Goal: Task Accomplishment & Management: Complete application form

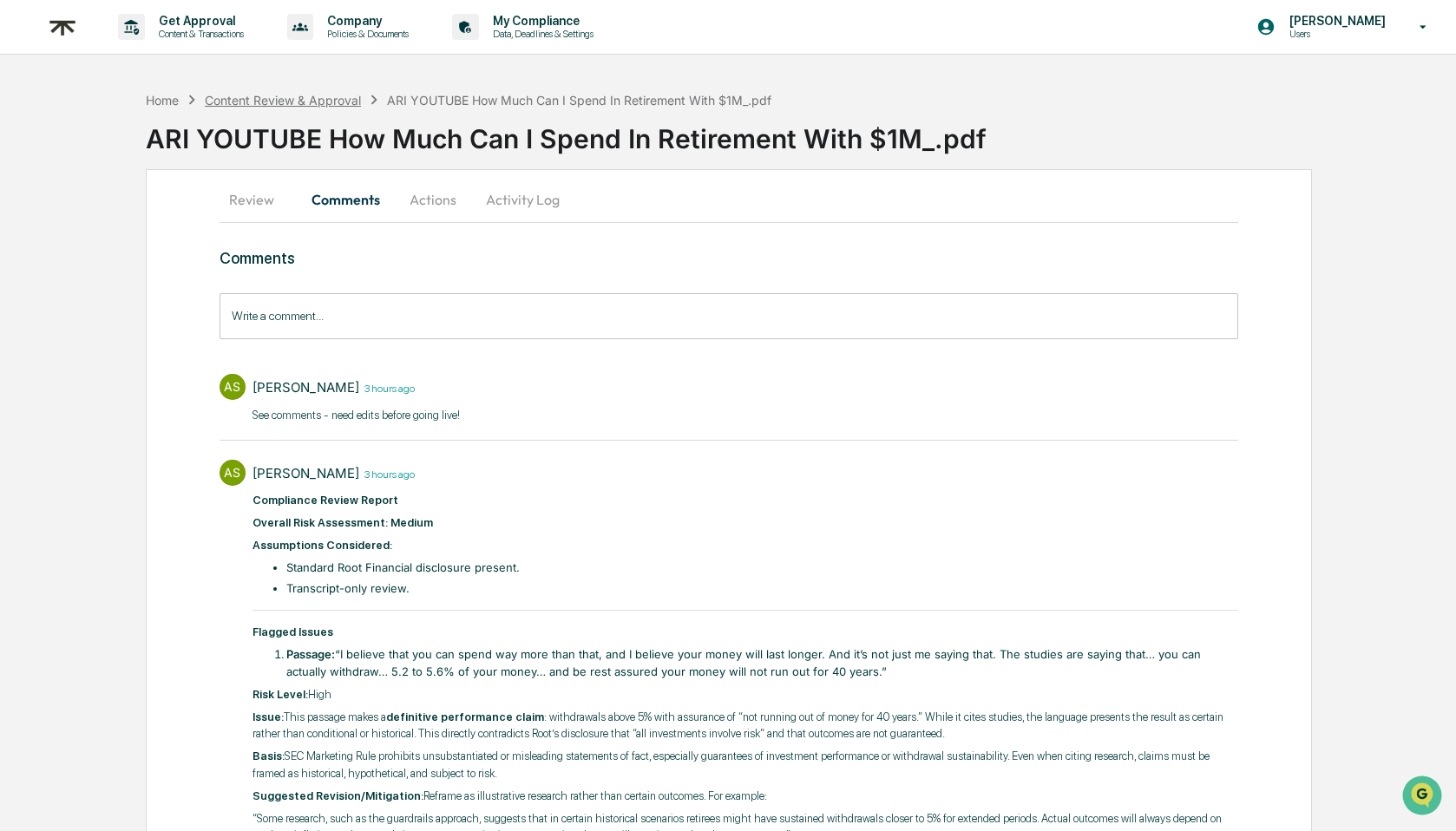
click at [267, 96] on div "Content Review & Approval" at bounding box center [283, 100] width 156 height 15
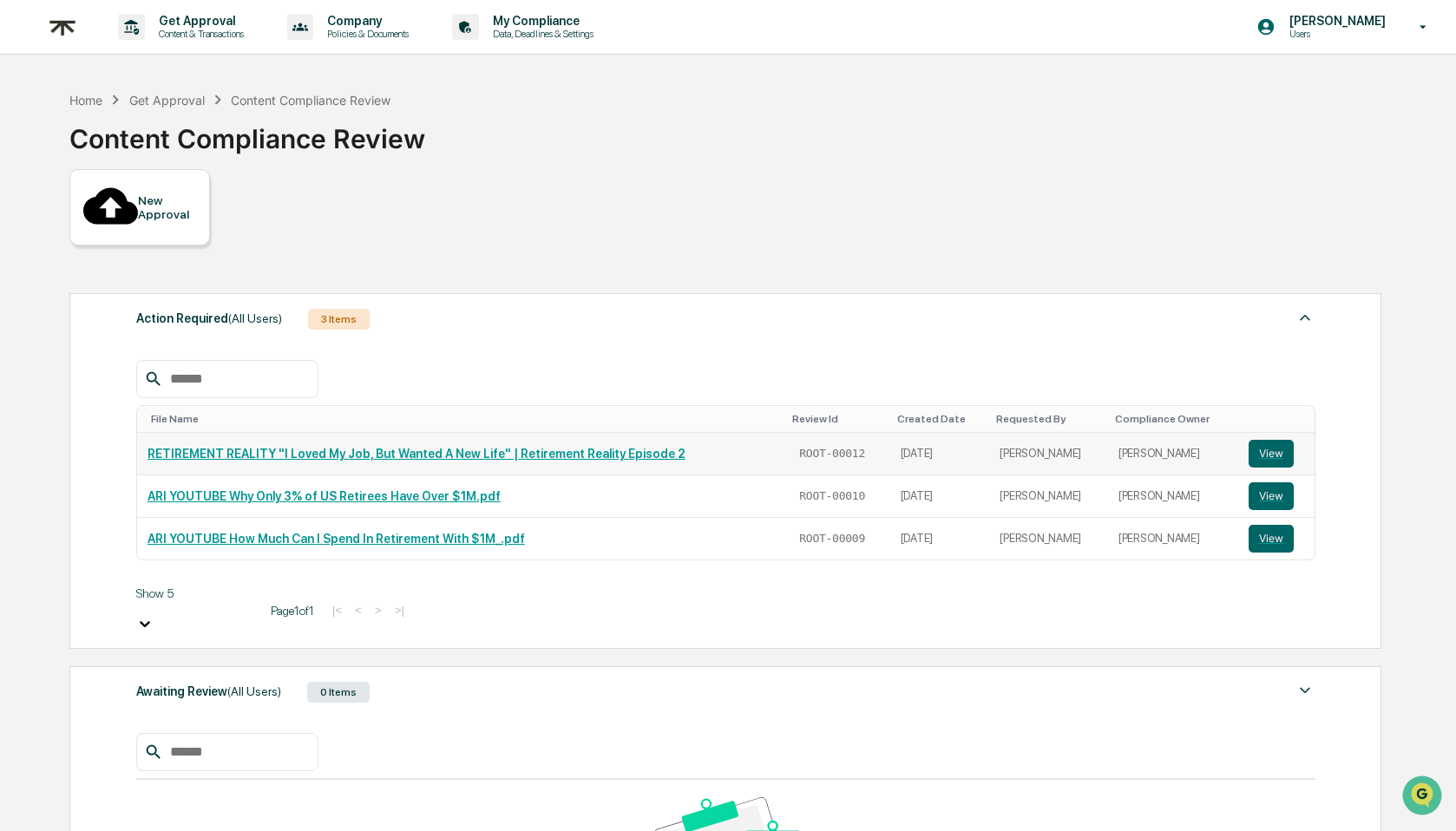
click at [404, 447] on link "RETIREMENT REALITY "I Loved My Job, But Wanted A New Life" | Retirement Reality…" at bounding box center [416, 454] width 538 height 14
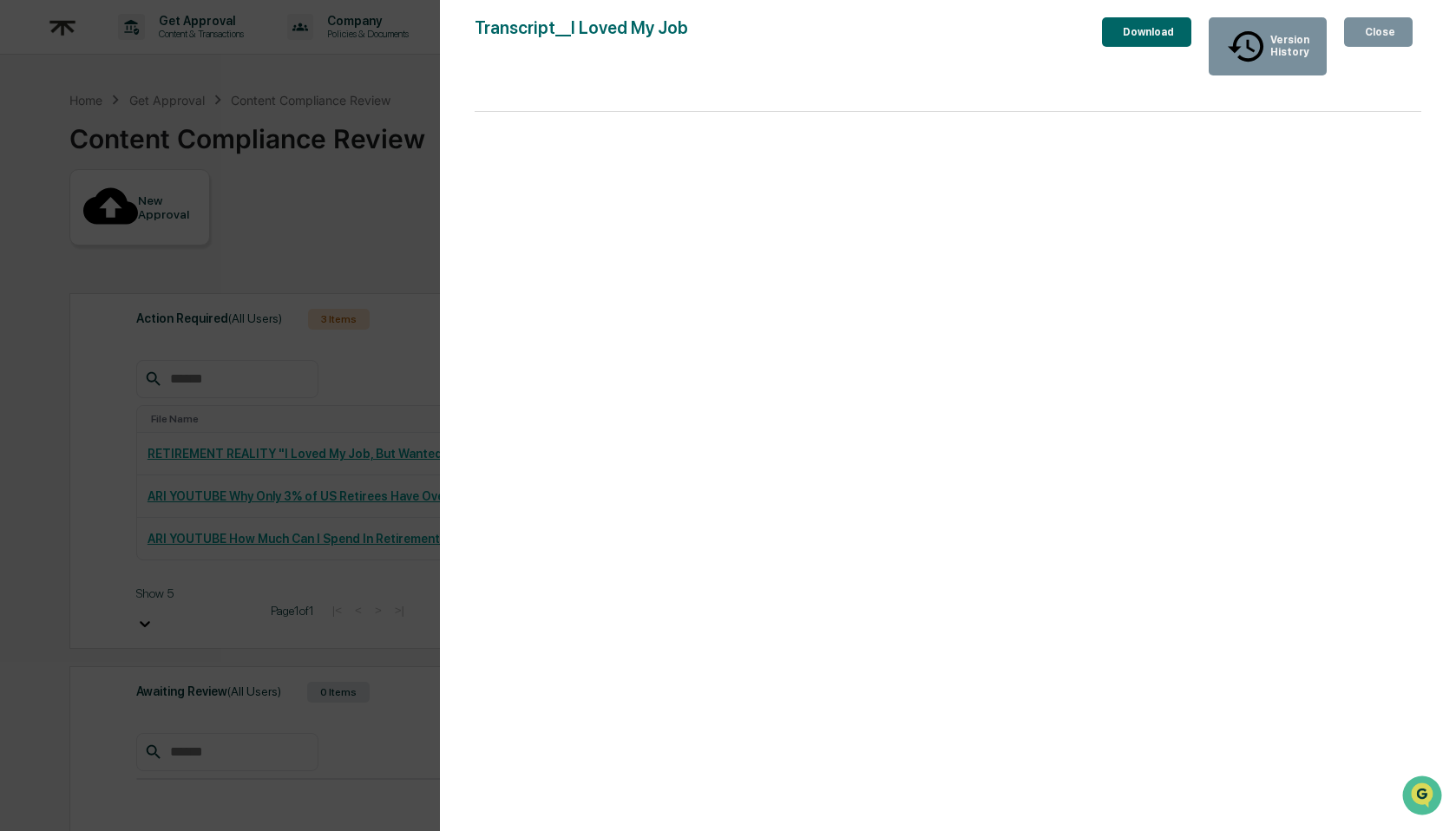
click at [1372, 37] on div "Close" at bounding box center [1379, 32] width 34 height 12
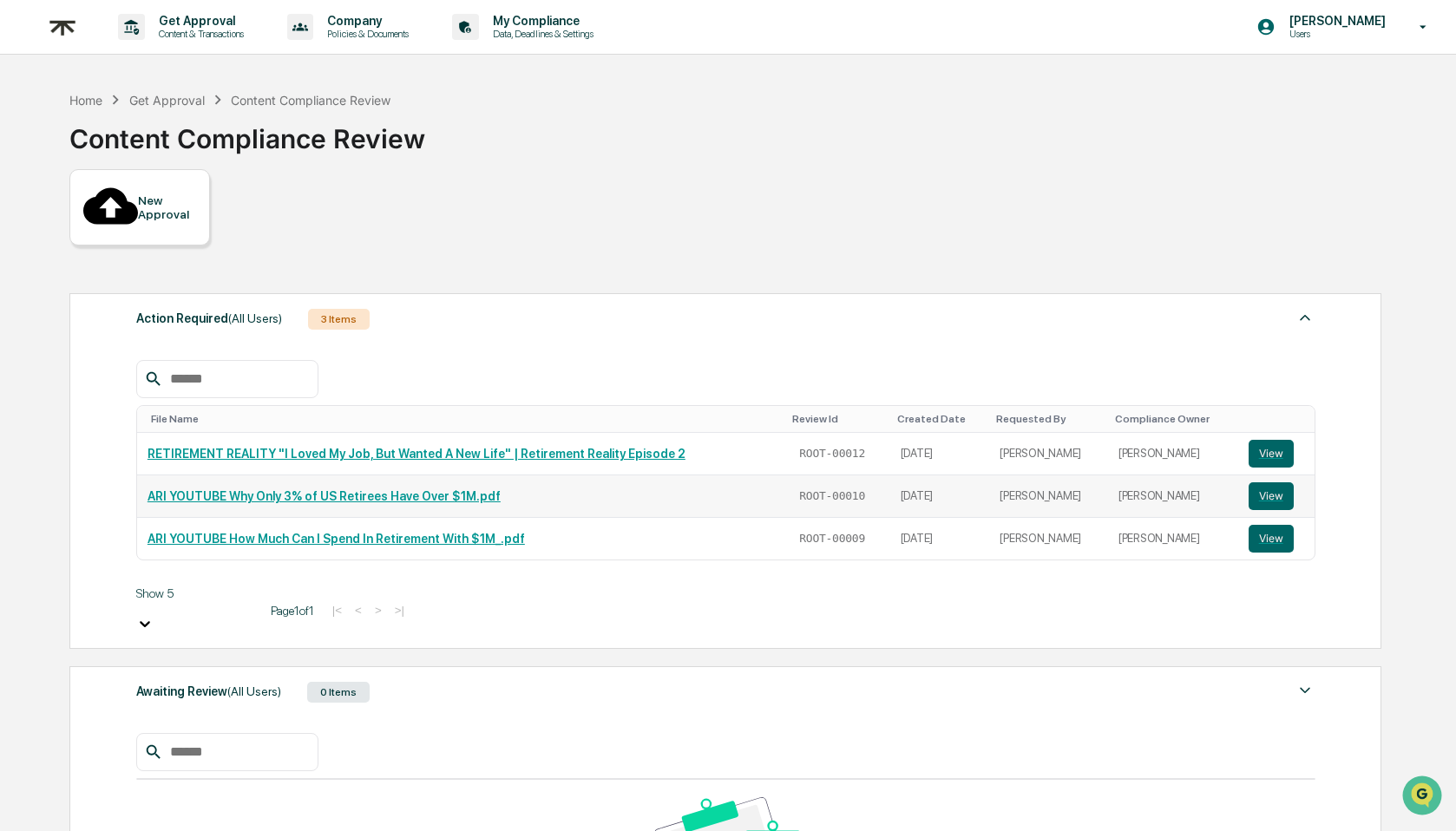
click at [460, 479] on td "ARI YOUTUBE Why Only 3% of US Retirees Have Over $1M.pdf" at bounding box center [460, 497] width 648 height 43
click at [461, 490] on link "ARI YOUTUBE Why Only 3% of US Retirees Have Over $1M.pdf" at bounding box center [324, 497] width 353 height 14
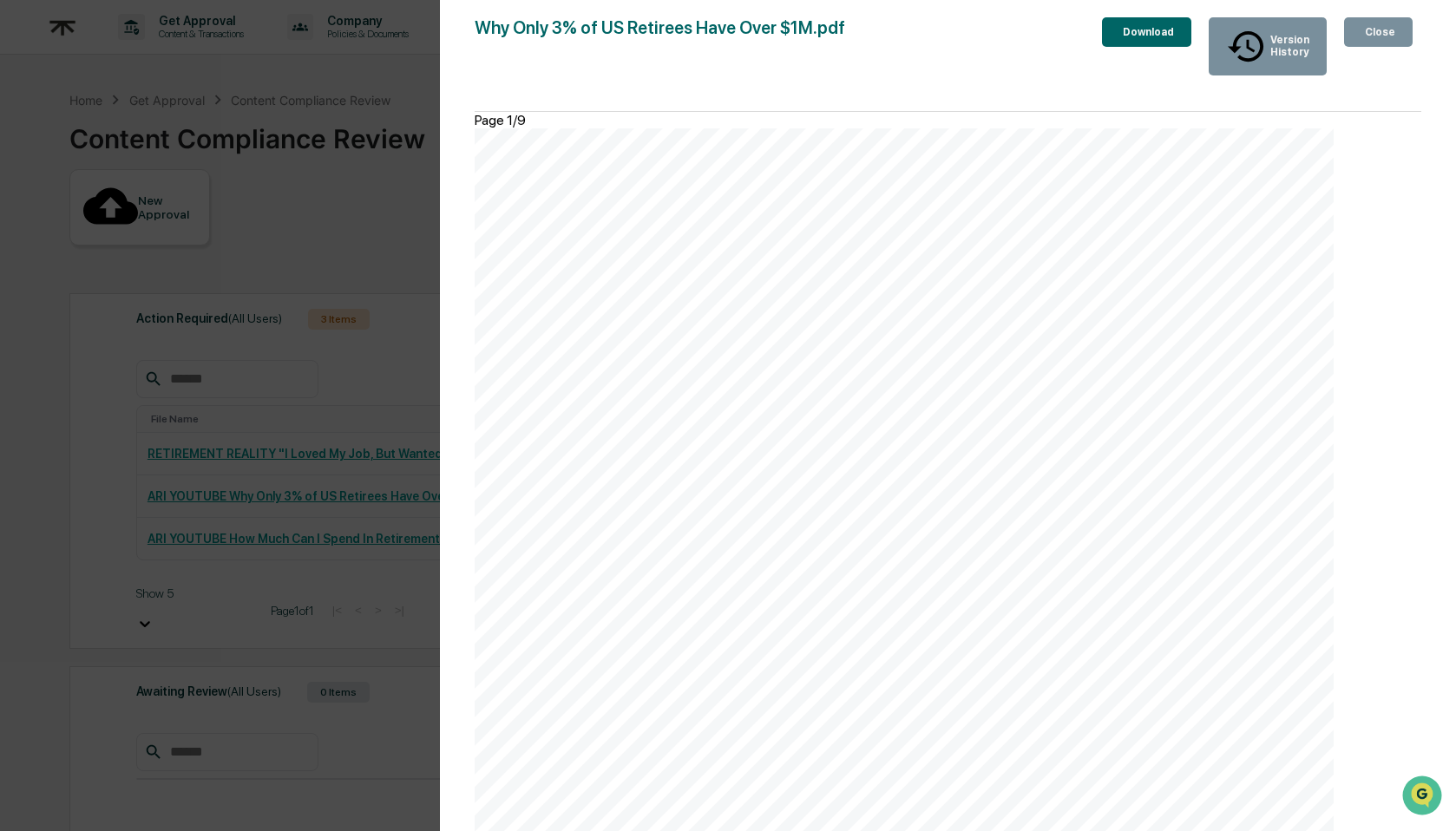
click at [1119, 36] on div "Download" at bounding box center [1147, 32] width 55 height 12
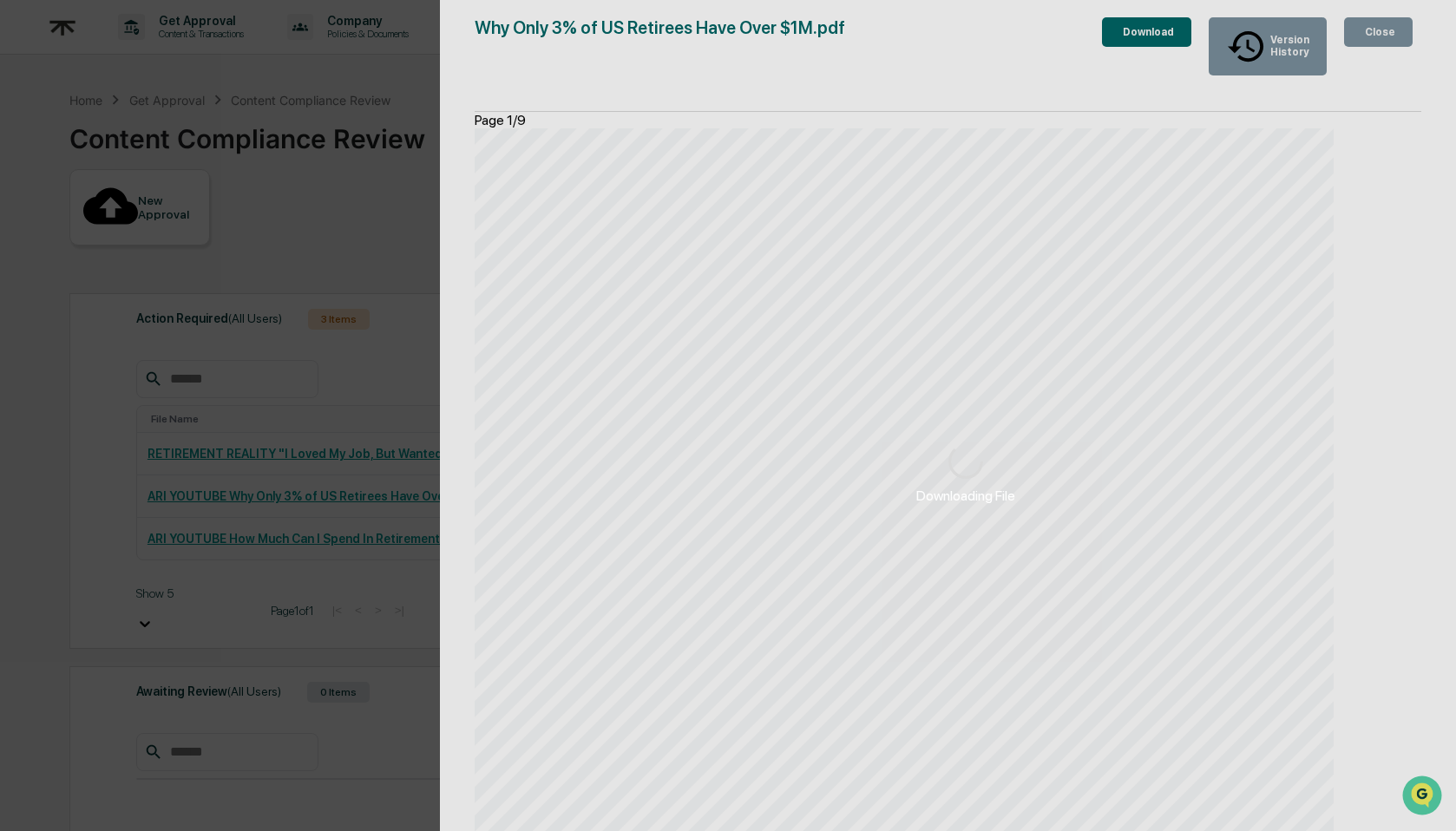
click at [1401, 43] on div "Downloading File" at bounding box center [965, 475] width 1051 height 949
click at [1372, 44] on div "Downloading File" at bounding box center [965, 475] width 1051 height 949
click at [673, 435] on div "Downloading File" at bounding box center [965, 475] width 1051 height 949
drag, startPoint x: 512, startPoint y: 406, endPoint x: 400, endPoint y: 385, distance: 114.0
click at [512, 405] on div "Downloading File" at bounding box center [965, 475] width 1051 height 949
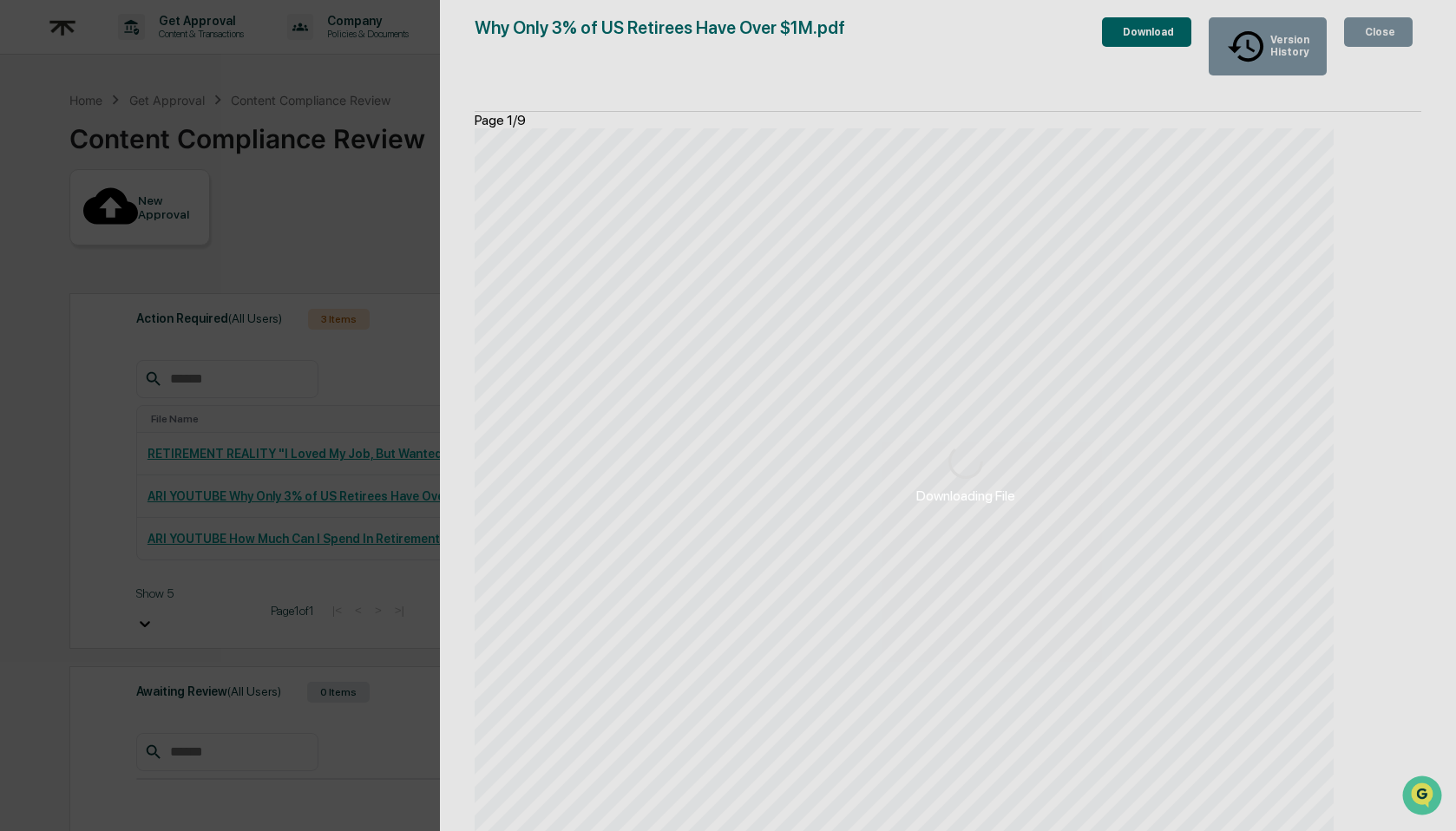
click at [202, 346] on div "Downloading File Version History 09/11/2025, 06:25 PM Hannah Kaufman Why Only 3…" at bounding box center [728, 415] width 1456 height 831
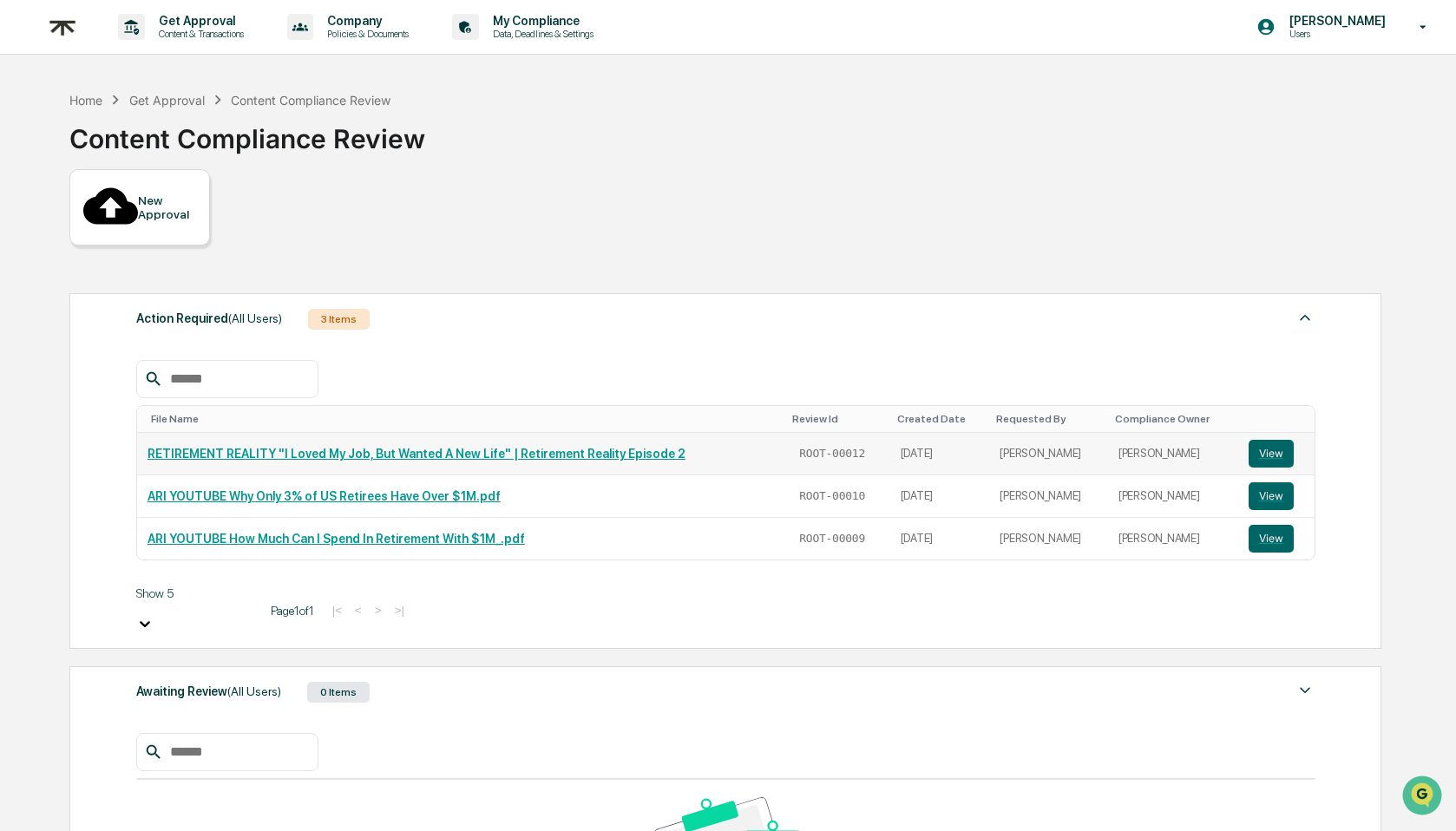
click at [320, 447] on link "RETIREMENT REALITY "I Loved My Job, But Wanted A New Life" | Retirement Reality…" at bounding box center [416, 454] width 538 height 14
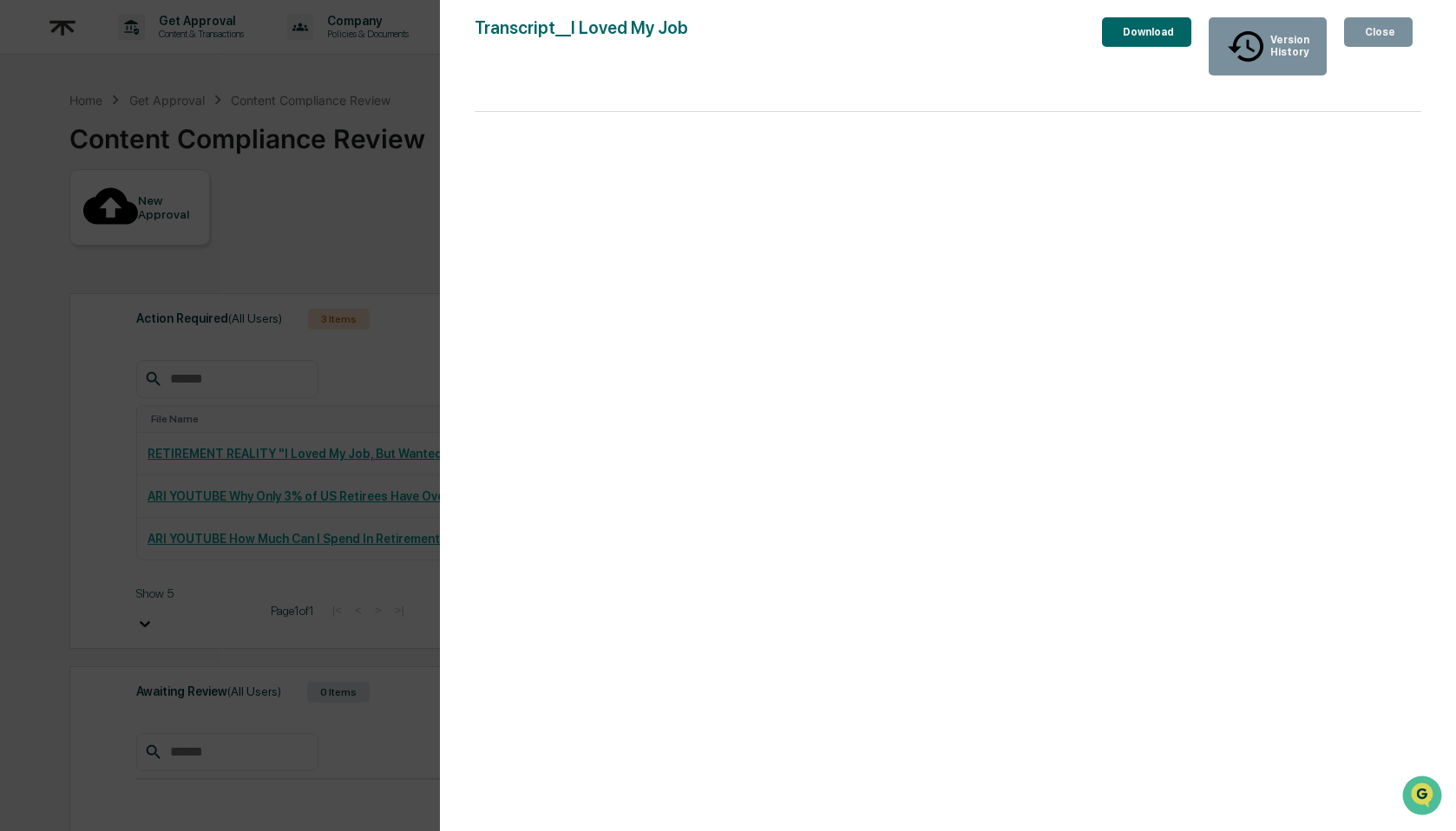
click at [1362, 32] on icon "button" at bounding box center [1362, 32] width 0 height 0
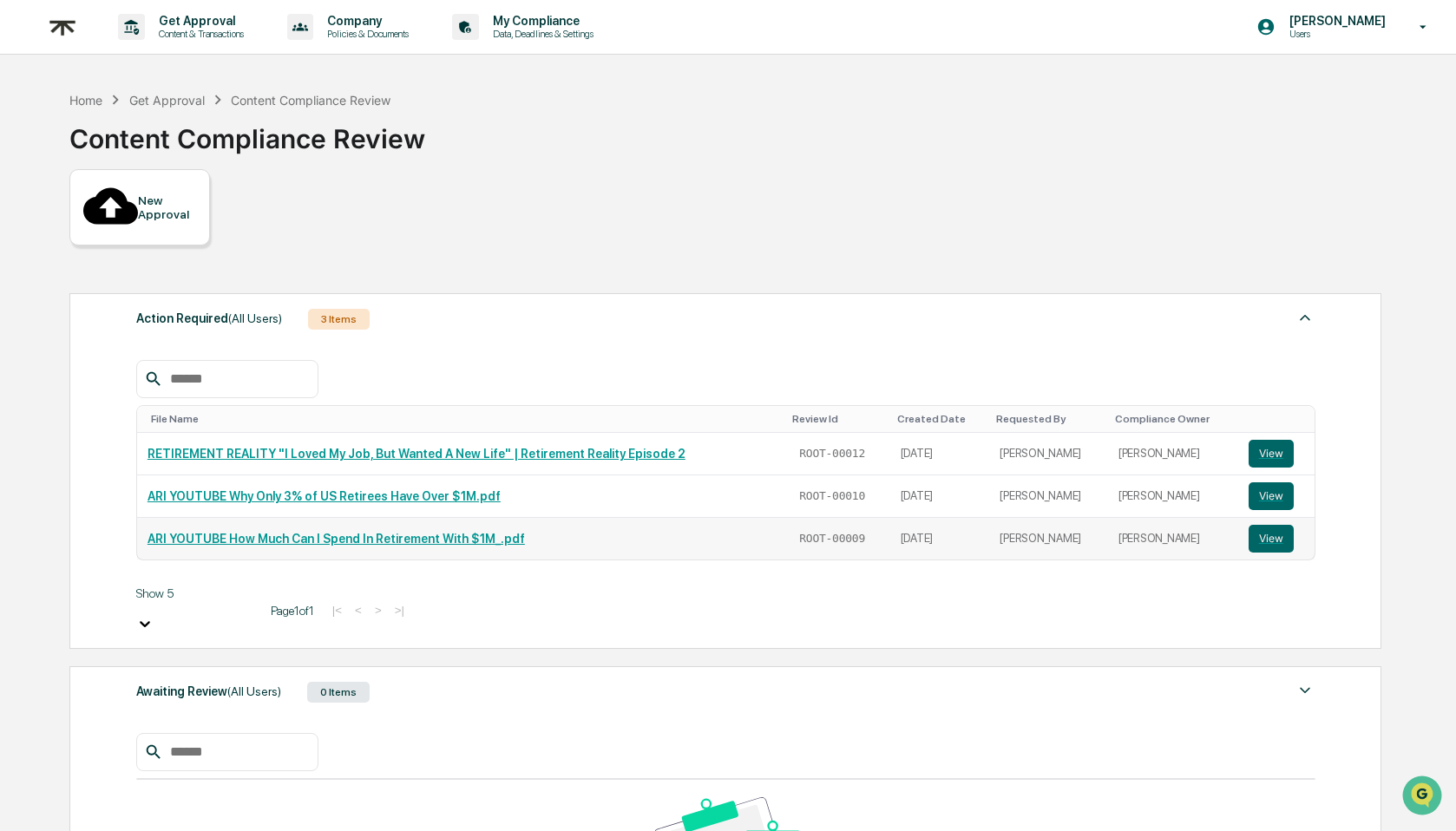
click at [369, 531] on link "ARI YOUTUBE How Much Can I Spend In Retirement With $1M_.pdf" at bounding box center [336, 539] width 378 height 14
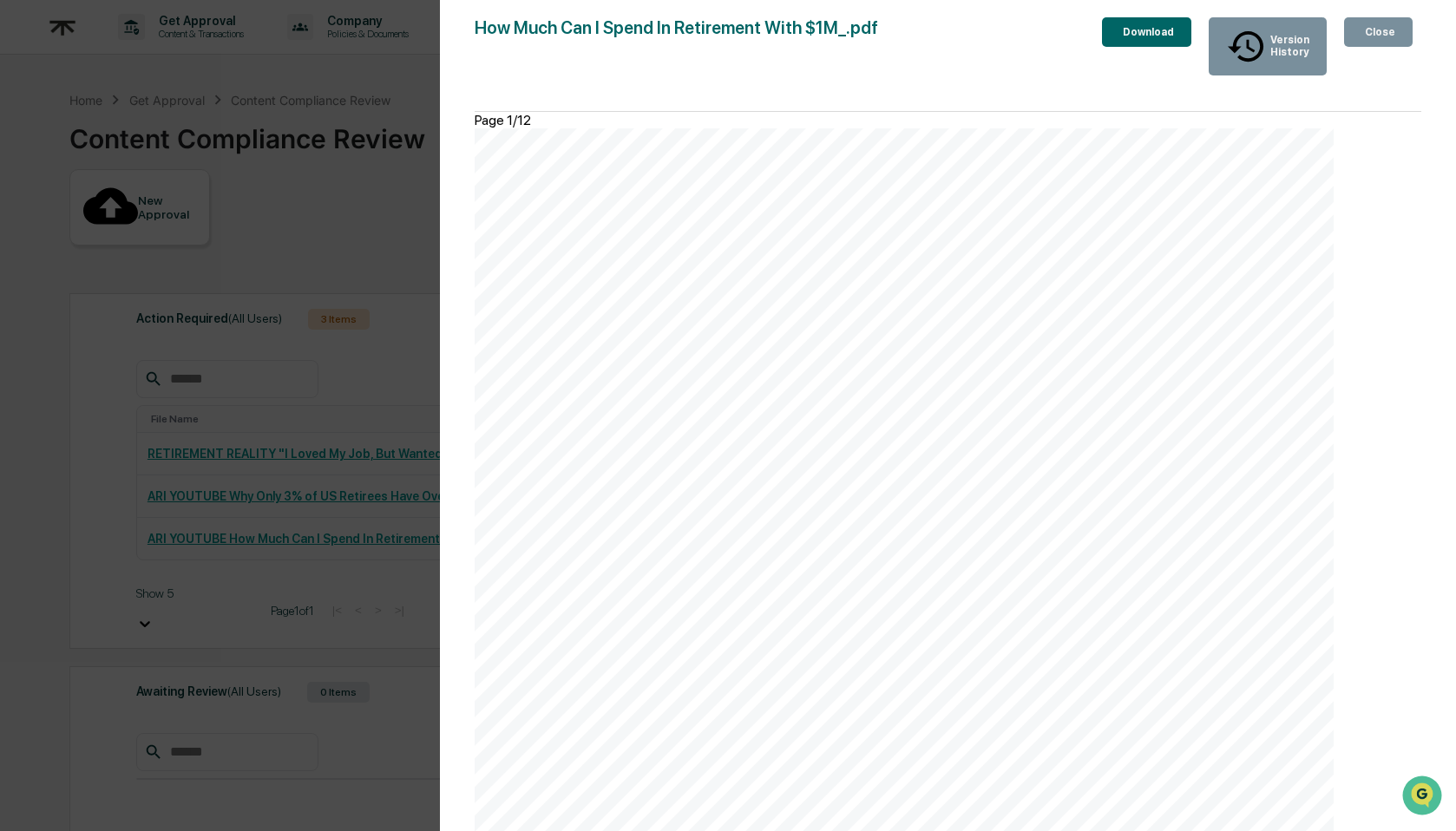
click at [1384, 29] on div "Close" at bounding box center [1379, 32] width 34 height 12
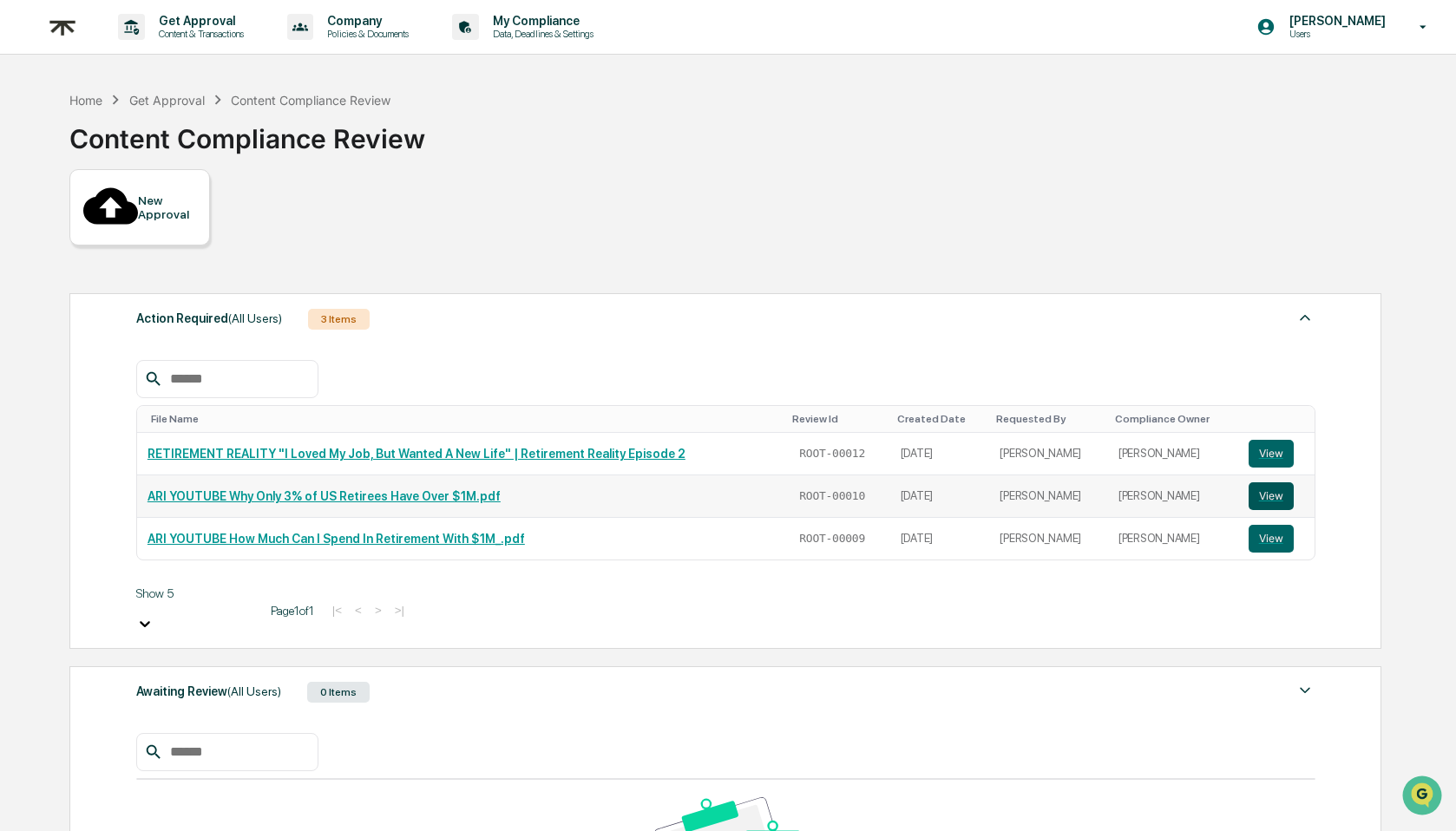
click at [1276, 483] on button "View" at bounding box center [1271, 496] width 45 height 28
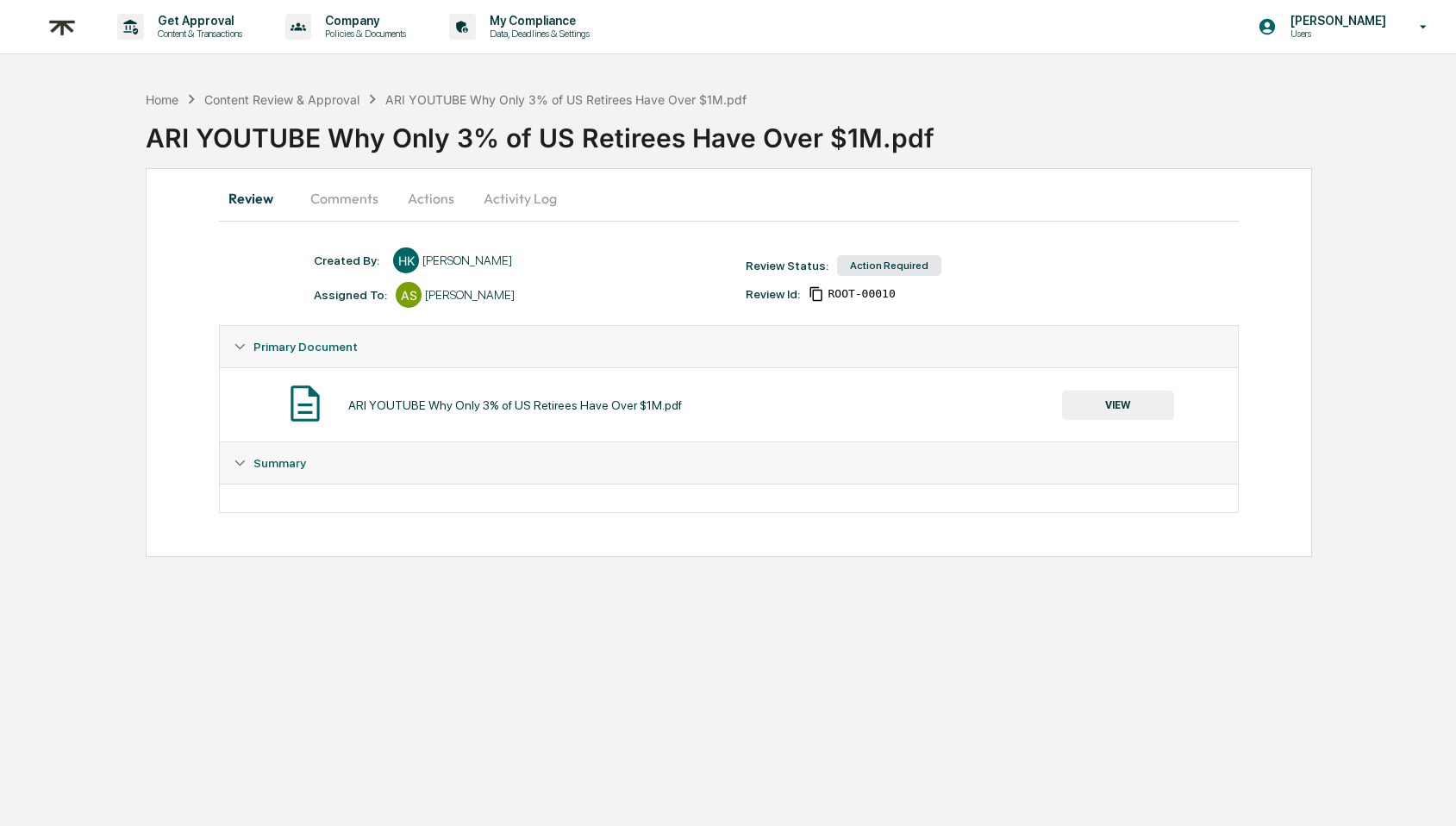
click at [333, 216] on button "Comments" at bounding box center [344, 198] width 95 height 42
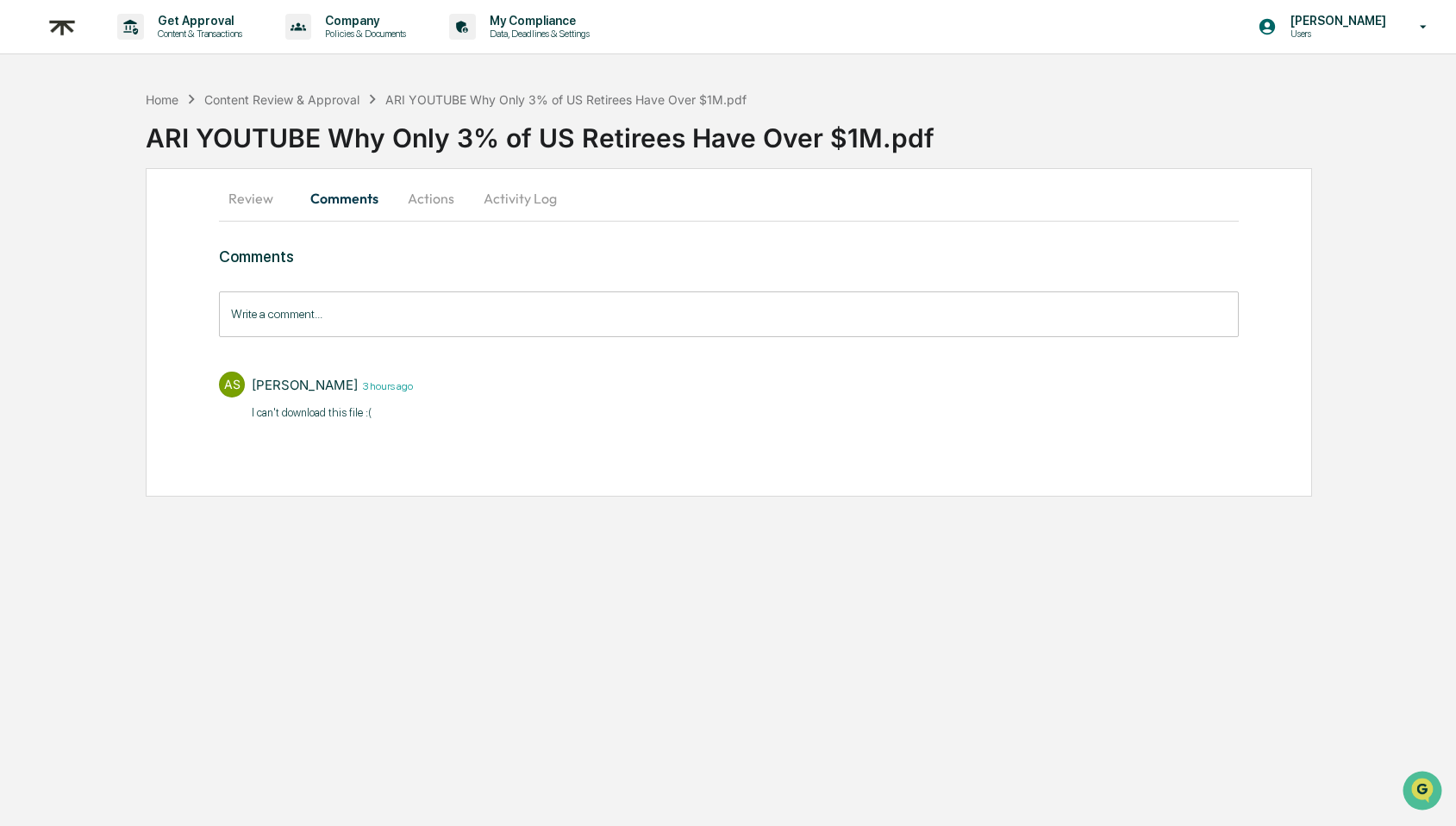
click at [267, 193] on button "Review" at bounding box center [258, 198] width 78 height 42
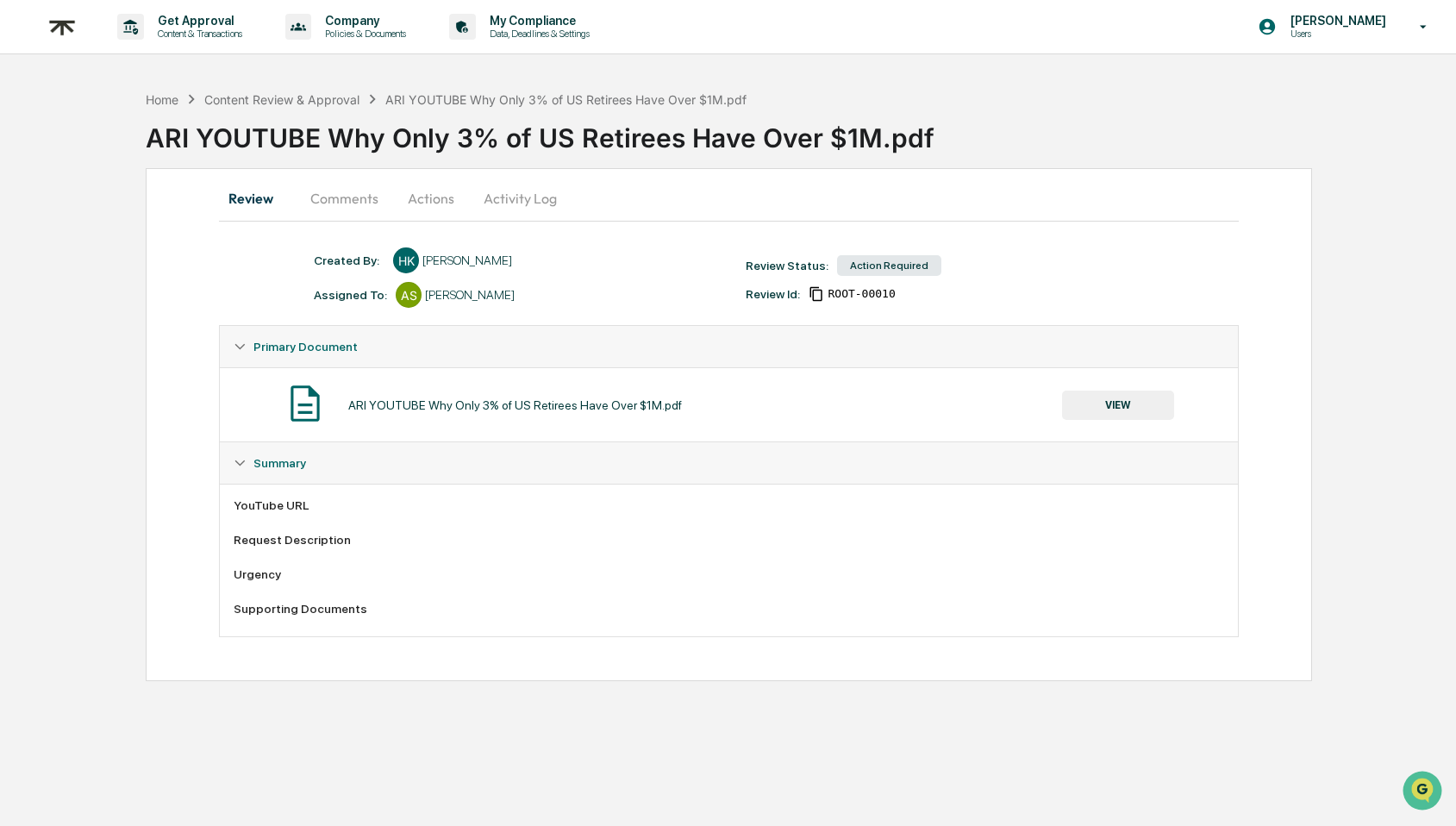
click at [306, 107] on div "Home Content Review & Approval ARI YOUTUBE Why Only 3% of US Retirees Have Over…" at bounding box center [446, 99] width 601 height 19
click at [307, 97] on div "Content Review & Approval" at bounding box center [282, 99] width 155 height 15
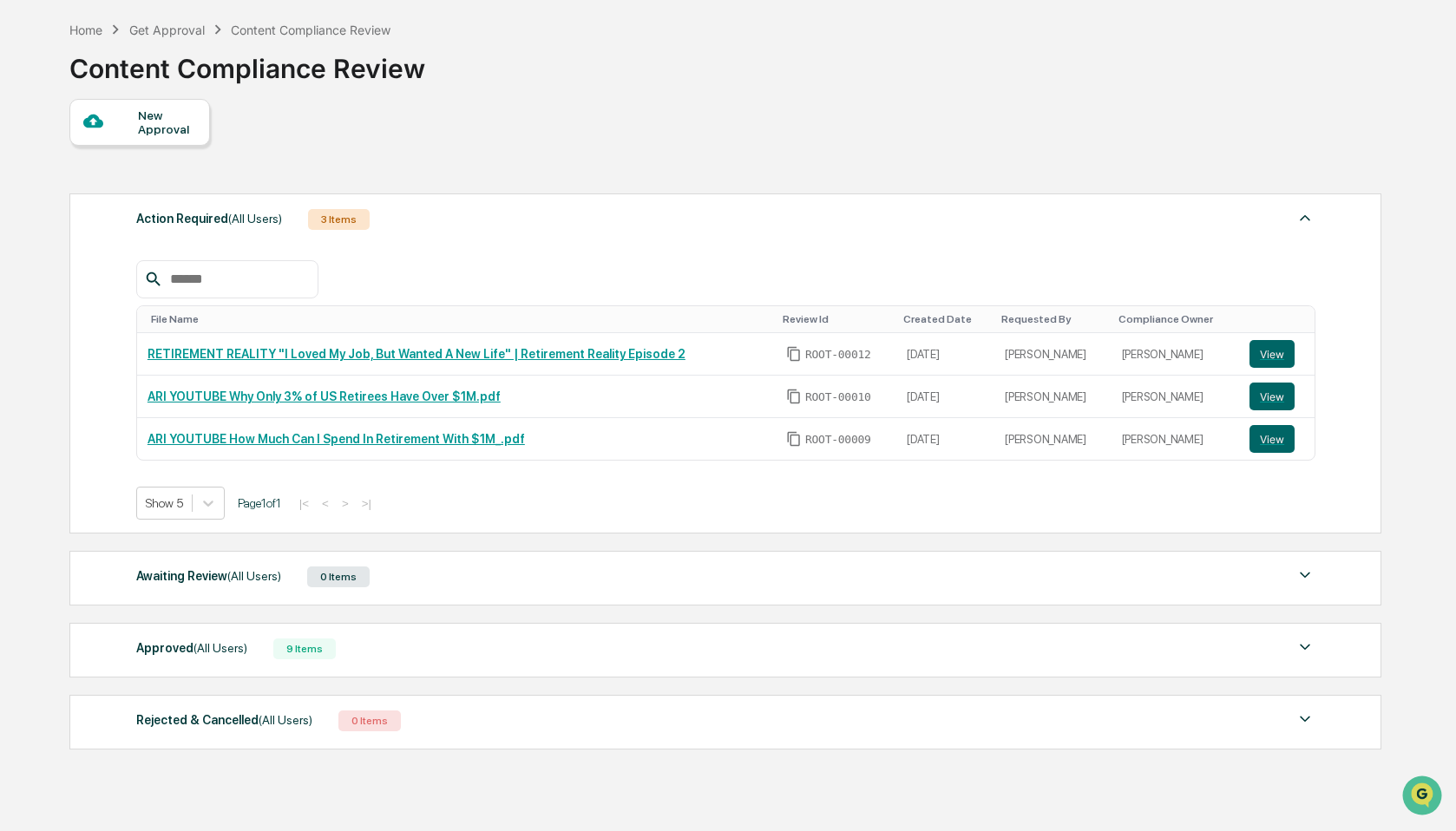
scroll to position [73, 0]
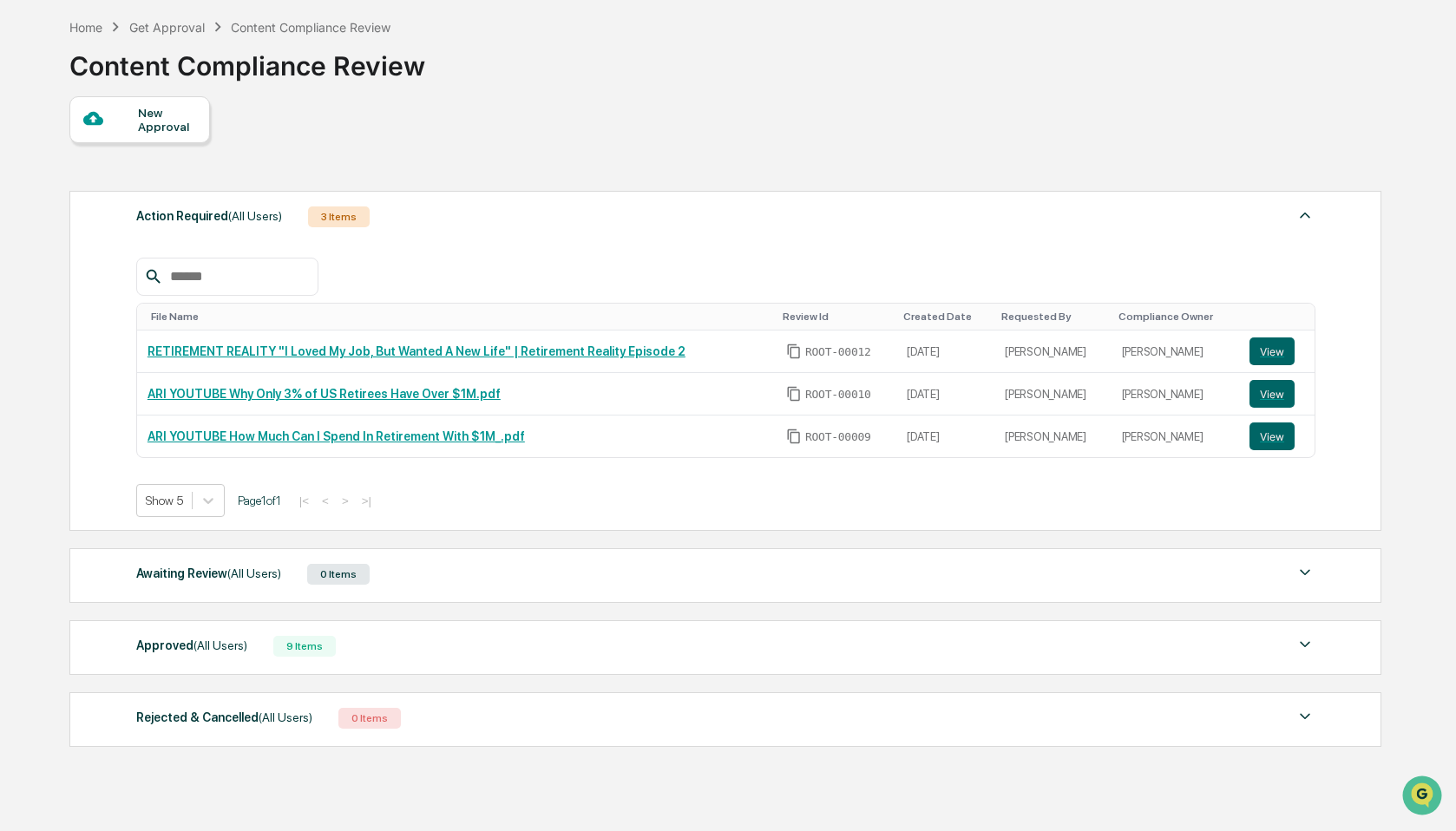
click at [366, 638] on div "Approved (All Users) 9 Items File Name Review Id Created Date Requested By Comp…" at bounding box center [725, 648] width 1312 height 55
click at [516, 648] on div "Approved (All Users) 9 Items" at bounding box center [725, 646] width 1180 height 24
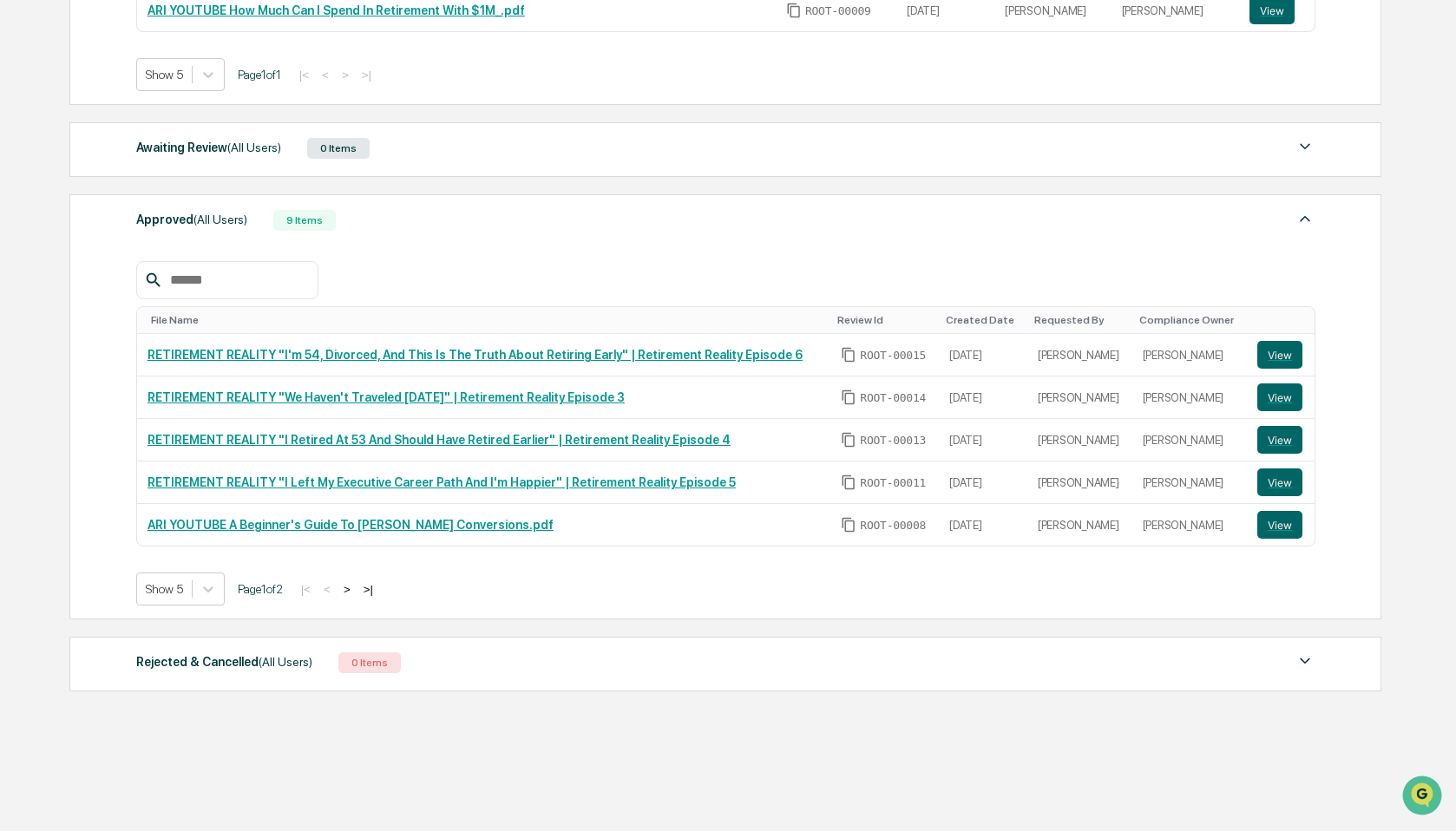
scroll to position [507, 0]
click at [356, 592] on button ">" at bounding box center [348, 589] width 18 height 15
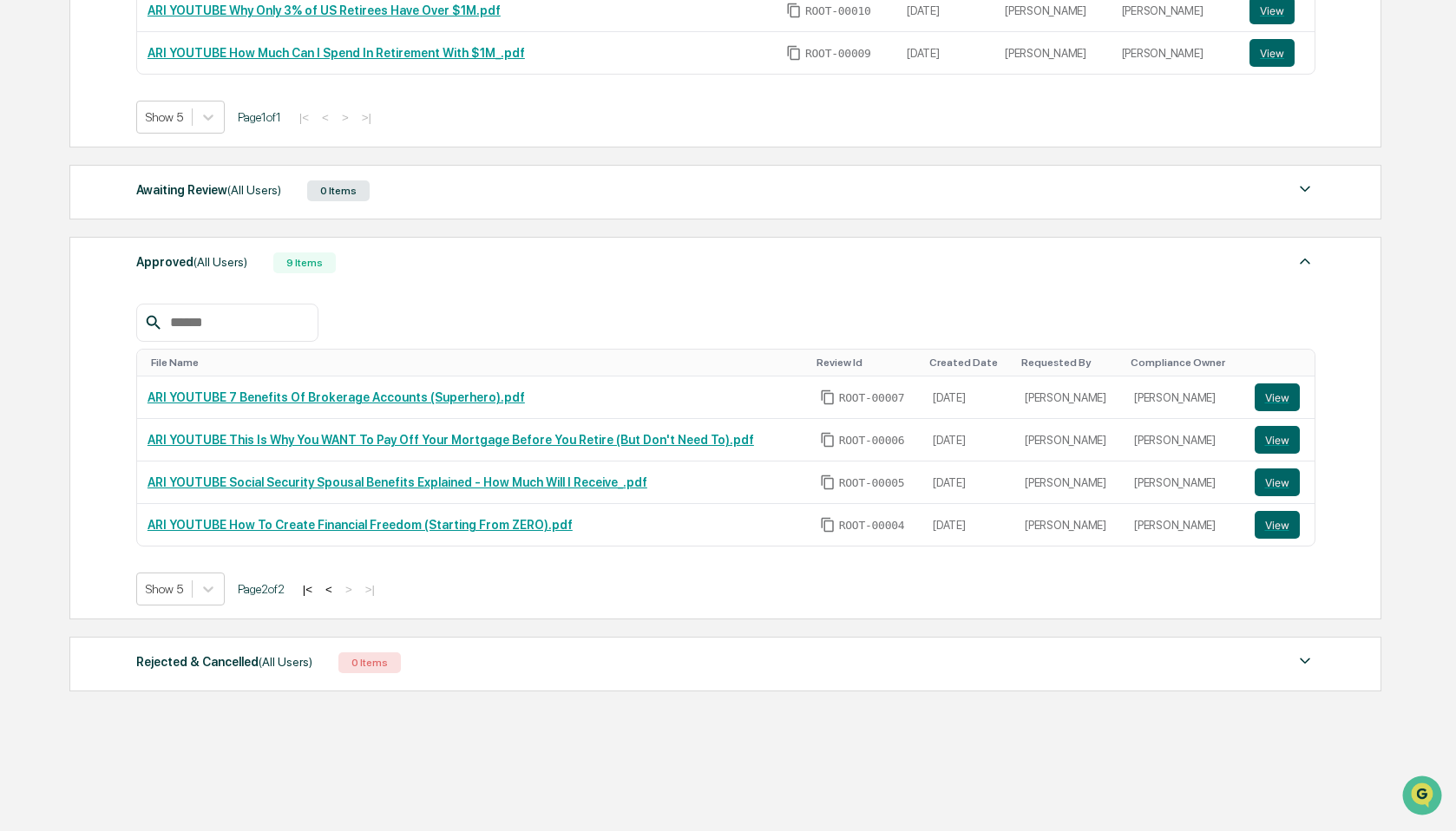
scroll to position [463, 0]
click at [338, 587] on button "<" at bounding box center [329, 589] width 18 height 15
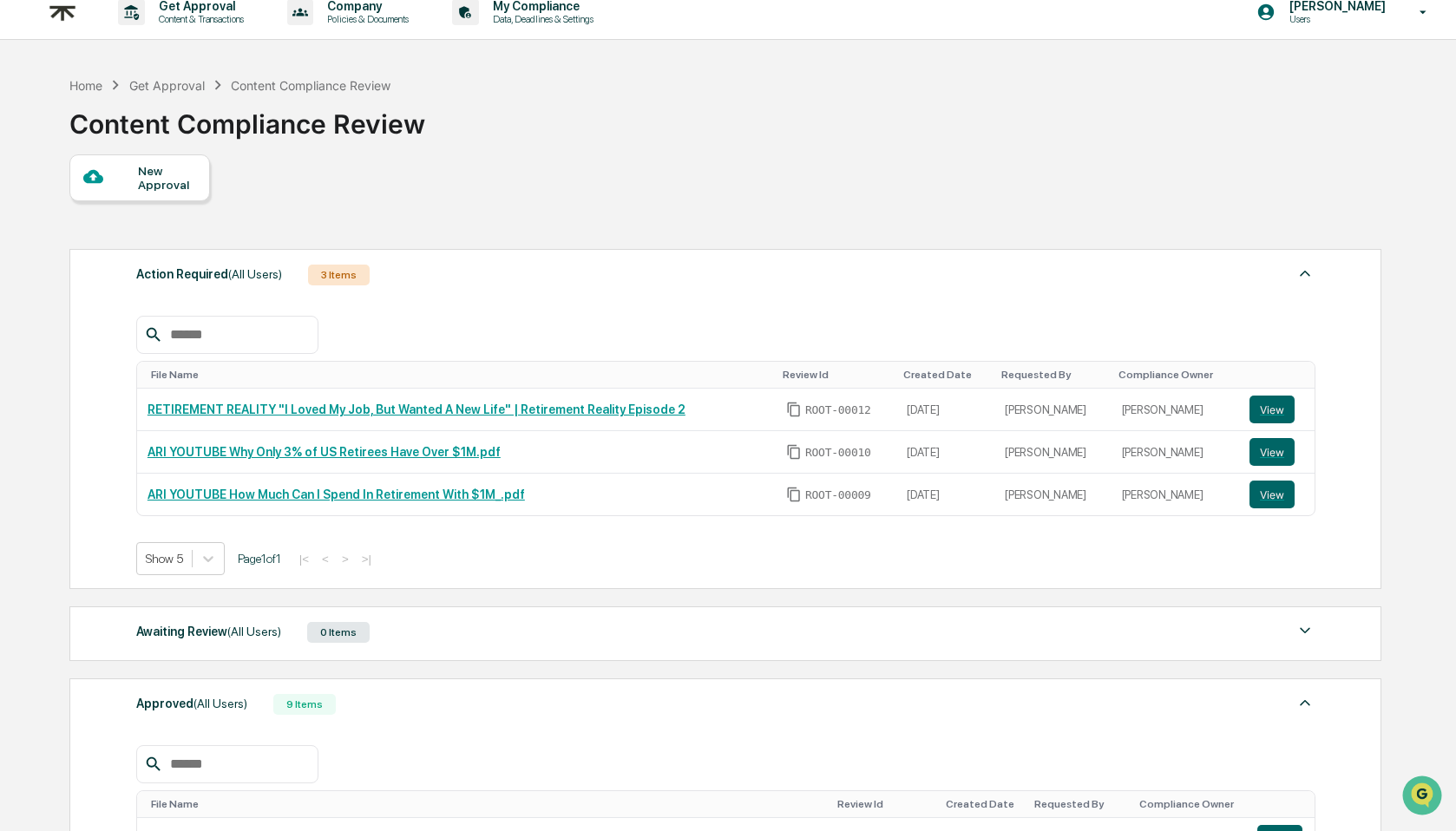
scroll to position [0, 0]
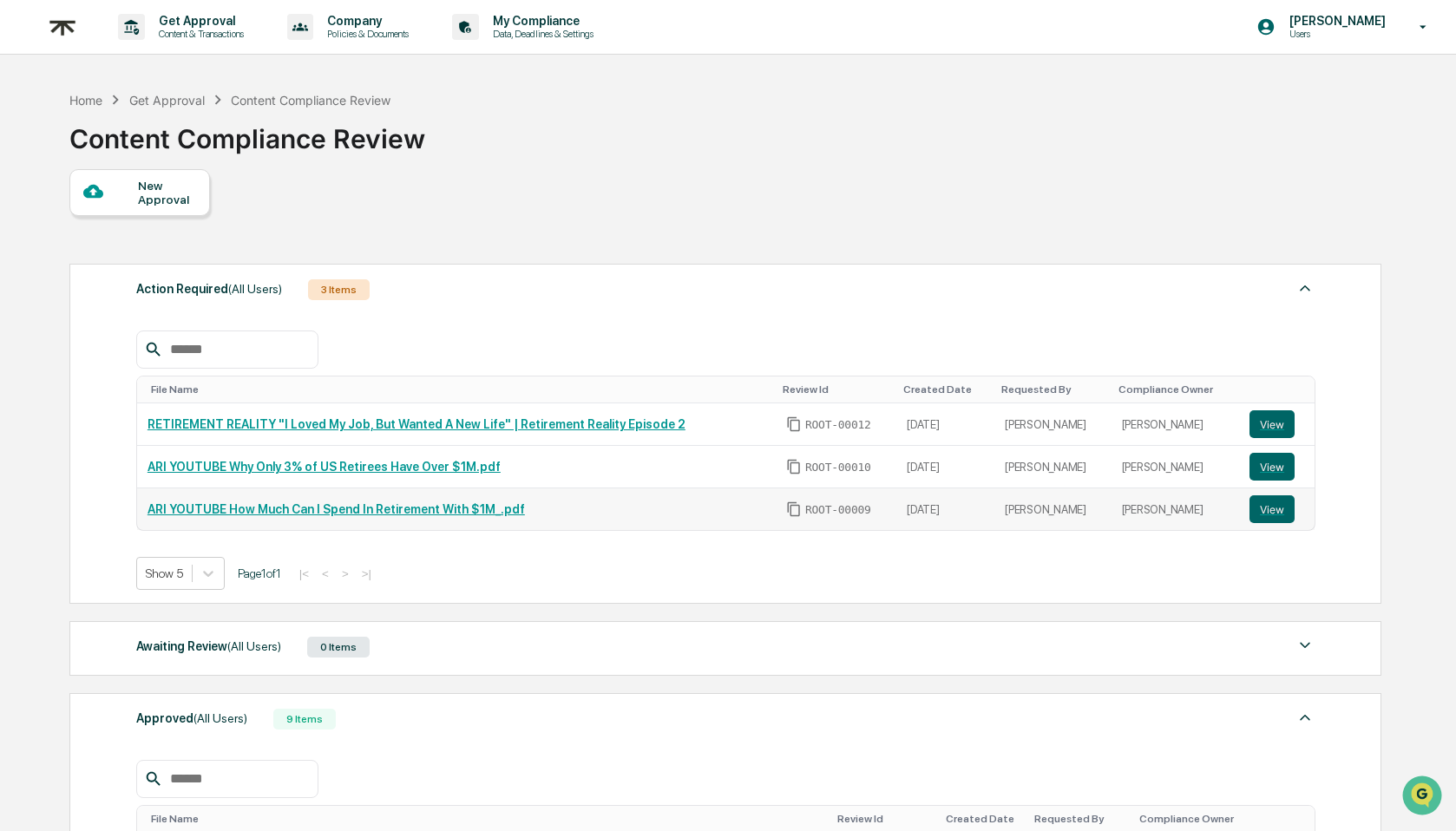
click at [394, 513] on link "ARI YOUTUBE How Much Can I Spend In Retirement With $1M_.pdf" at bounding box center [336, 509] width 378 height 14
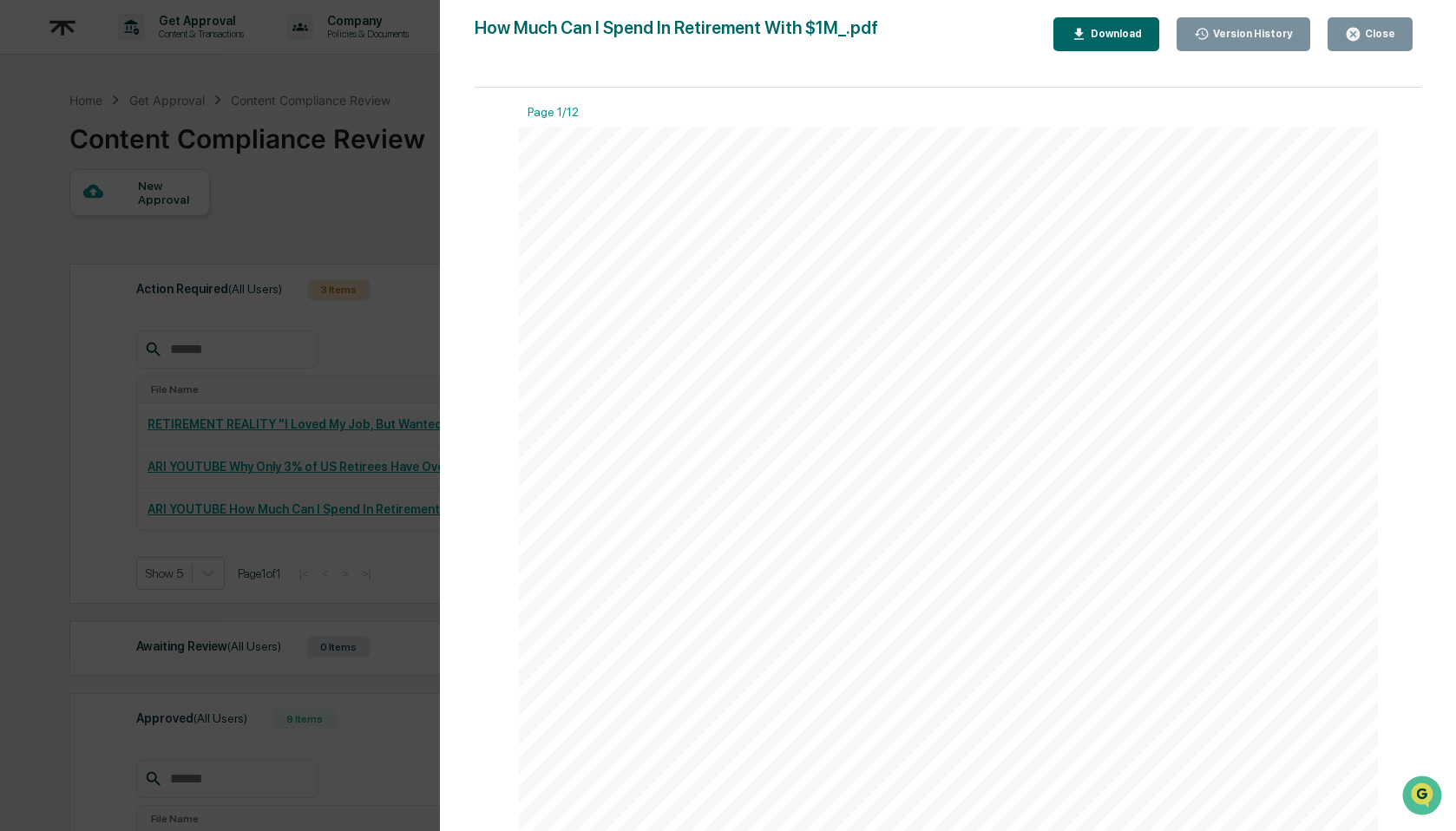
click at [370, 539] on div "Version History 09/11/2025, 06:25 PM Hannah Kaufman How Much Can I Spend In Ret…" at bounding box center [728, 415] width 1456 height 831
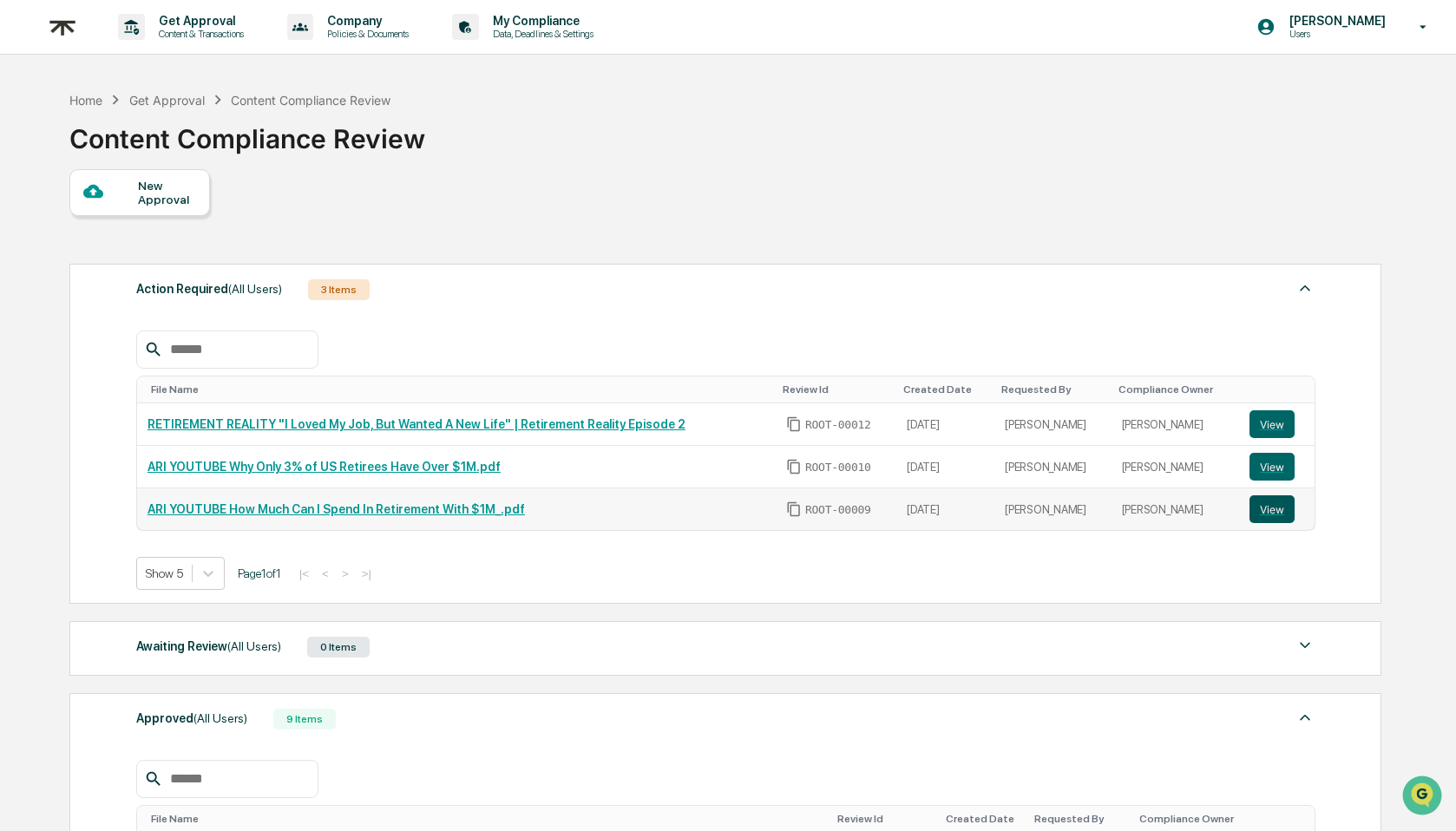
click at [1262, 516] on button "View" at bounding box center [1272, 508] width 45 height 28
click at [1268, 470] on button "View" at bounding box center [1272, 467] width 45 height 28
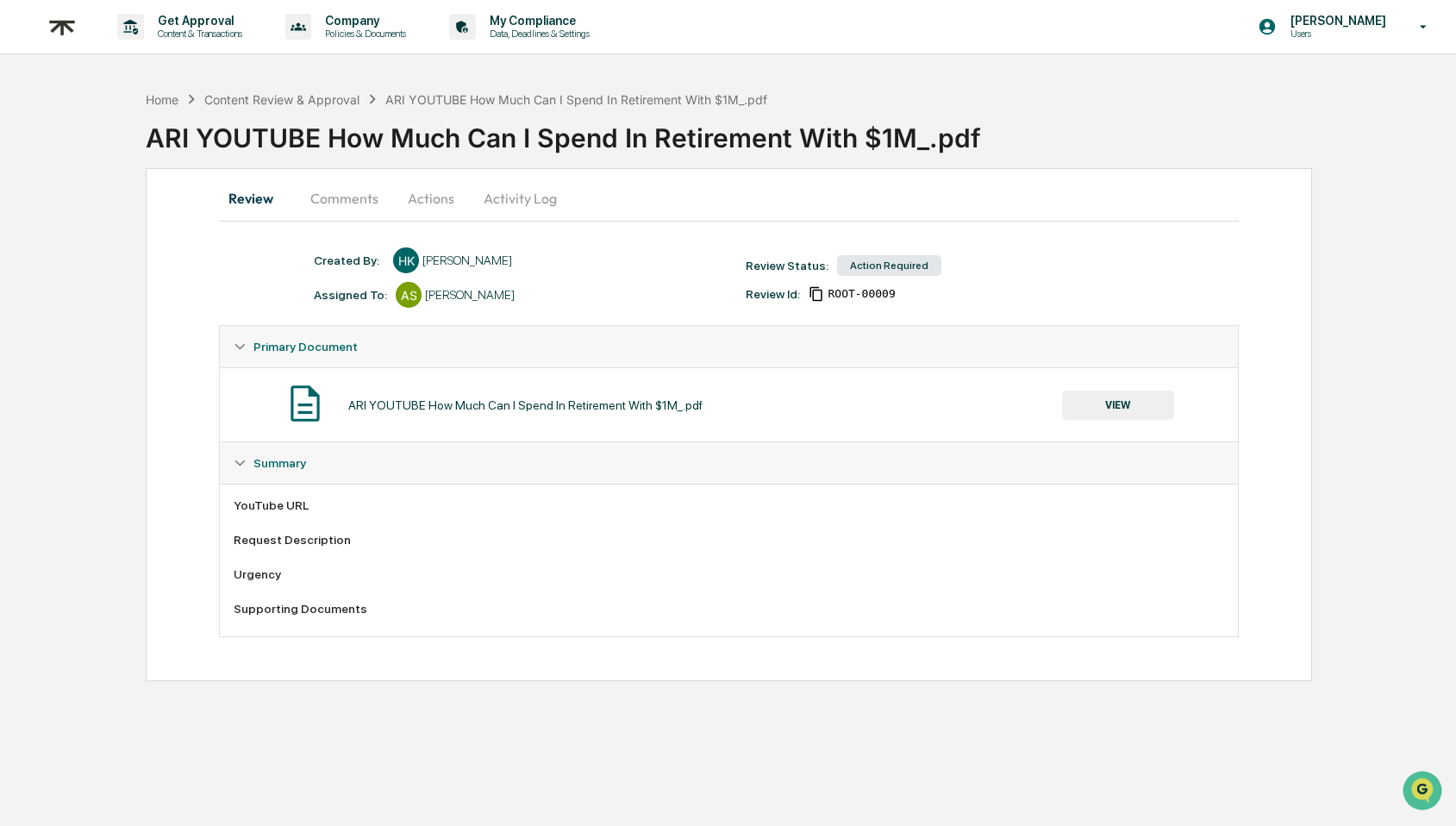
click at [332, 209] on button "Comments" at bounding box center [344, 198] width 95 height 42
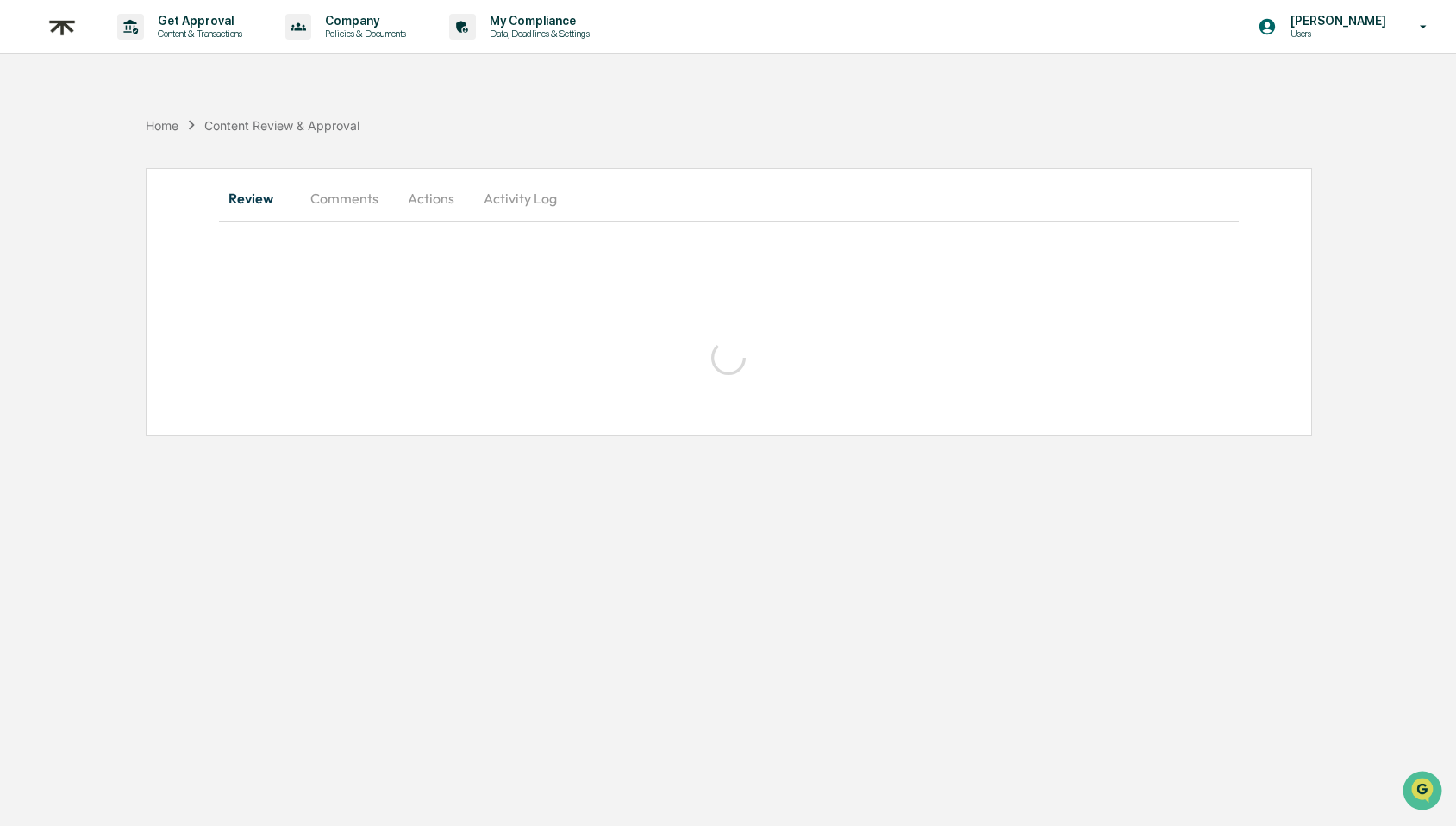
click at [328, 201] on button "Comments" at bounding box center [344, 198] width 95 height 42
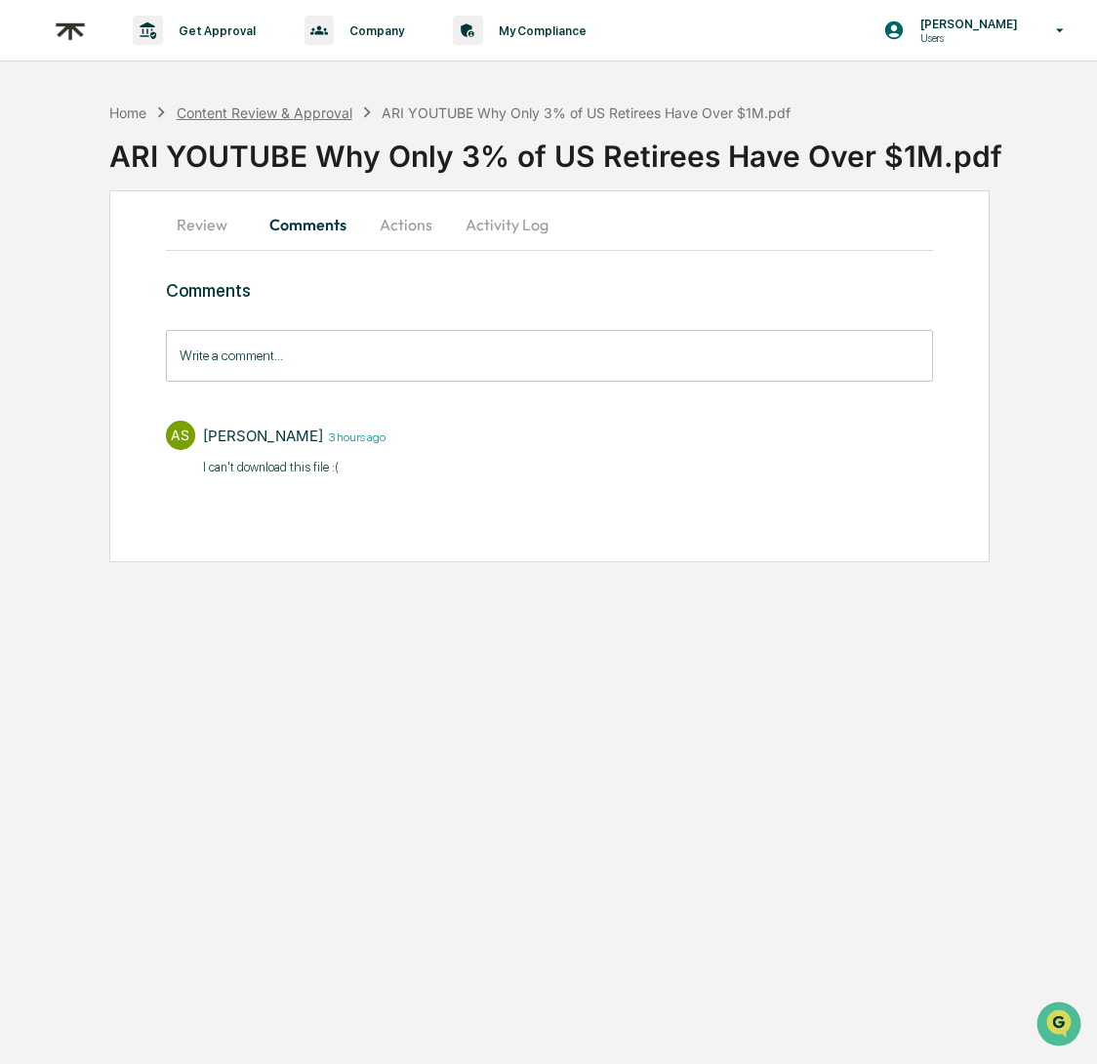
click at [285, 106] on div "Content Review & Approval" at bounding box center [265, 112] width 176 height 17
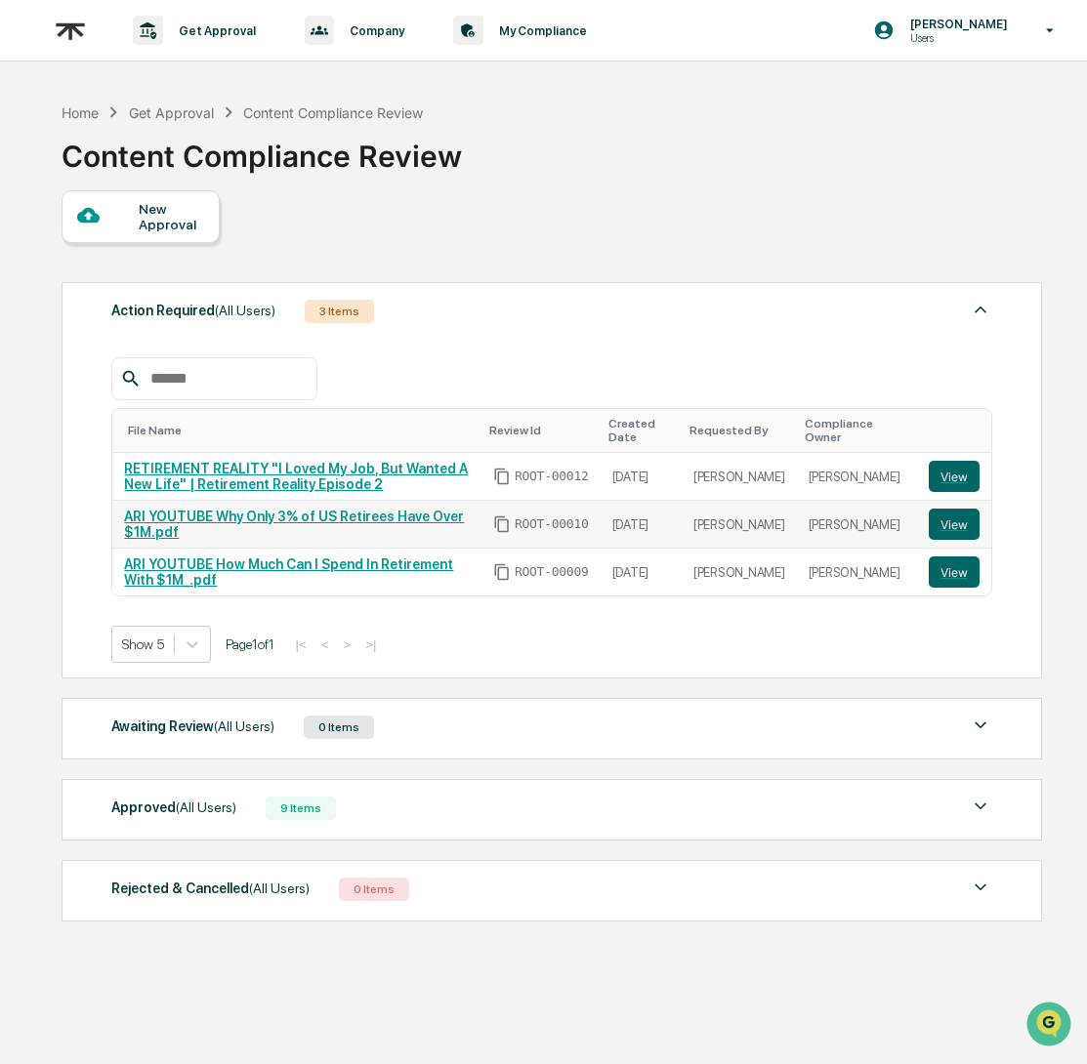
click at [312, 522] on link "ARI YOUTUBE Why Only 3% of US Retirees Have Over $1M.pdf" at bounding box center [294, 524] width 340 height 31
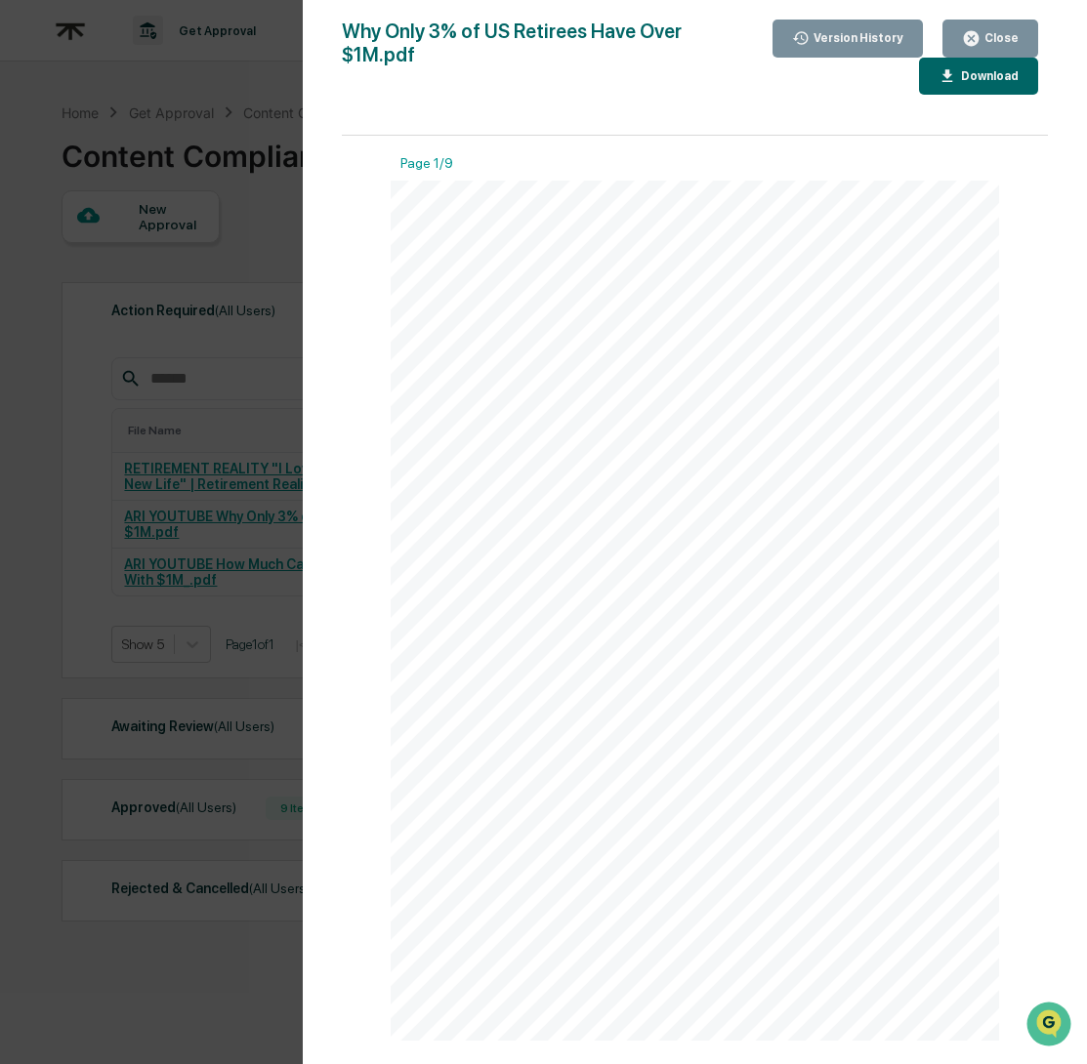
drag, startPoint x: 1004, startPoint y: 48, endPoint x: 764, endPoint y: 58, distance: 239.4
click at [1003, 48] on button "Close" at bounding box center [990, 39] width 96 height 38
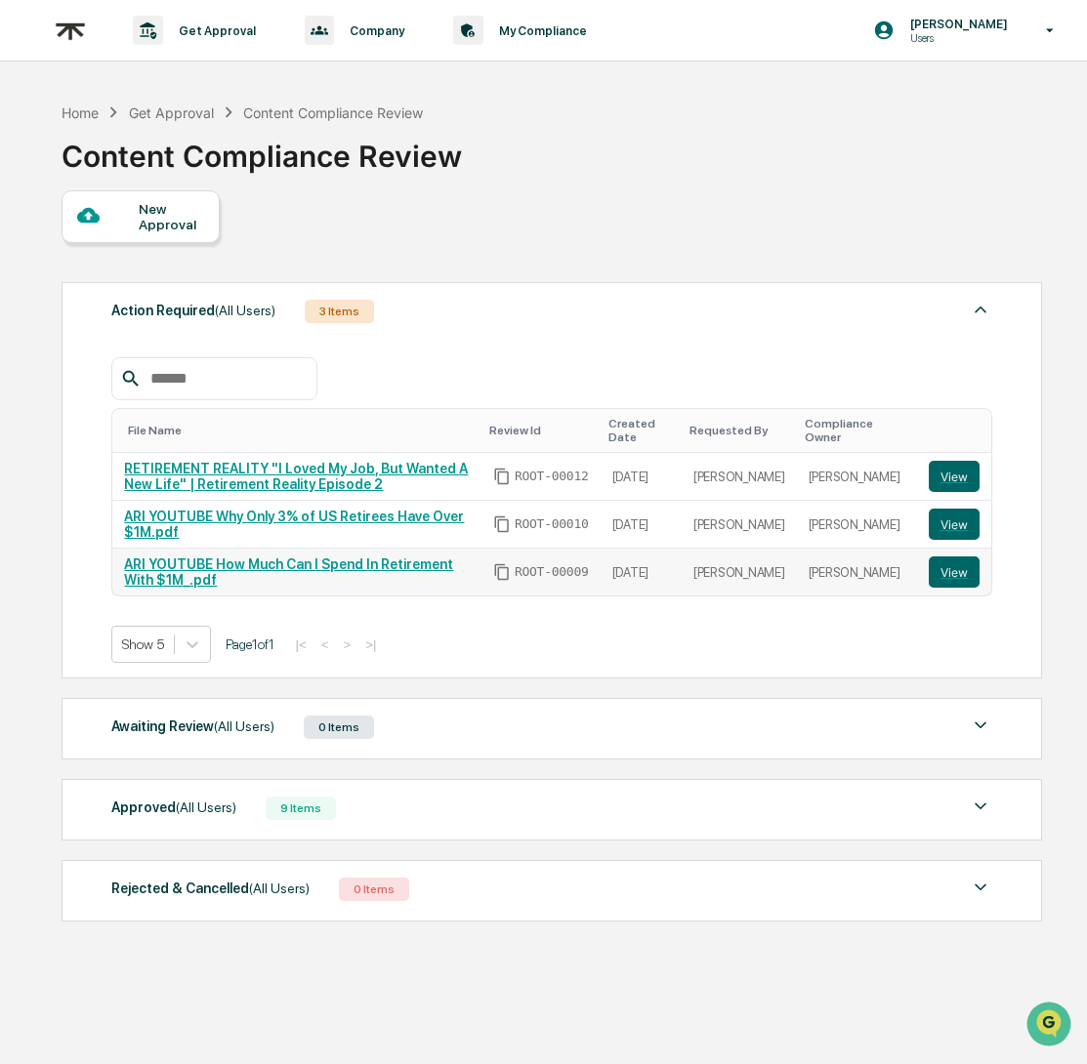
click at [316, 576] on link "ARI YOUTUBE How Much Can I Spend In Retirement With $1M_.pdf" at bounding box center [288, 571] width 329 height 31
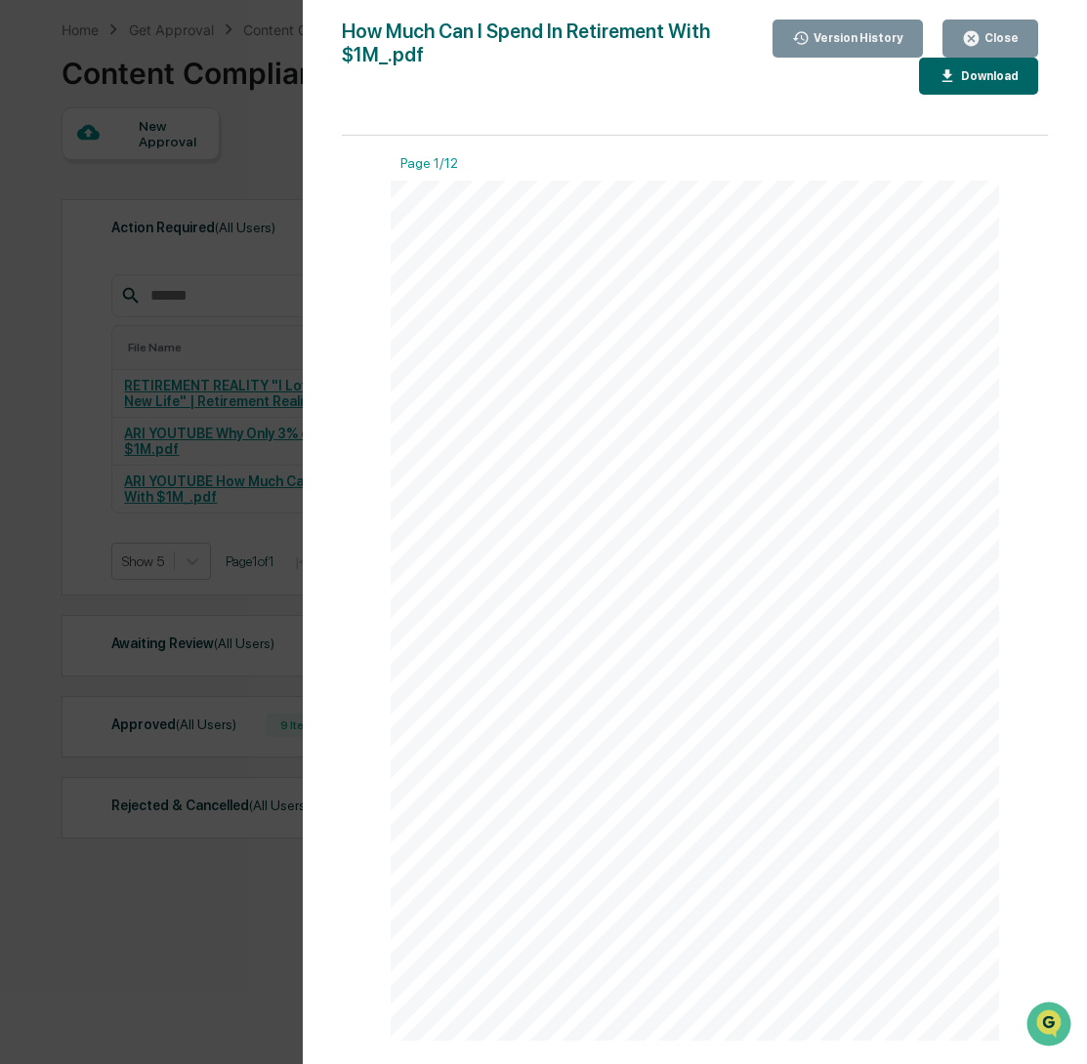
scroll to position [93, 0]
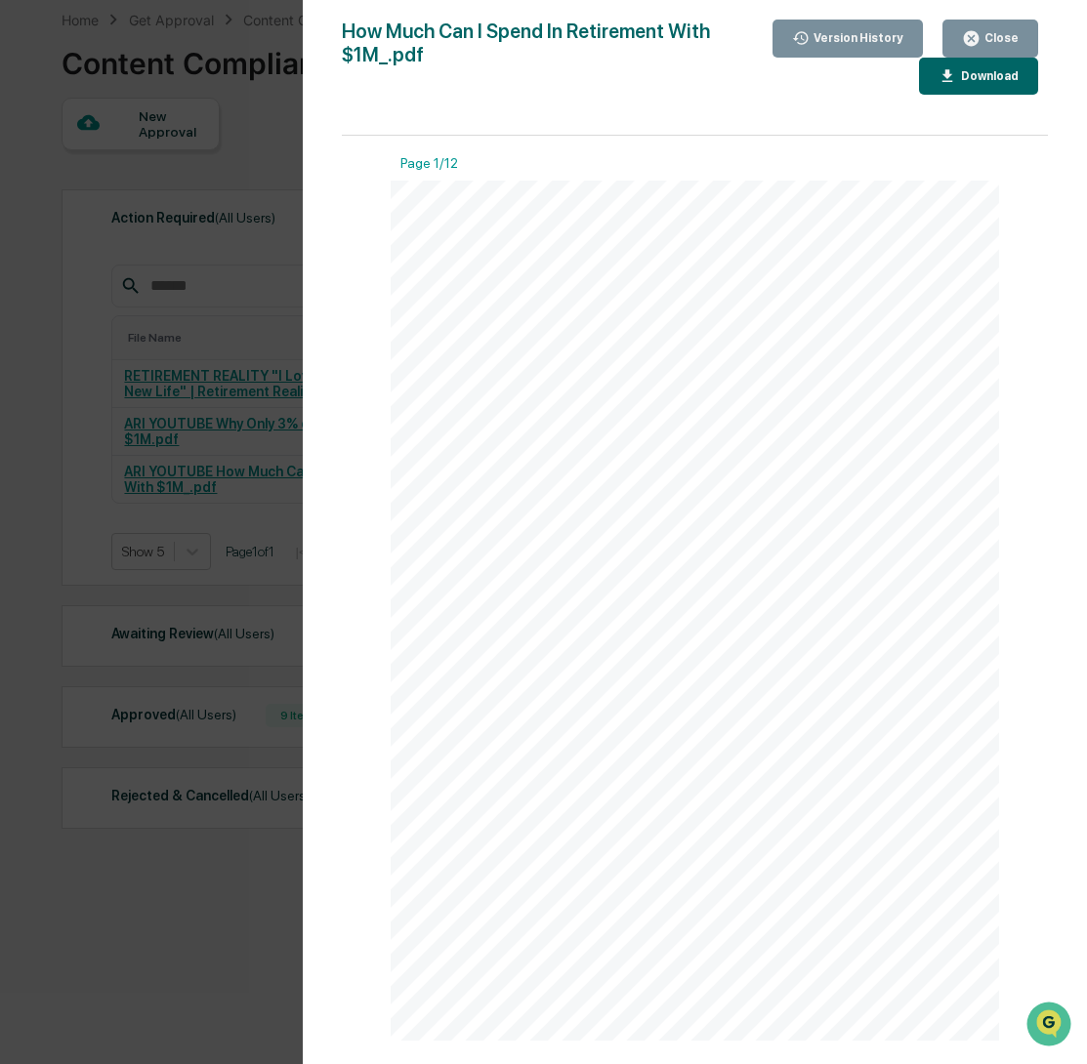
click at [990, 51] on button "Close" at bounding box center [990, 39] width 96 height 38
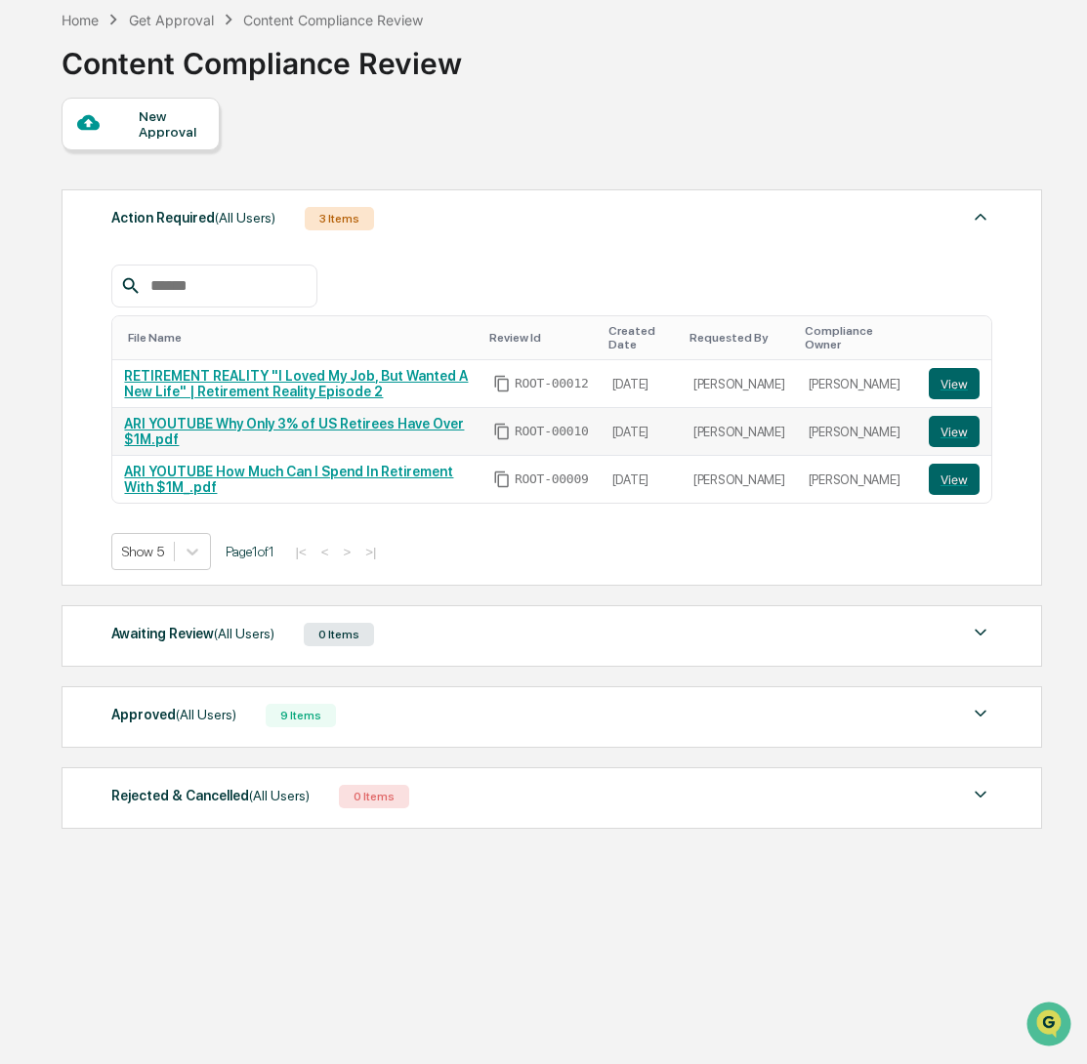
click at [244, 432] on link "ARI YOUTUBE Why Only 3% of US Retirees Have Over $1M.pdf" at bounding box center [294, 431] width 340 height 31
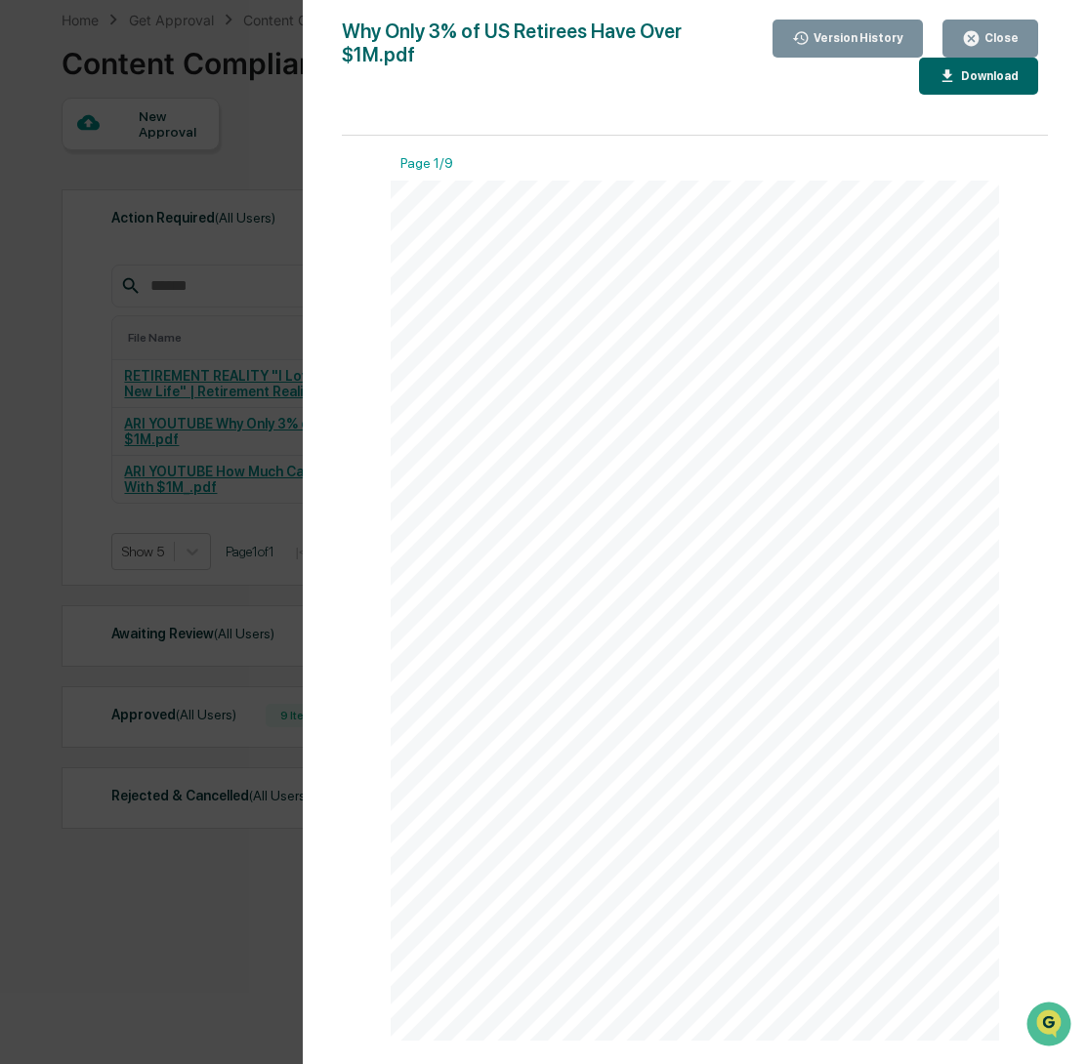
click at [966, 30] on icon "button" at bounding box center [971, 38] width 19 height 19
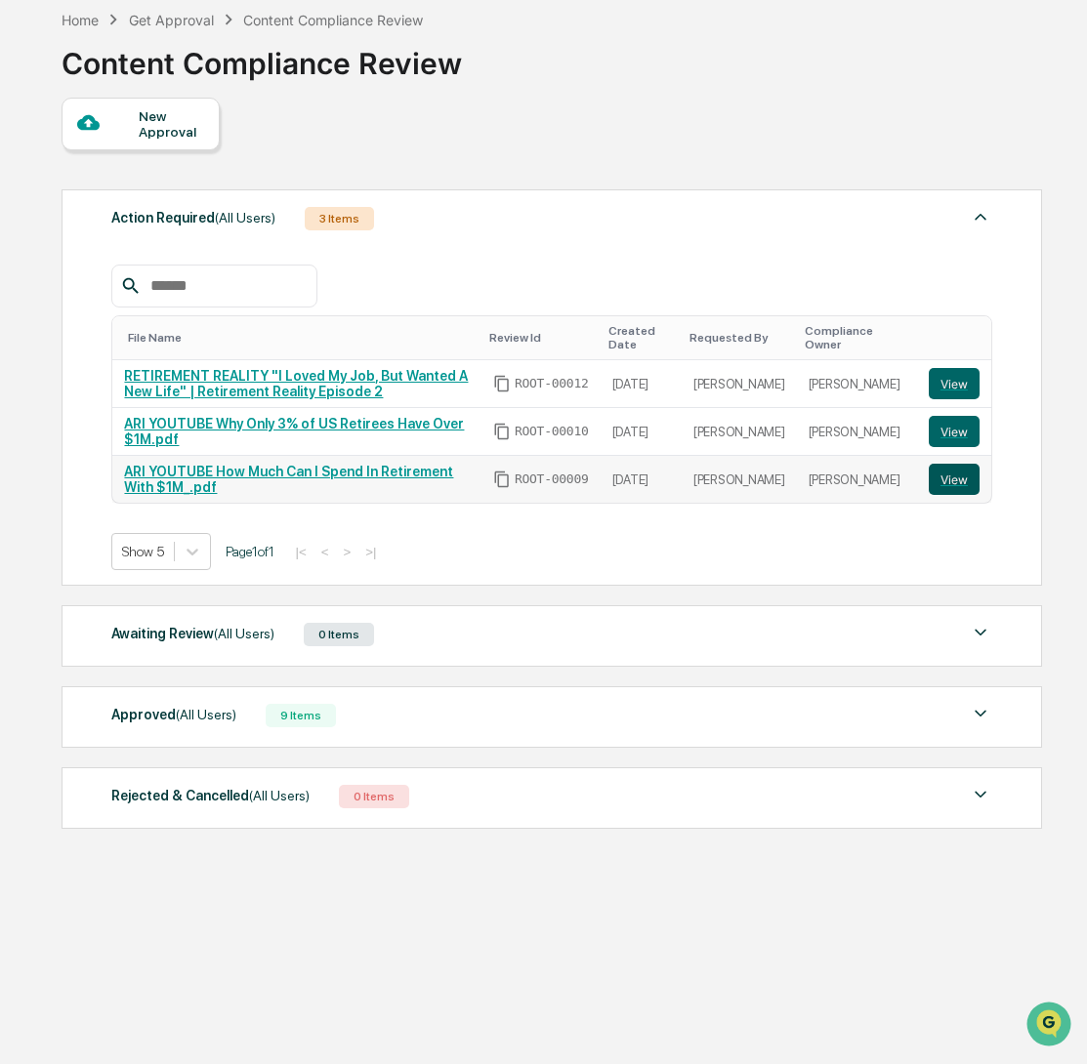
click at [959, 493] on button "View" at bounding box center [953, 479] width 51 height 31
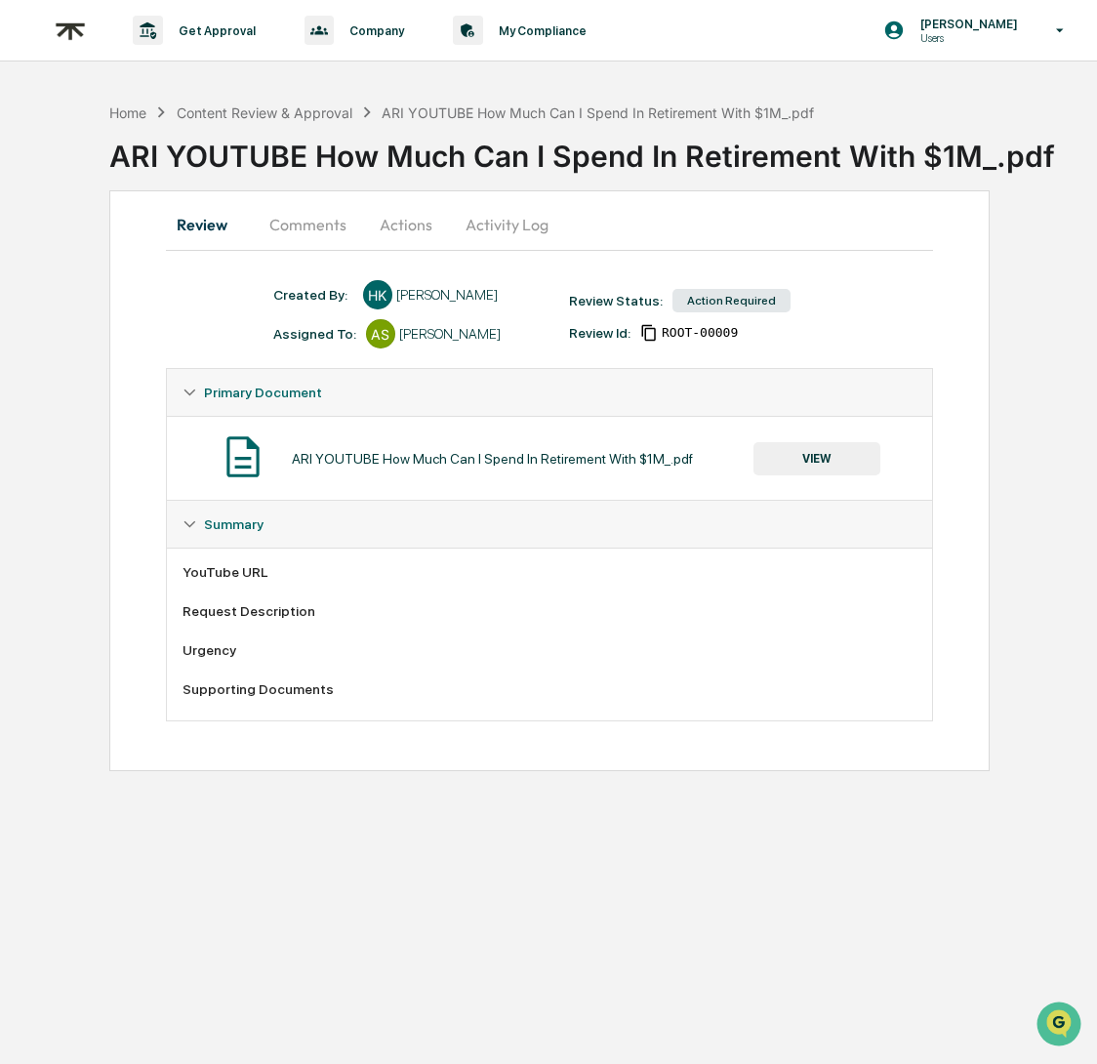
click at [293, 231] on button "Comments" at bounding box center [308, 224] width 108 height 47
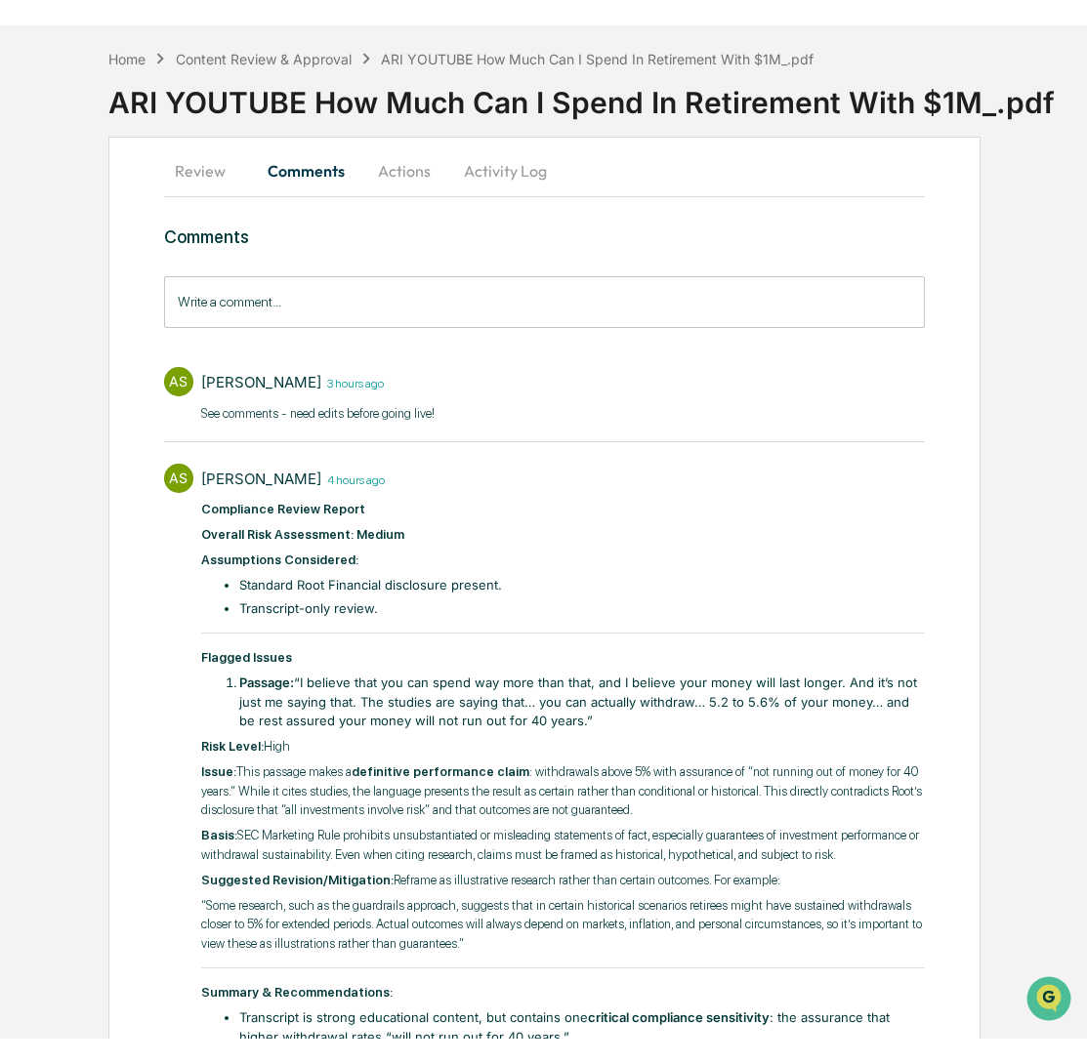
scroll to position [80, 0]
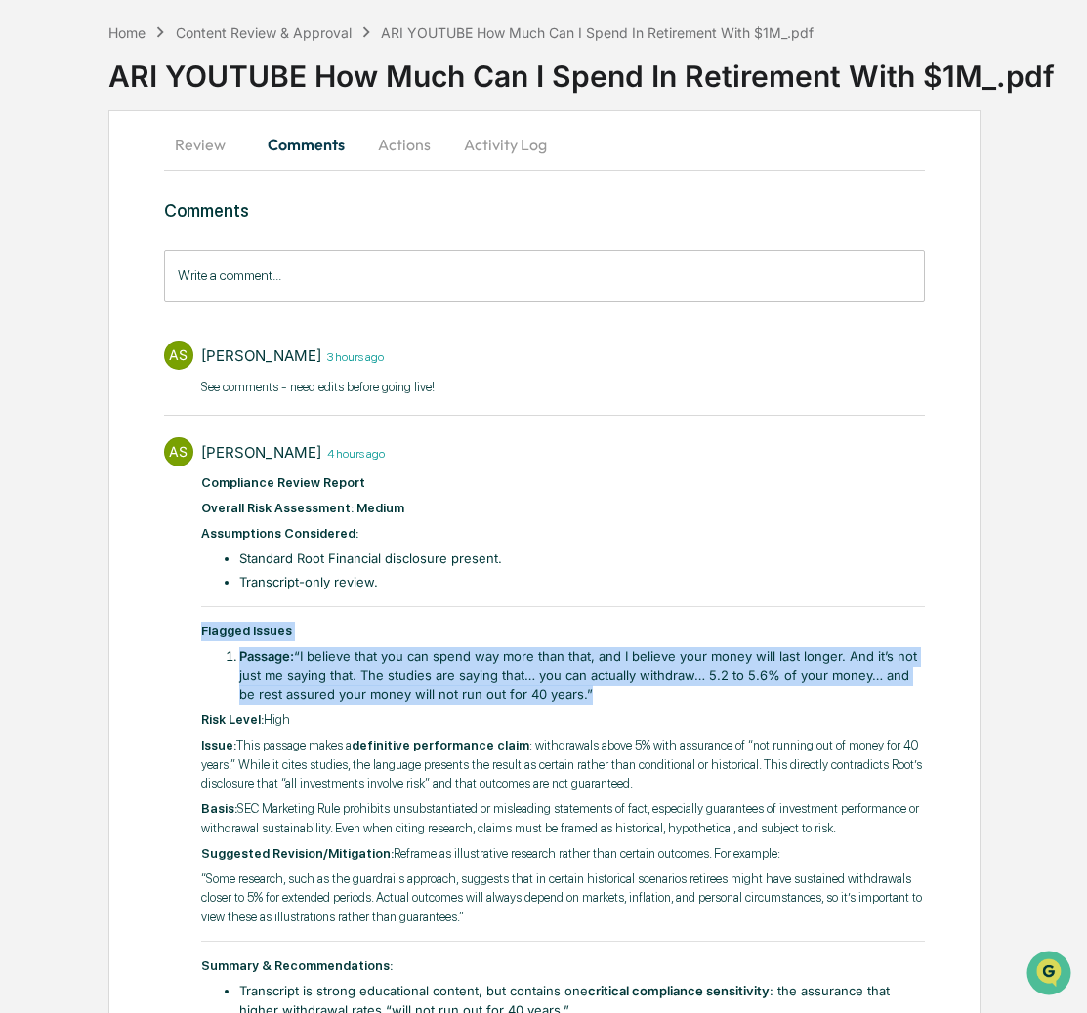
drag, startPoint x: 191, startPoint y: 633, endPoint x: 575, endPoint y: 708, distance: 391.0
click at [575, 708] on div "AS [PERSON_NAME] 4 hours ago ​ Compliance Review Report Overall Risk Assessment…" at bounding box center [544, 760] width 761 height 665
copy div "Flagged Issues Passage: “I believe that you can spend way more than that, and I…"
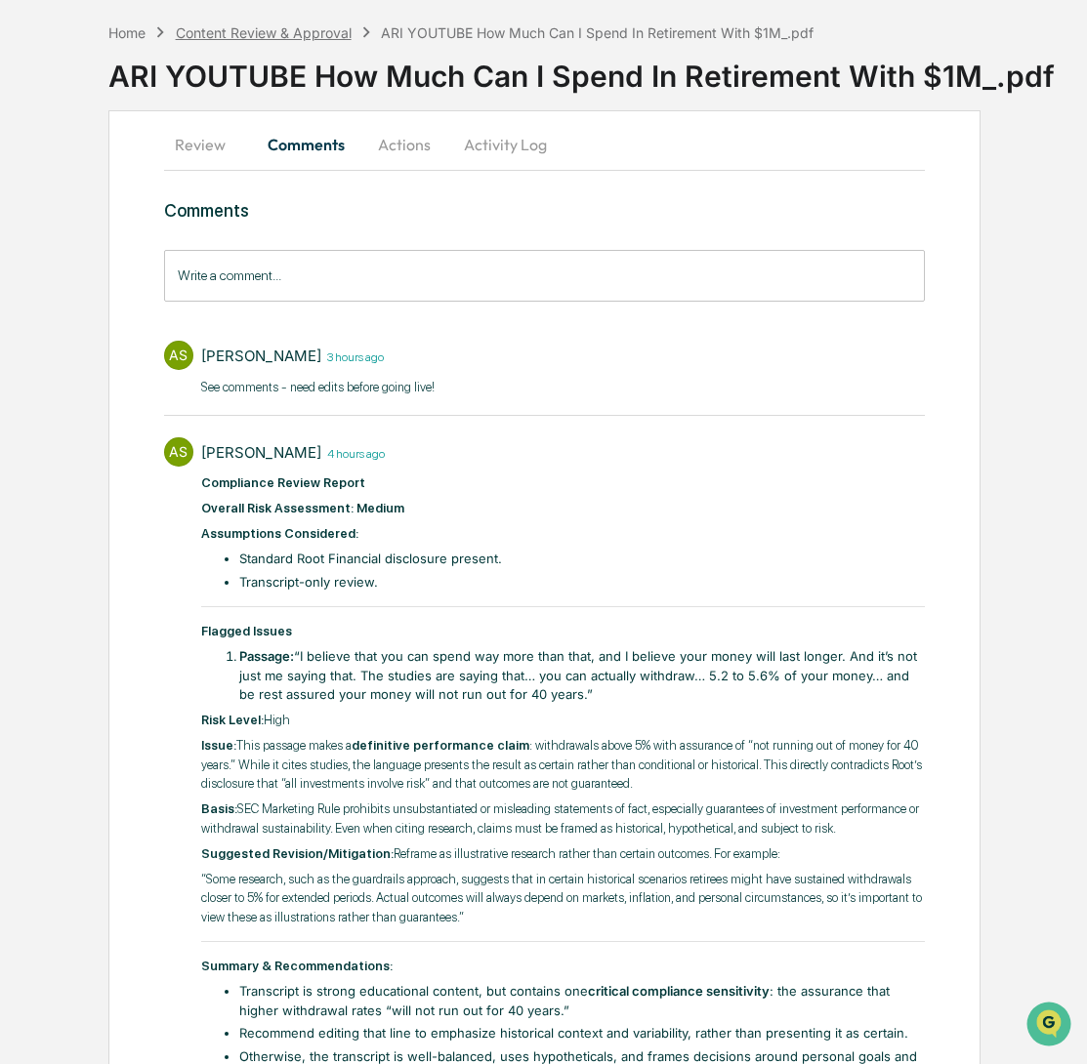
click at [319, 25] on div "Content Review & Approval" at bounding box center [264, 32] width 176 height 17
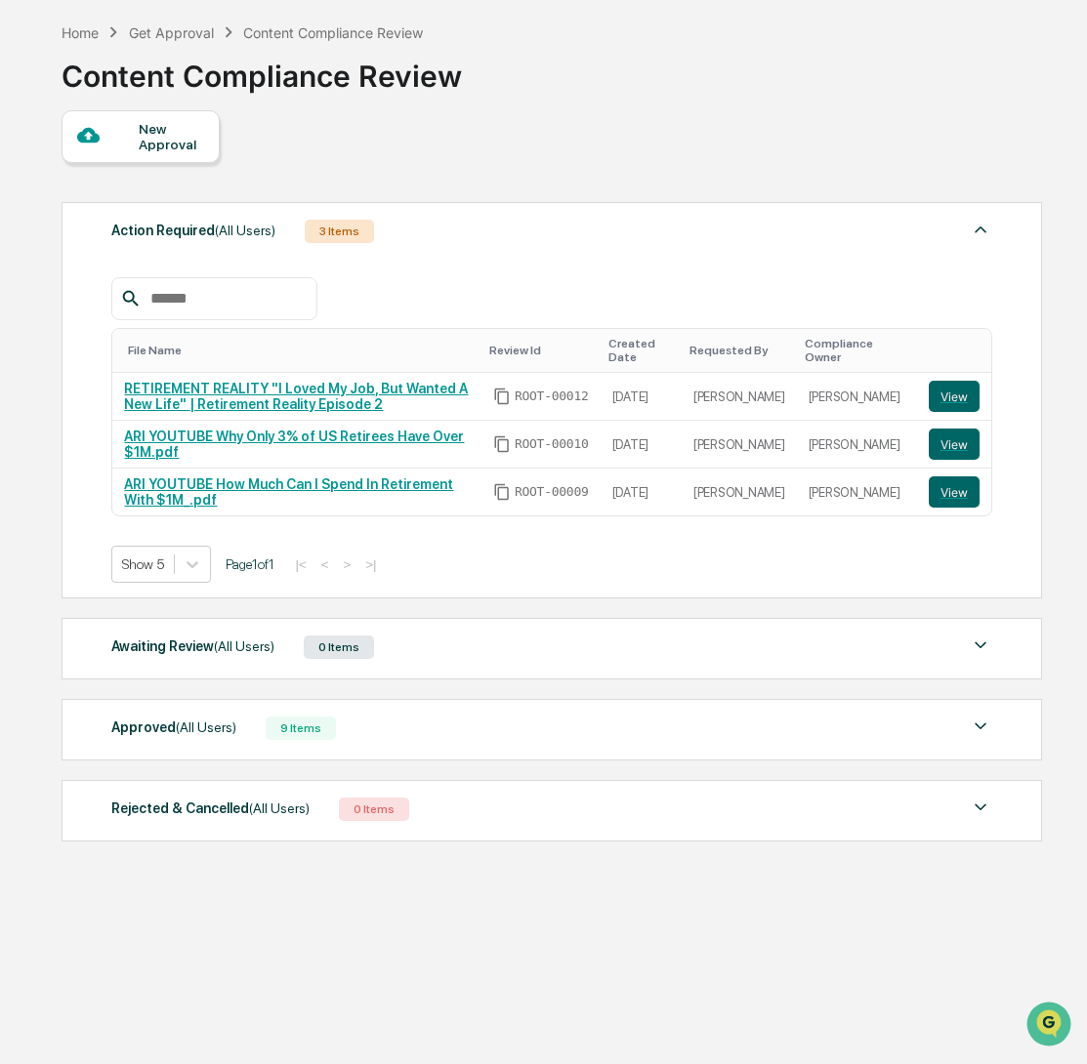
click at [389, 737] on div "Approved (All Users) 9 Items" at bounding box center [551, 728] width 881 height 27
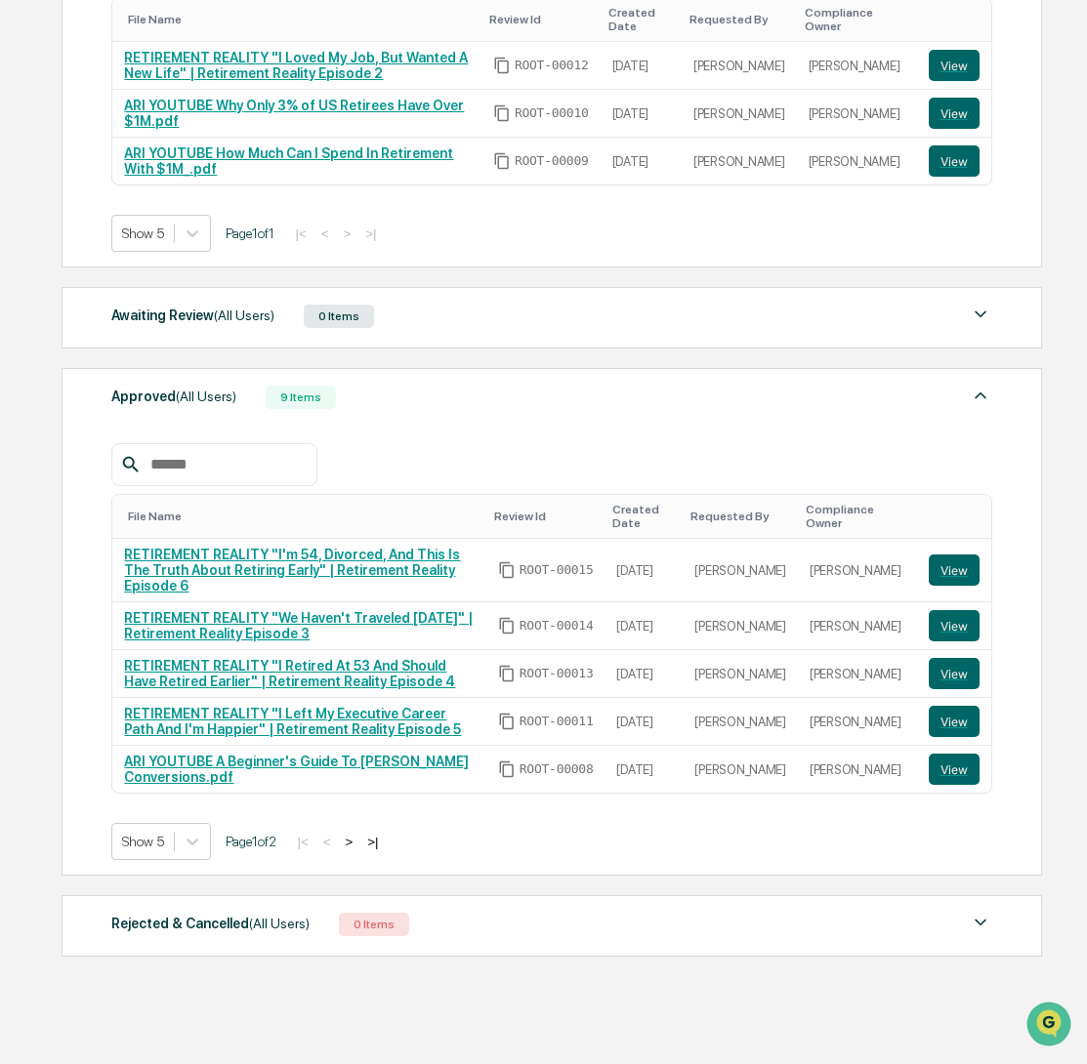
scroll to position [437, 0]
click at [359, 835] on button ">" at bounding box center [350, 842] width 20 height 17
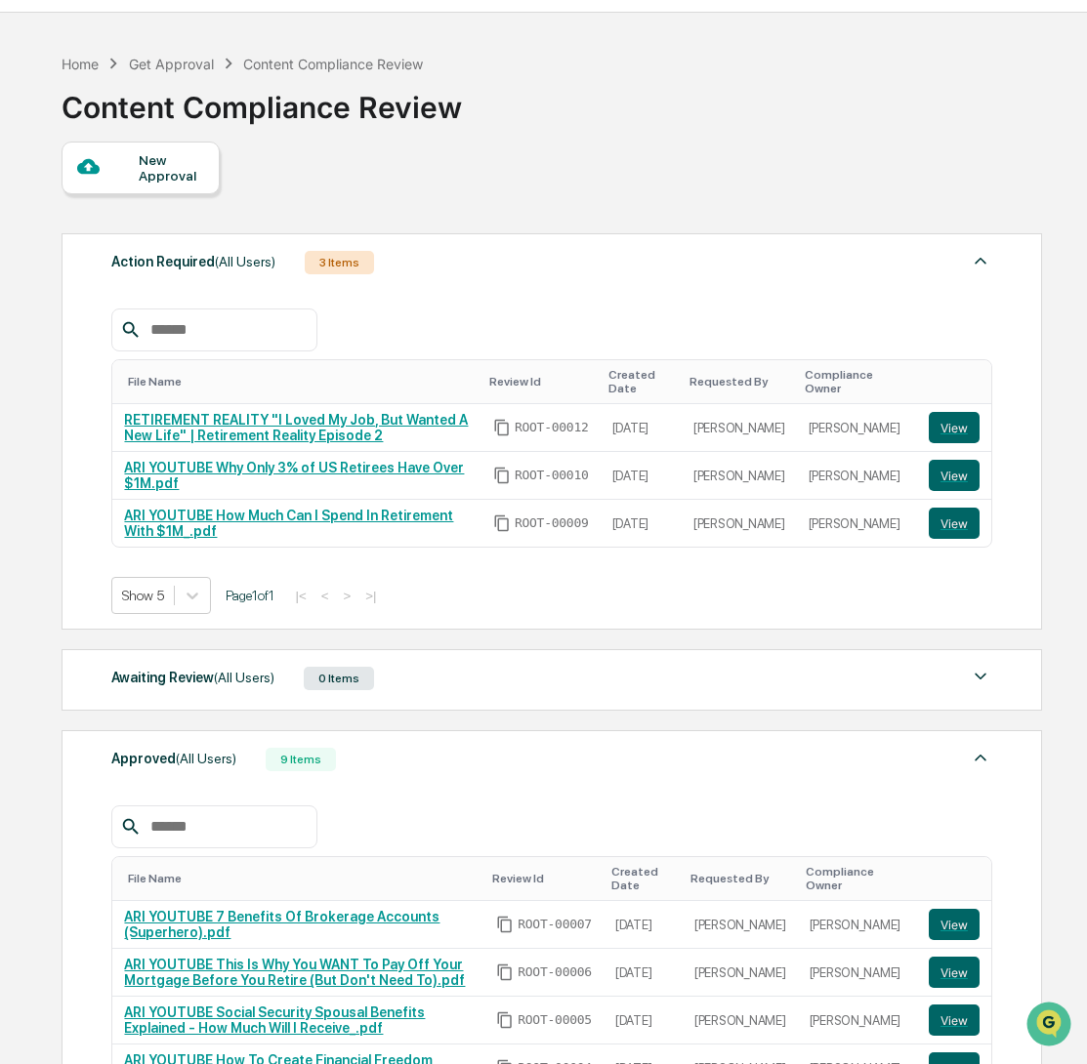
scroll to position [35, 0]
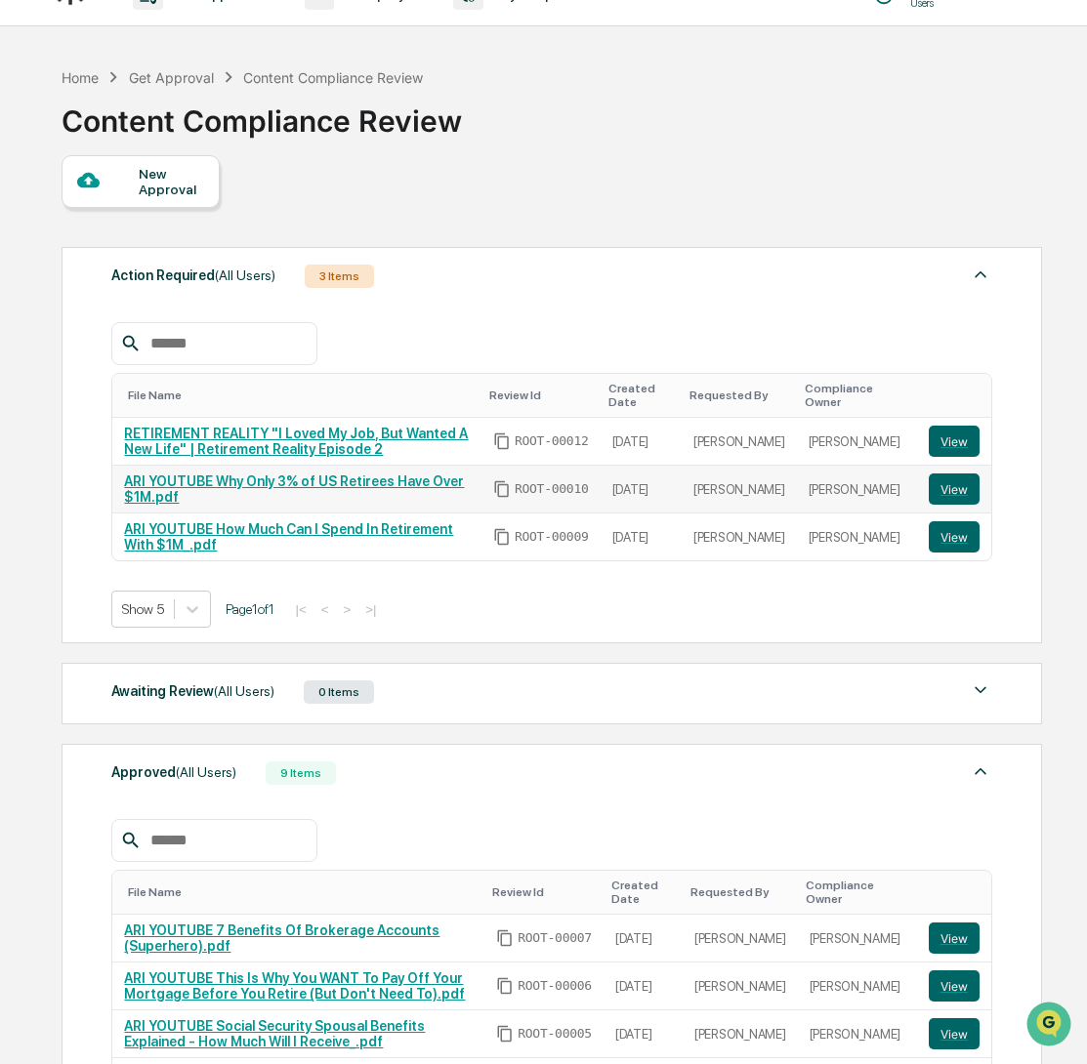
click at [205, 484] on link "ARI YOUTUBE Why Only 3% of US Retirees Have Over $1M.pdf" at bounding box center [294, 489] width 340 height 31
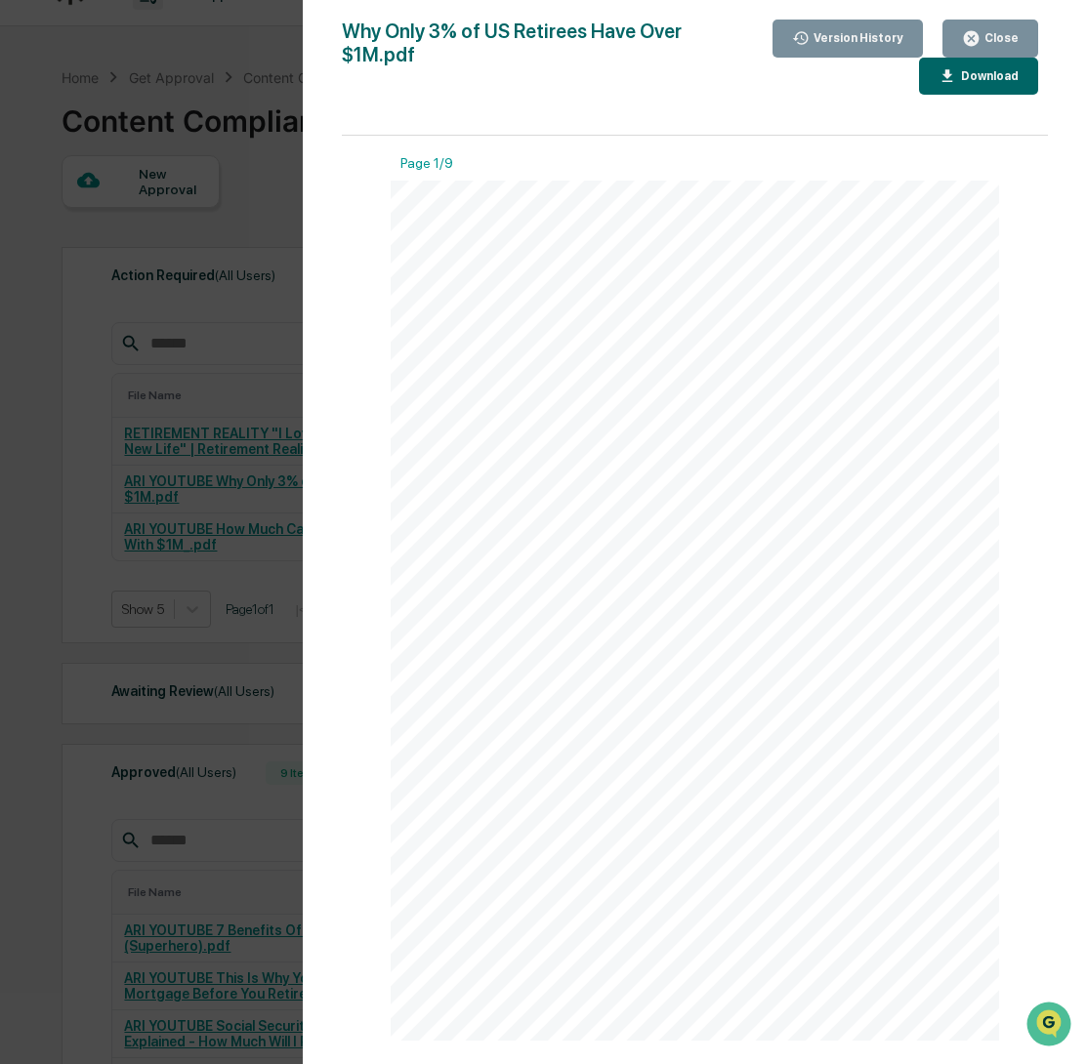
click at [1000, 40] on div "Close" at bounding box center [999, 38] width 38 height 14
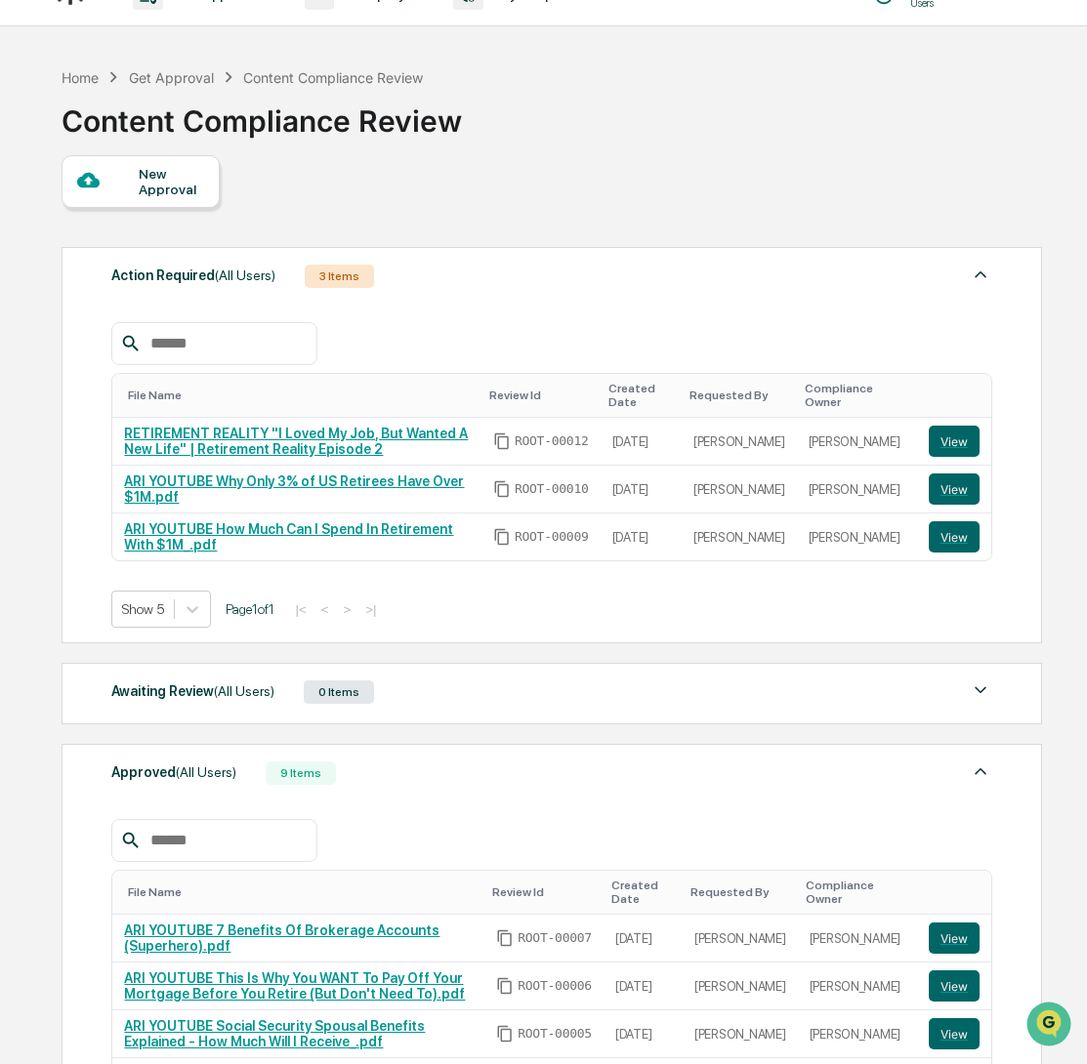
click at [118, 190] on div at bounding box center [108, 181] width 62 height 24
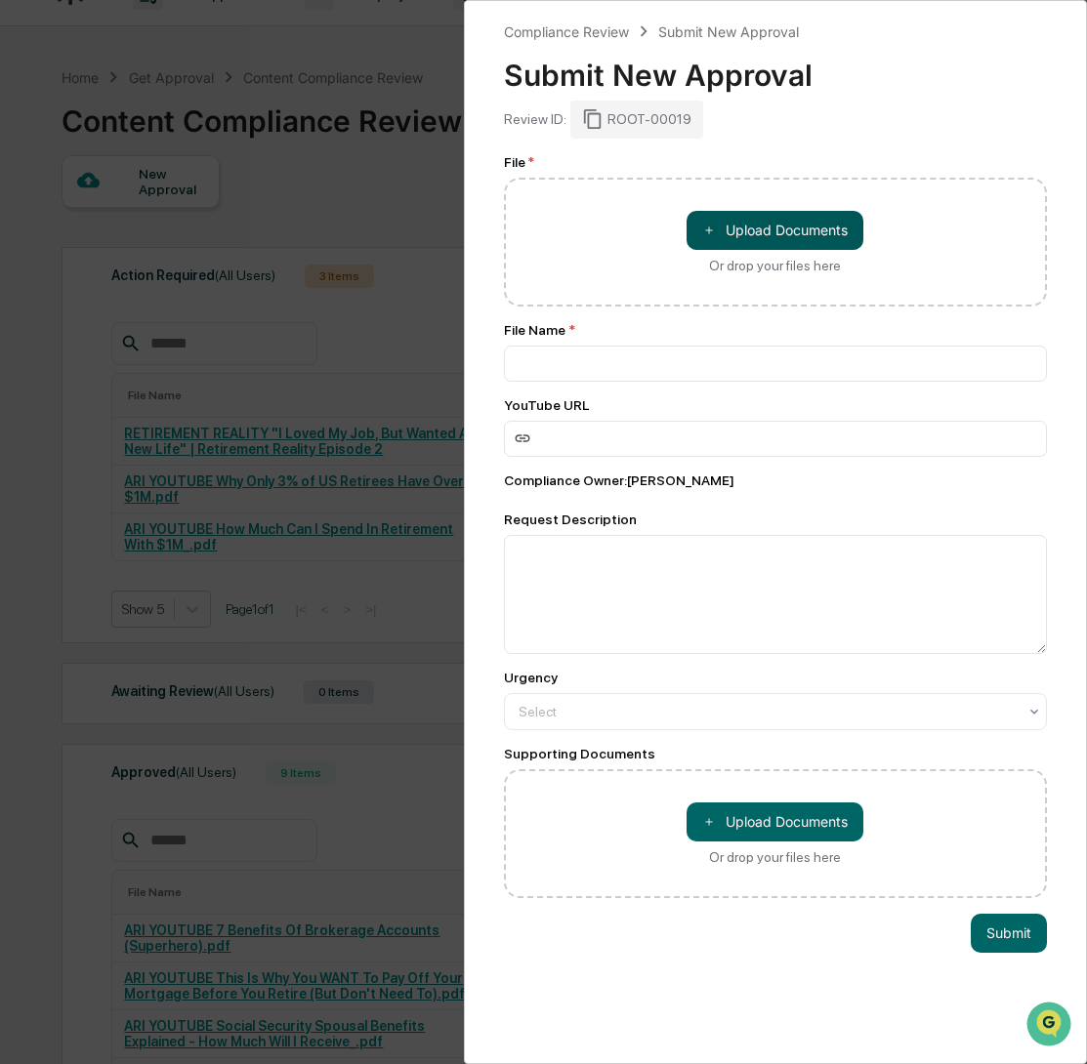
click at [744, 236] on button "＋ Upload Documents" at bounding box center [774, 230] width 177 height 39
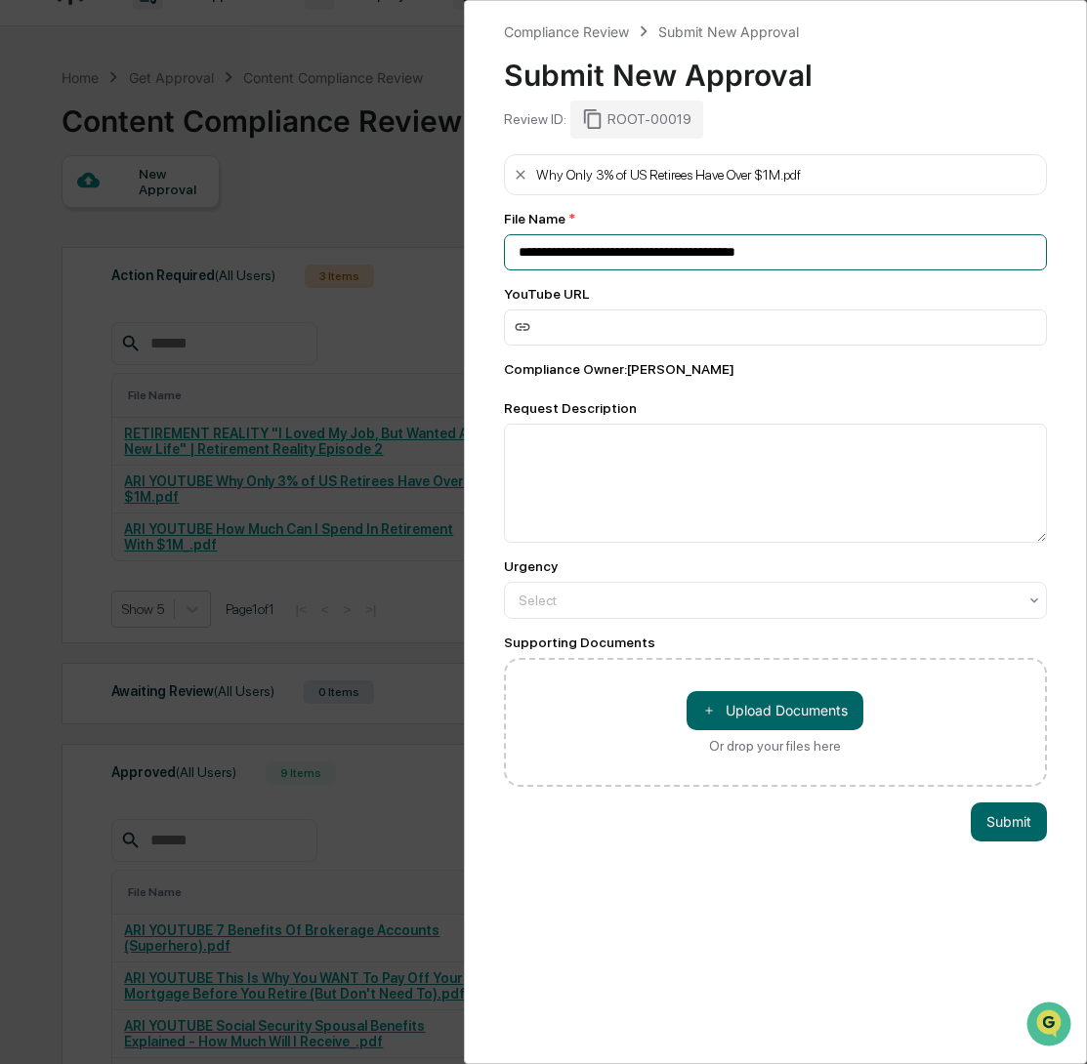
click at [518, 259] on input "**********" at bounding box center [776, 252] width 544 height 36
type input "**********"
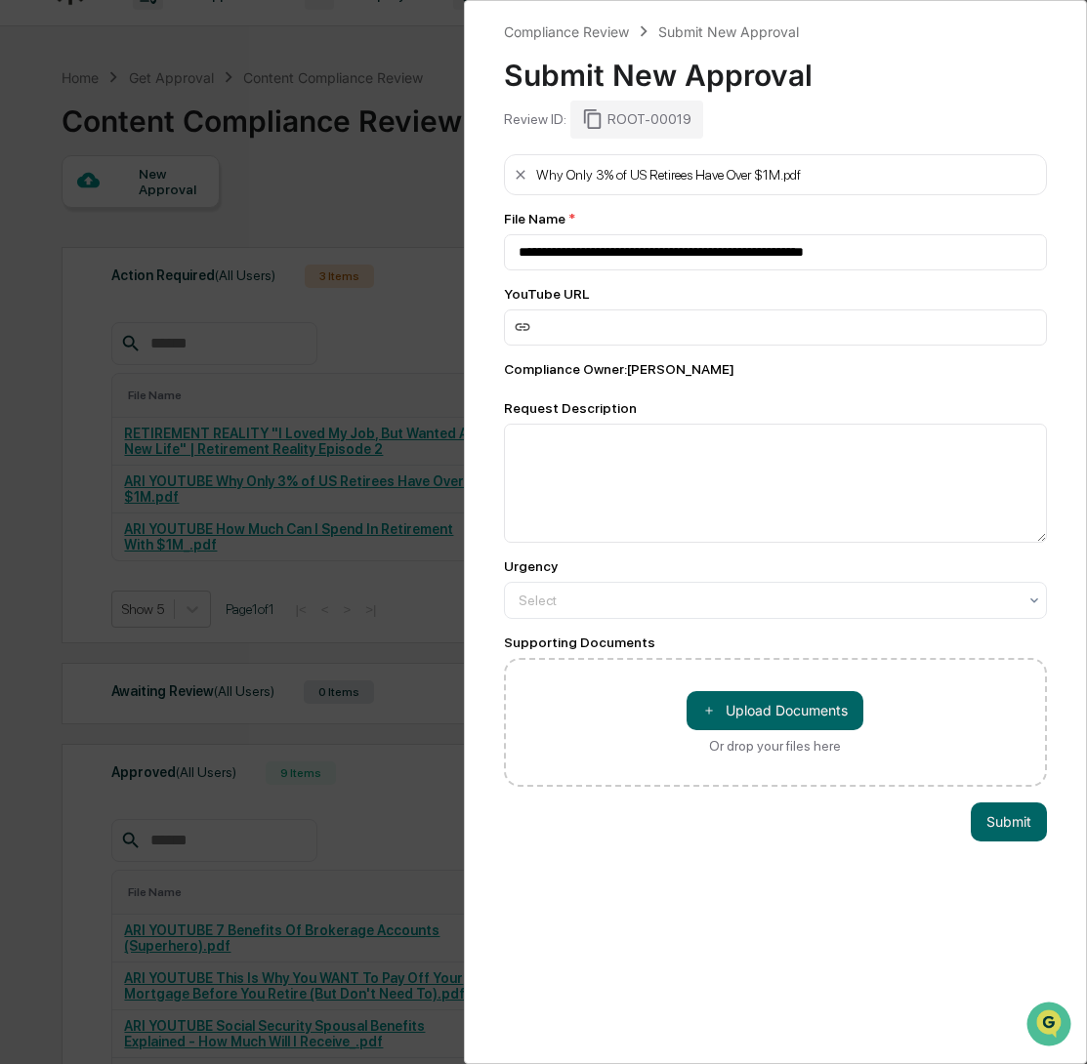
click at [678, 172] on div "Why Only 3% of US Retirees Have Over $1M.pdf" at bounding box center [668, 175] width 265 height 16
click at [991, 825] on button "Submit" at bounding box center [1008, 822] width 76 height 39
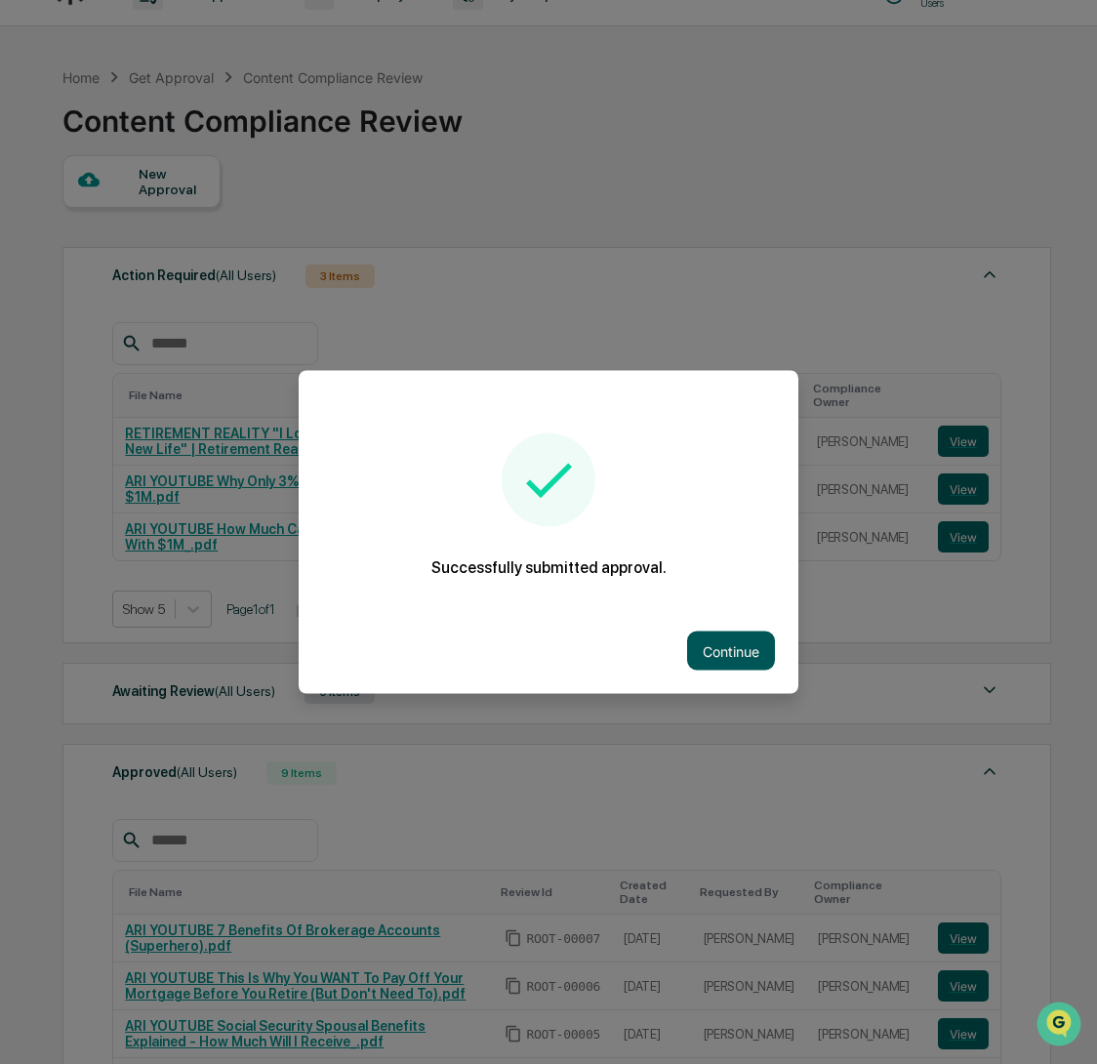
click at [763, 648] on button "Continue" at bounding box center [731, 651] width 88 height 39
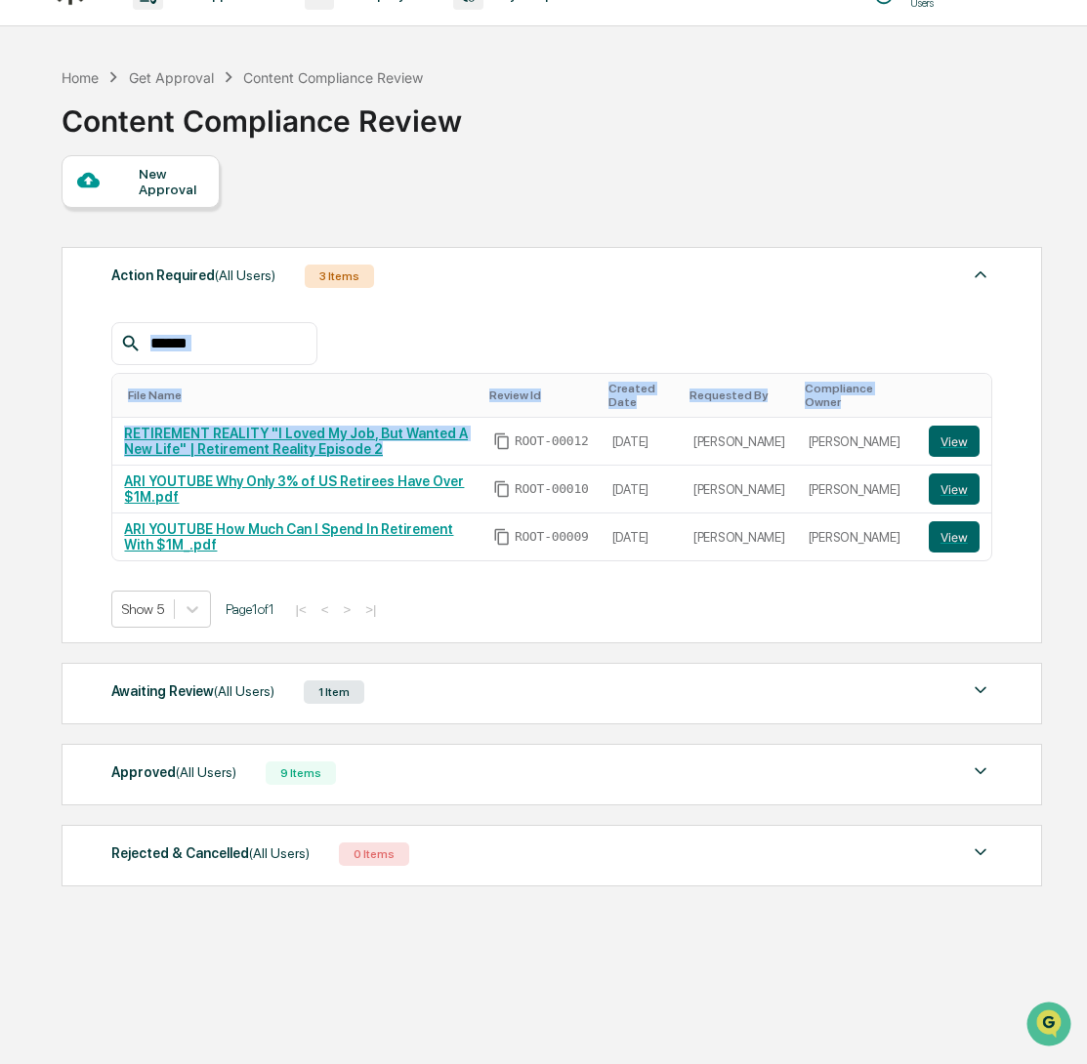
drag, startPoint x: 437, startPoint y: 461, endPoint x: 103, endPoint y: 440, distance: 334.5
click at [111, 442] on table "File Name Review Id Created Date Requested By Compliance Owner RETIREMENT REALI…" at bounding box center [551, 467] width 881 height 188
click at [446, 466] on td "RETIREMENT REALITY "I Loved My Job, But Wanted A New Life" | Retirement Reality…" at bounding box center [296, 442] width 368 height 48
drag, startPoint x: 377, startPoint y: 453, endPoint x: 125, endPoint y: 446, distance: 252.0
click at [125, 446] on div "RETIREMENT REALITY "I Loved My Job, But Wanted A New Life" | Retirement Reality…" at bounding box center [296, 441] width 345 height 31
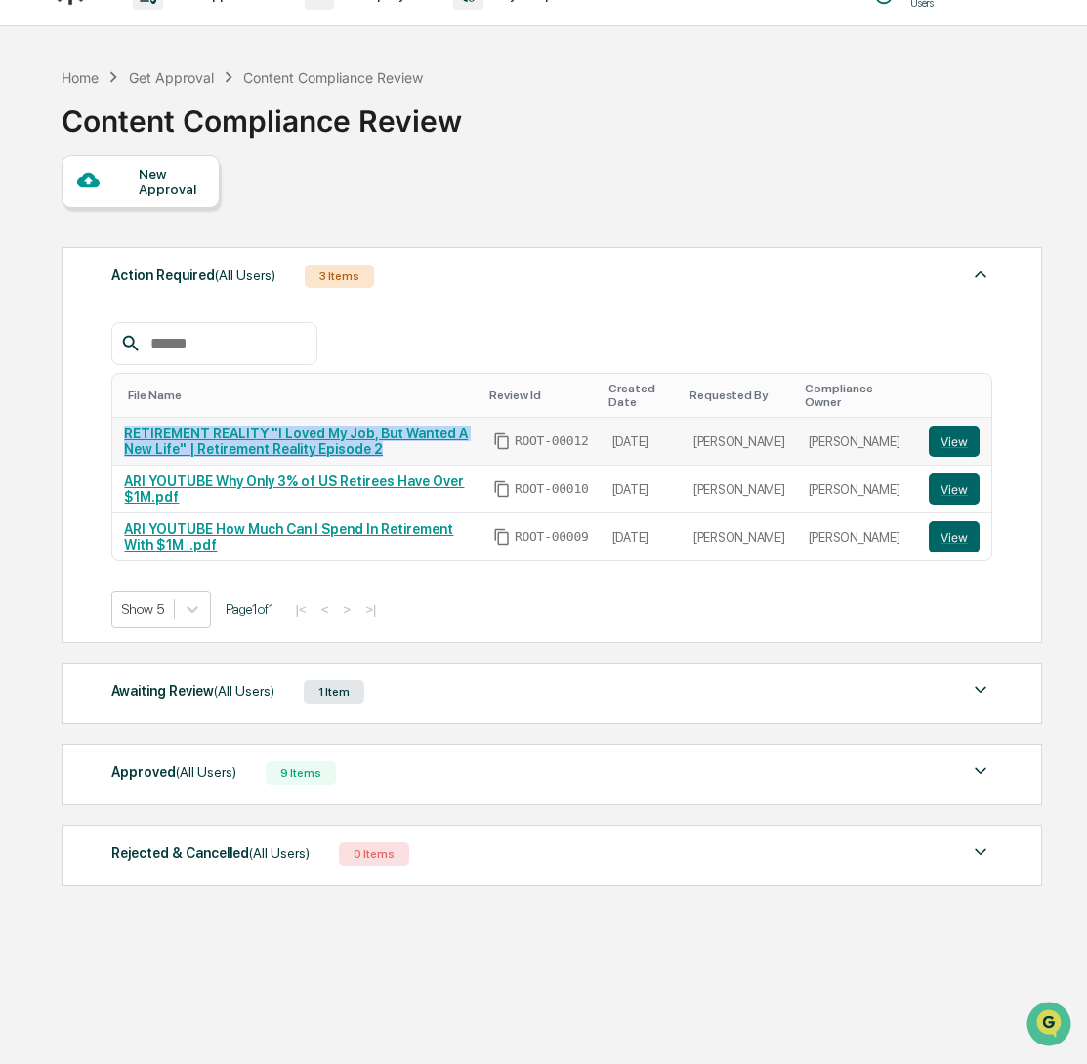
copy link "RETIREMENT REALITY "I Loved My Job, But Wanted A New Life" | Retirement Reality…"
click at [111, 165] on div "New Approval" at bounding box center [141, 181] width 158 height 53
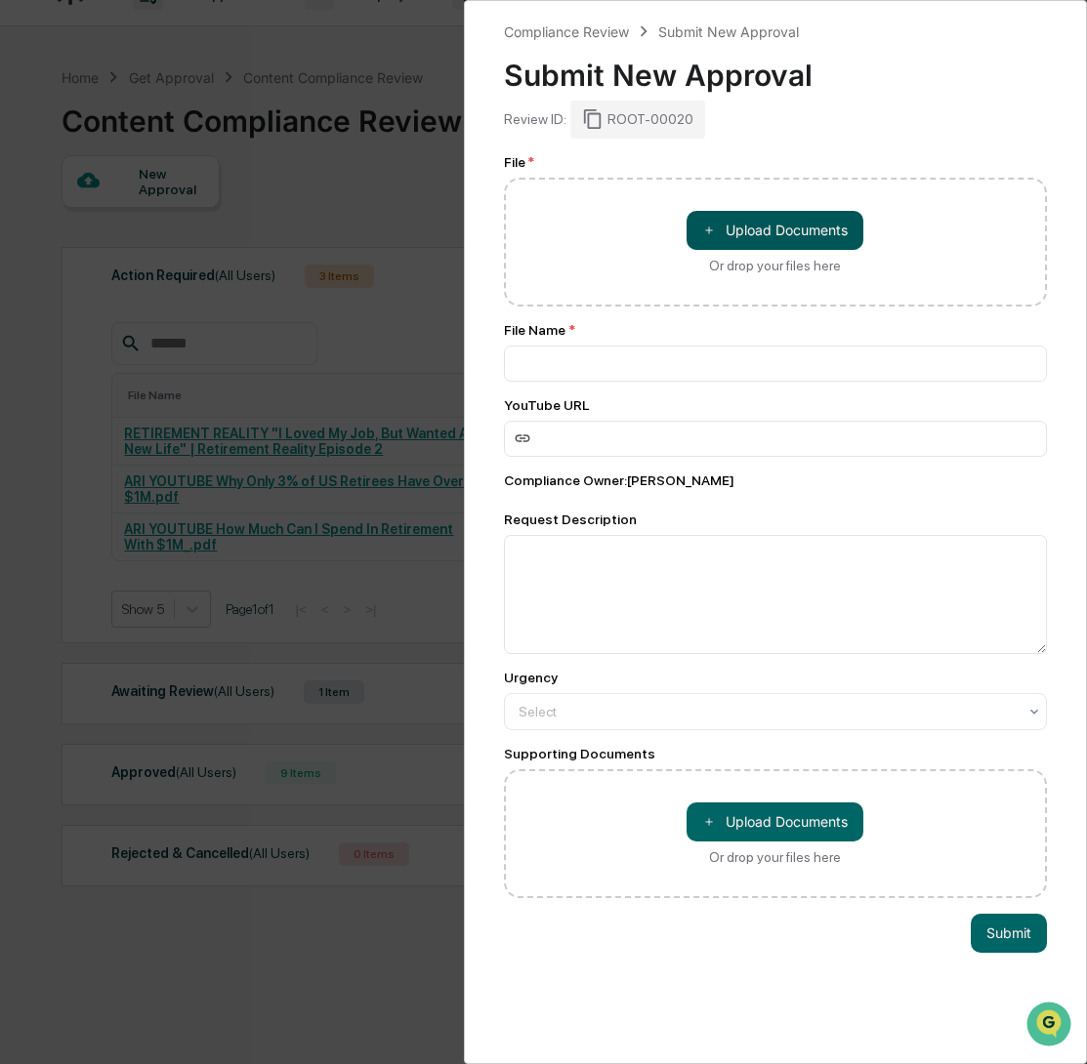
click at [717, 223] on button "＋ Upload Documents" at bounding box center [774, 230] width 177 height 39
type input "**********"
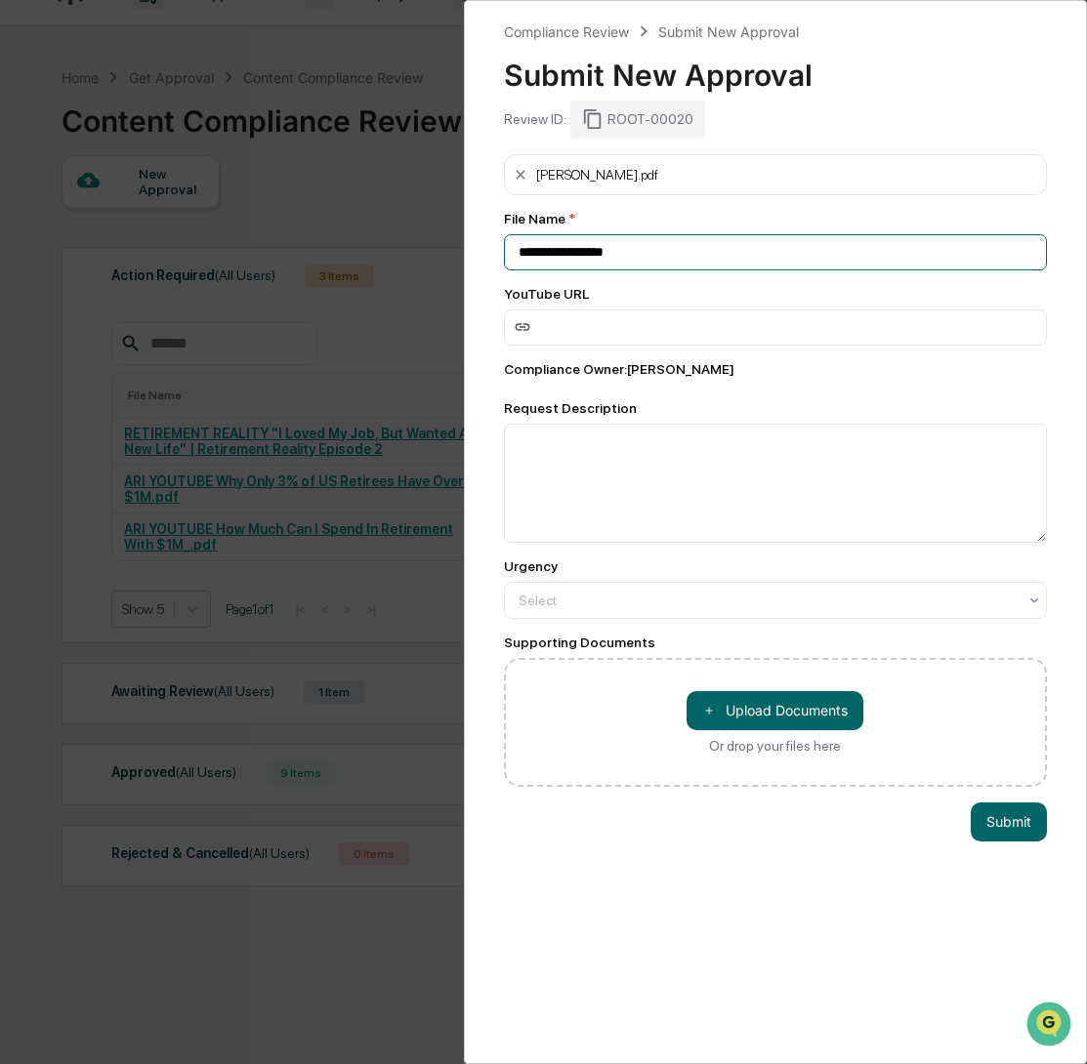
click at [578, 259] on input "**********" at bounding box center [776, 252] width 544 height 36
paste input "**********"
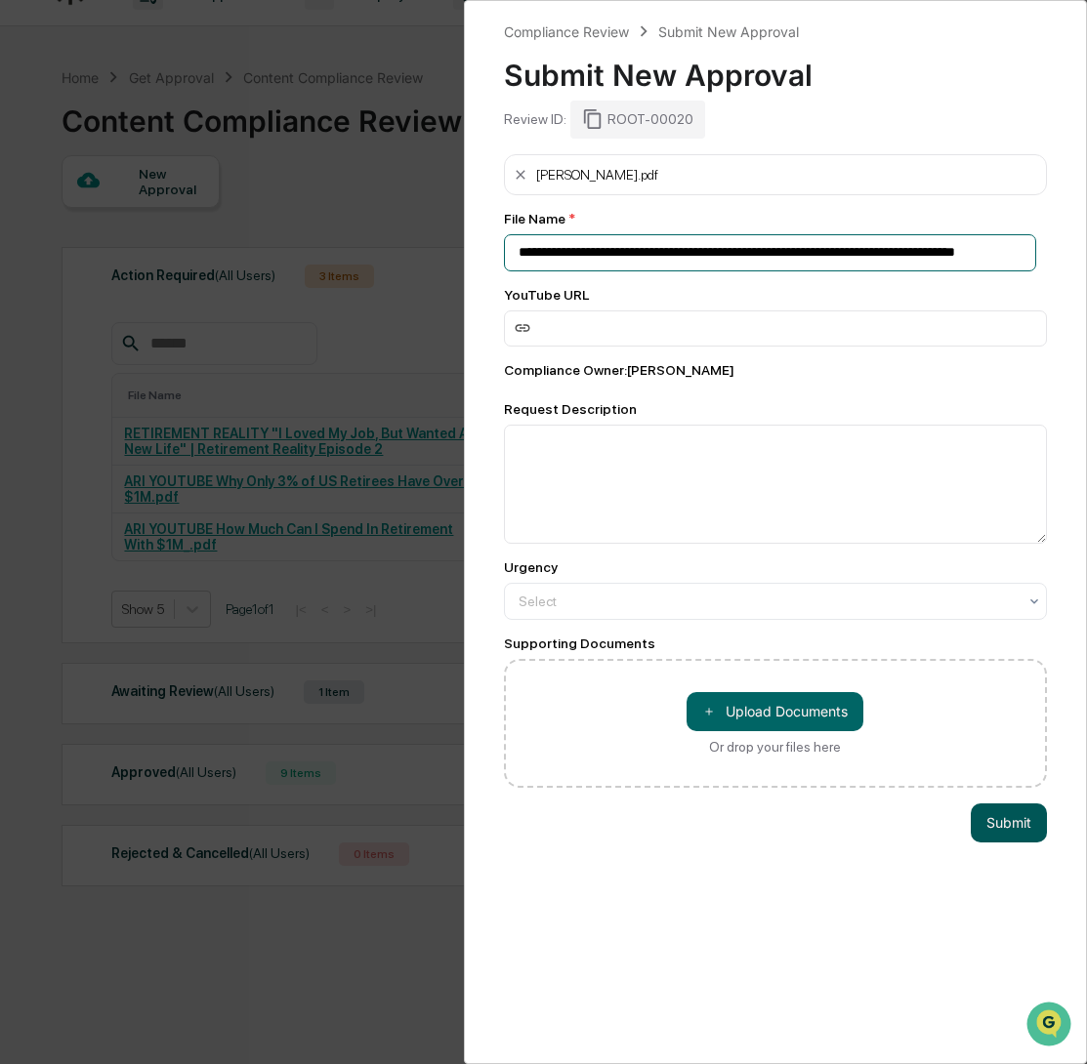
type input "**********"
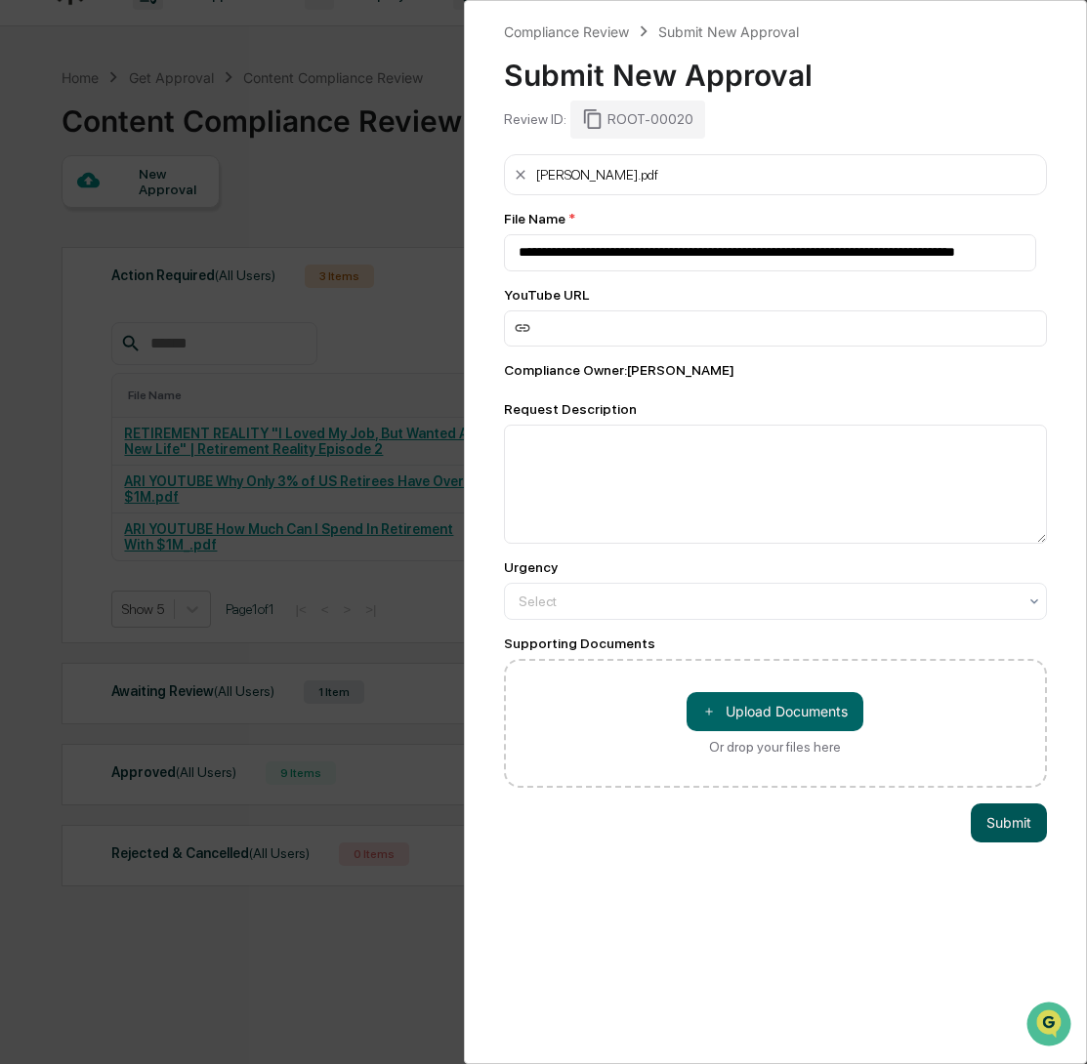
scroll to position [0, 0]
click at [999, 828] on button "Submit" at bounding box center [1008, 823] width 76 height 39
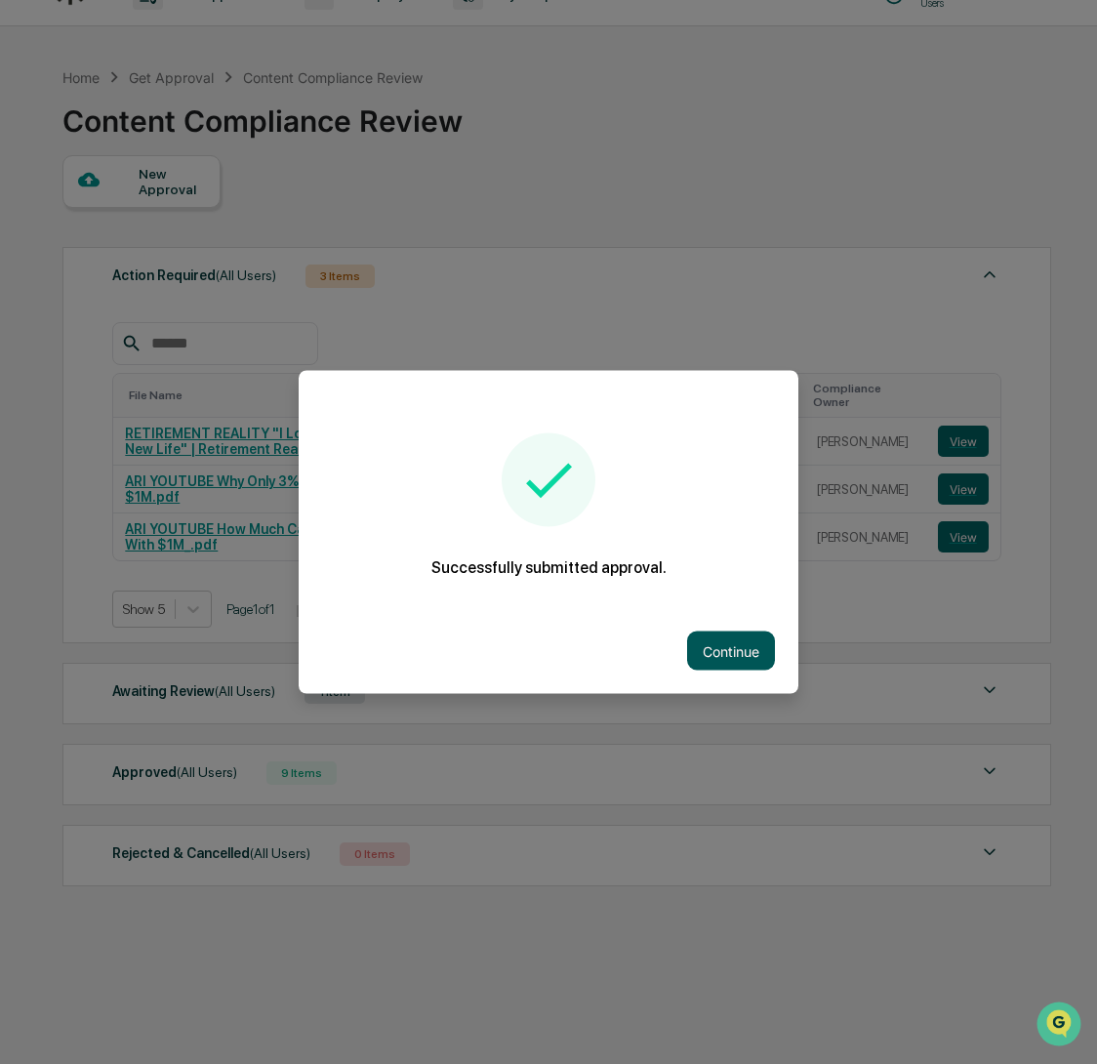
click at [726, 642] on button "Continue" at bounding box center [731, 651] width 88 height 39
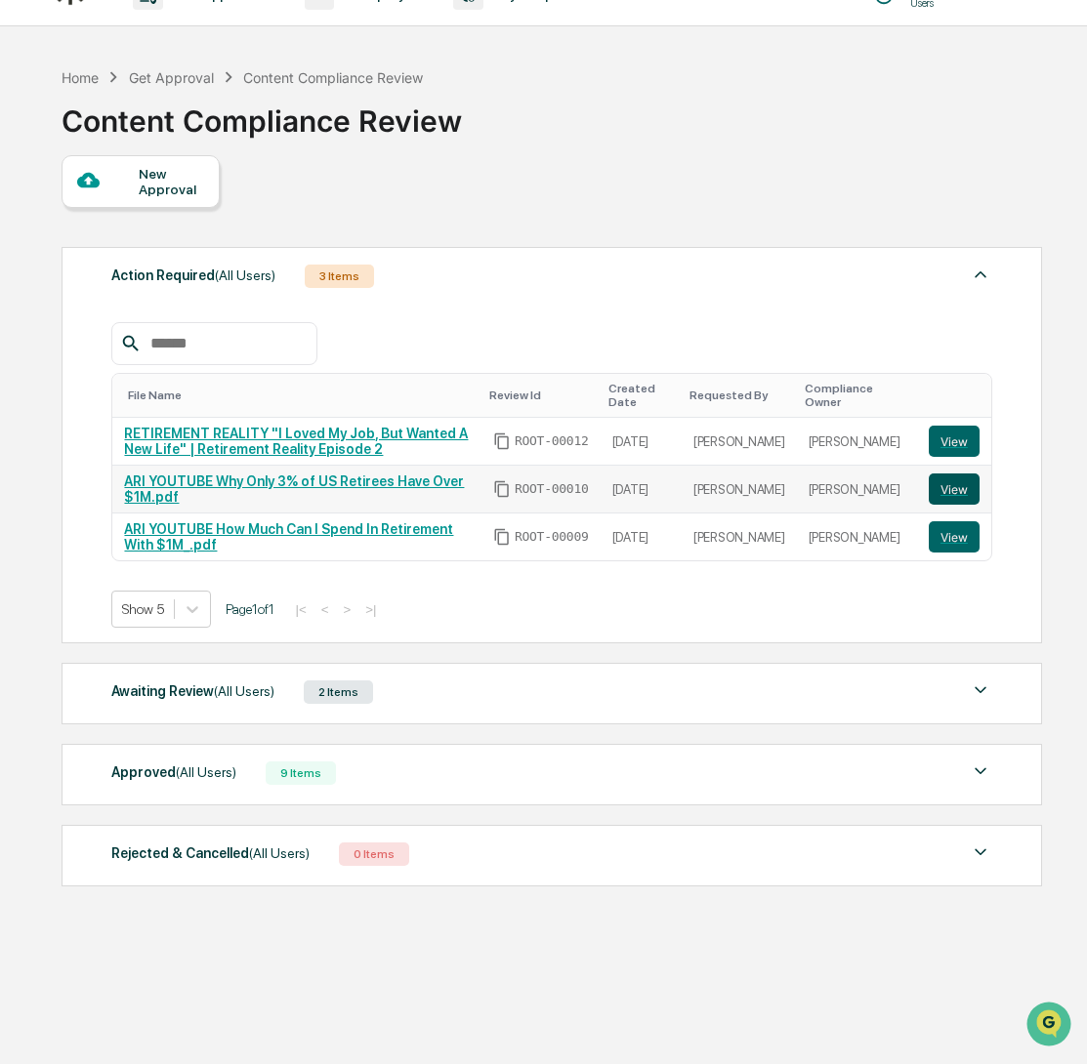
click at [954, 505] on button "View" at bounding box center [953, 489] width 51 height 31
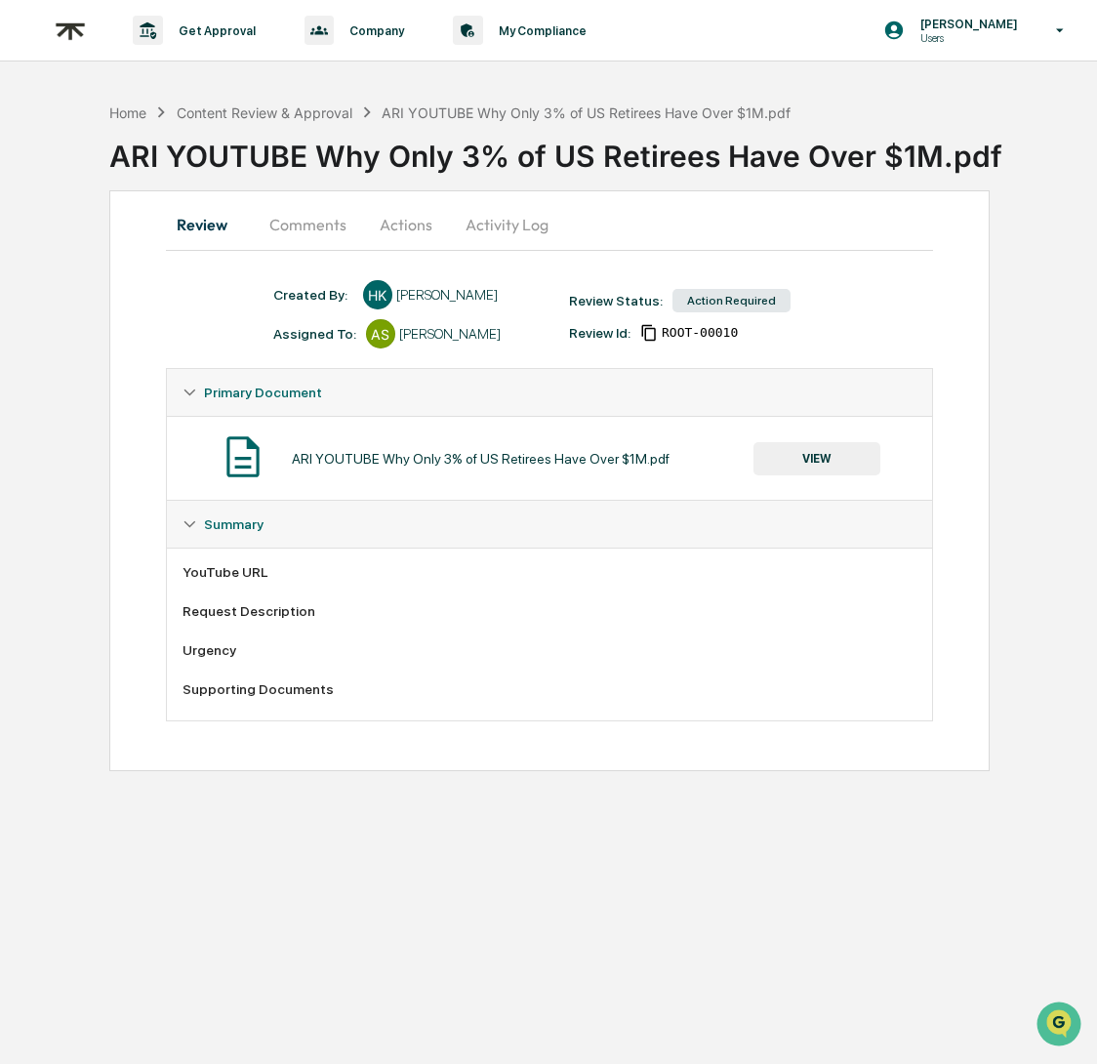
click at [316, 229] on button "Comments" at bounding box center [308, 224] width 108 height 47
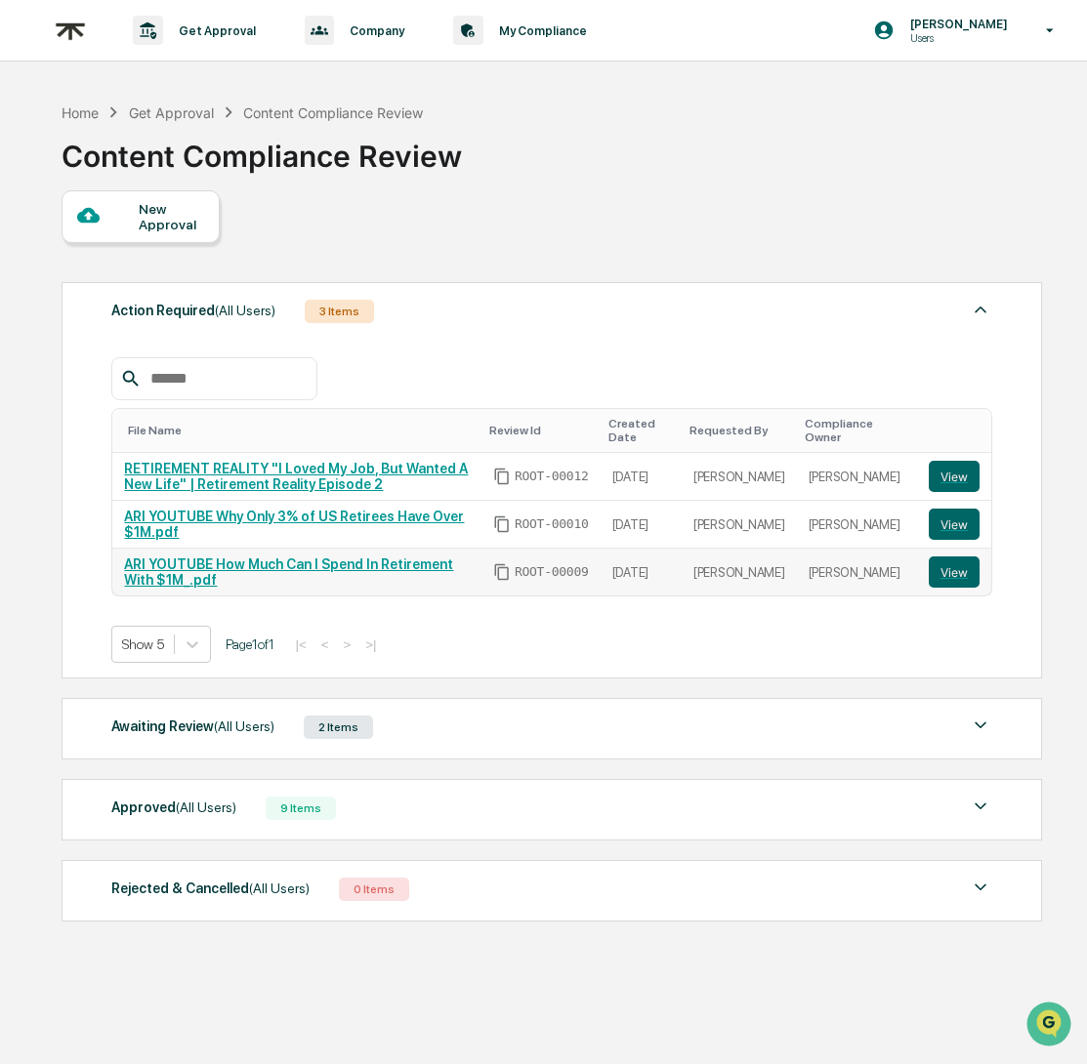
click at [330, 576] on link "ARI YOUTUBE How Much Can I Spend In Retirement With $1M_.pdf" at bounding box center [288, 571] width 329 height 31
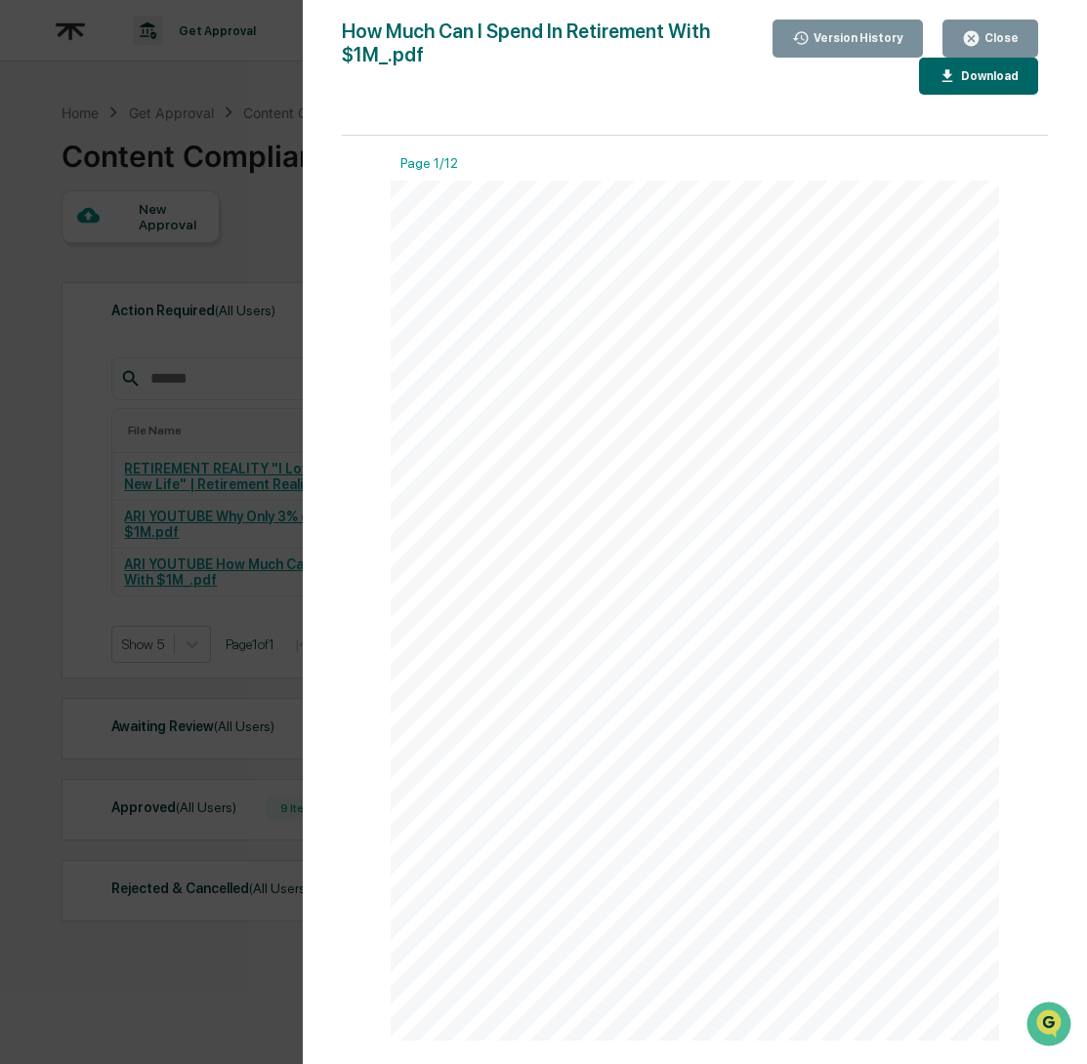
click at [1005, 26] on button "Close" at bounding box center [990, 39] width 96 height 38
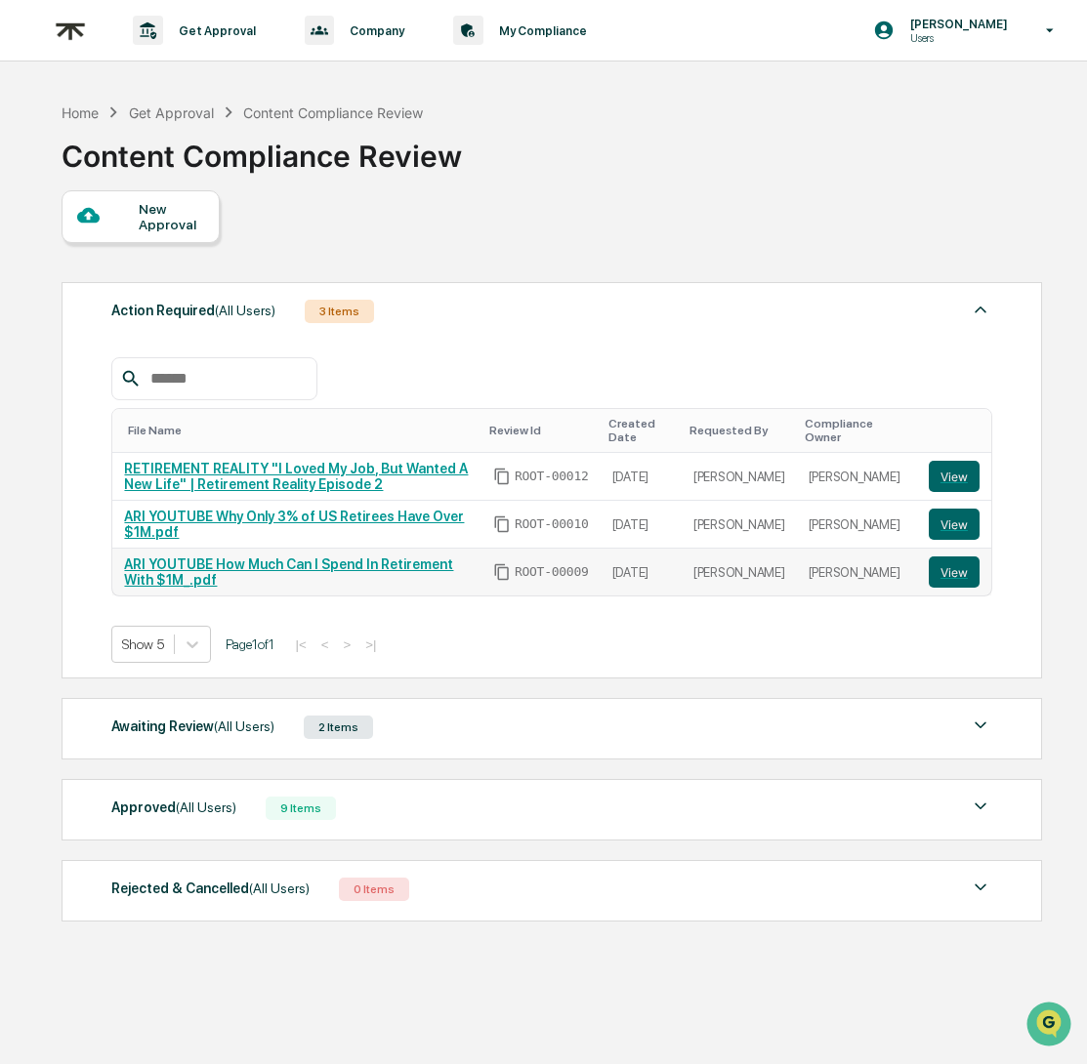
click at [217, 569] on link "ARI YOUTUBE How Much Can I Spend In Retirement With $1M_.pdf" at bounding box center [288, 571] width 329 height 31
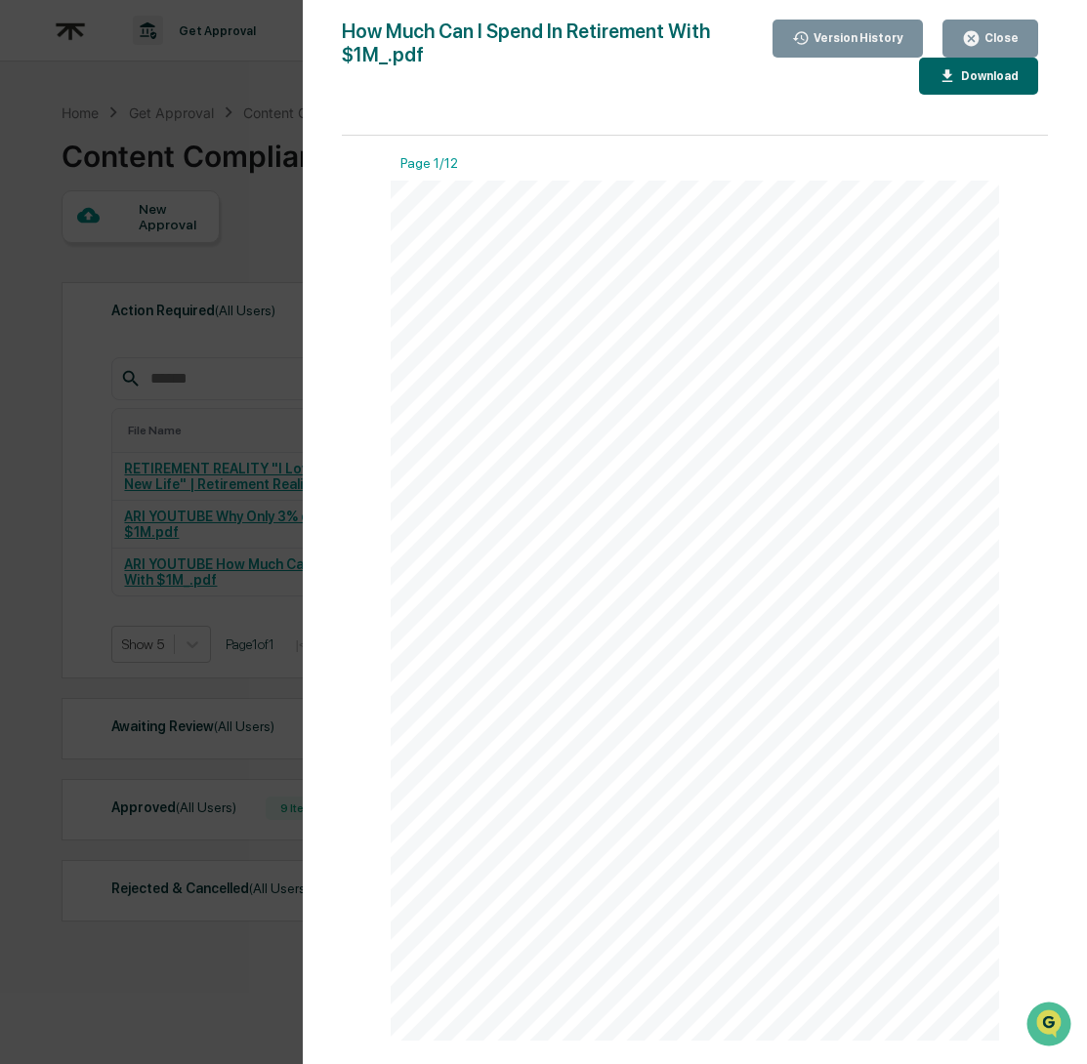
click at [990, 45] on div "Close" at bounding box center [999, 38] width 38 height 14
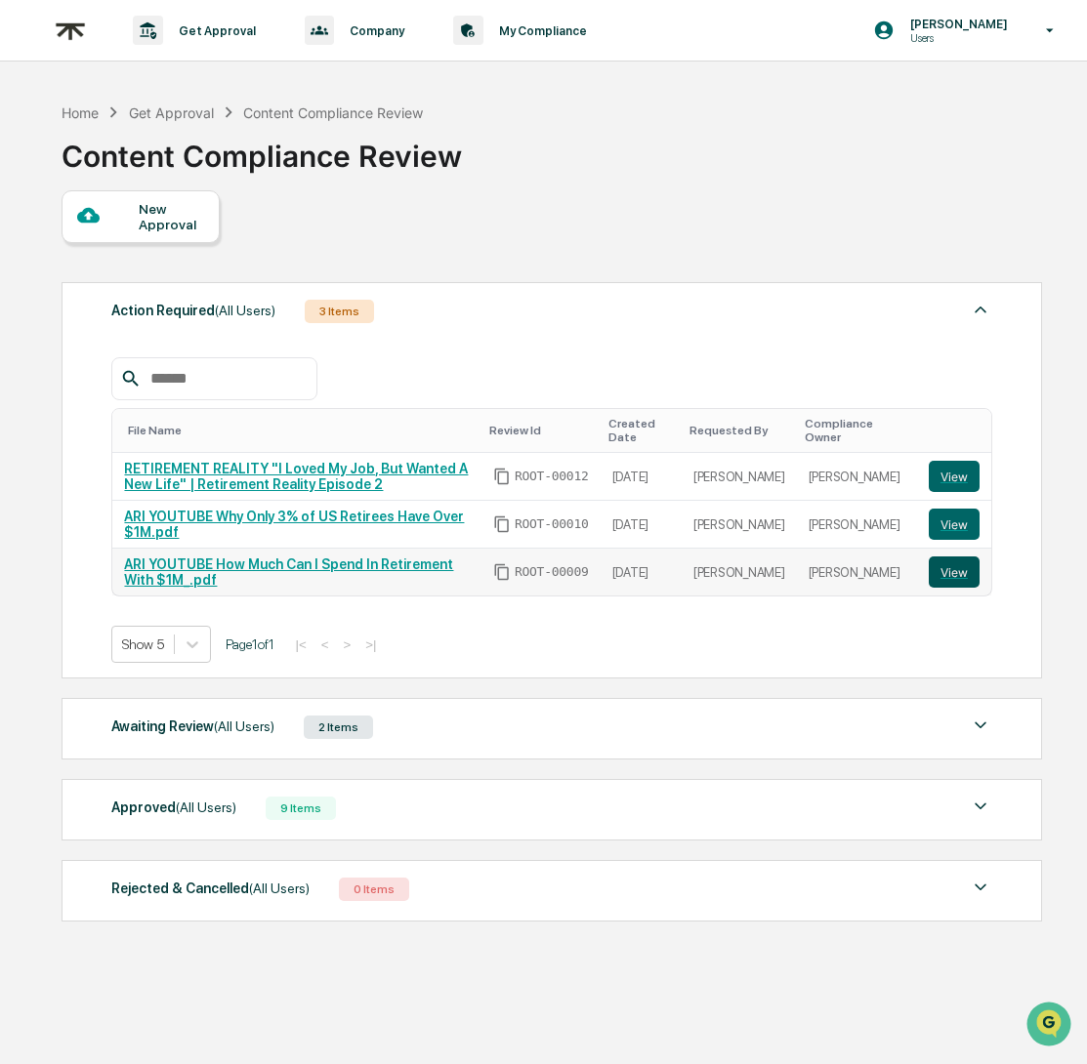
click at [955, 576] on button "View" at bounding box center [953, 571] width 51 height 31
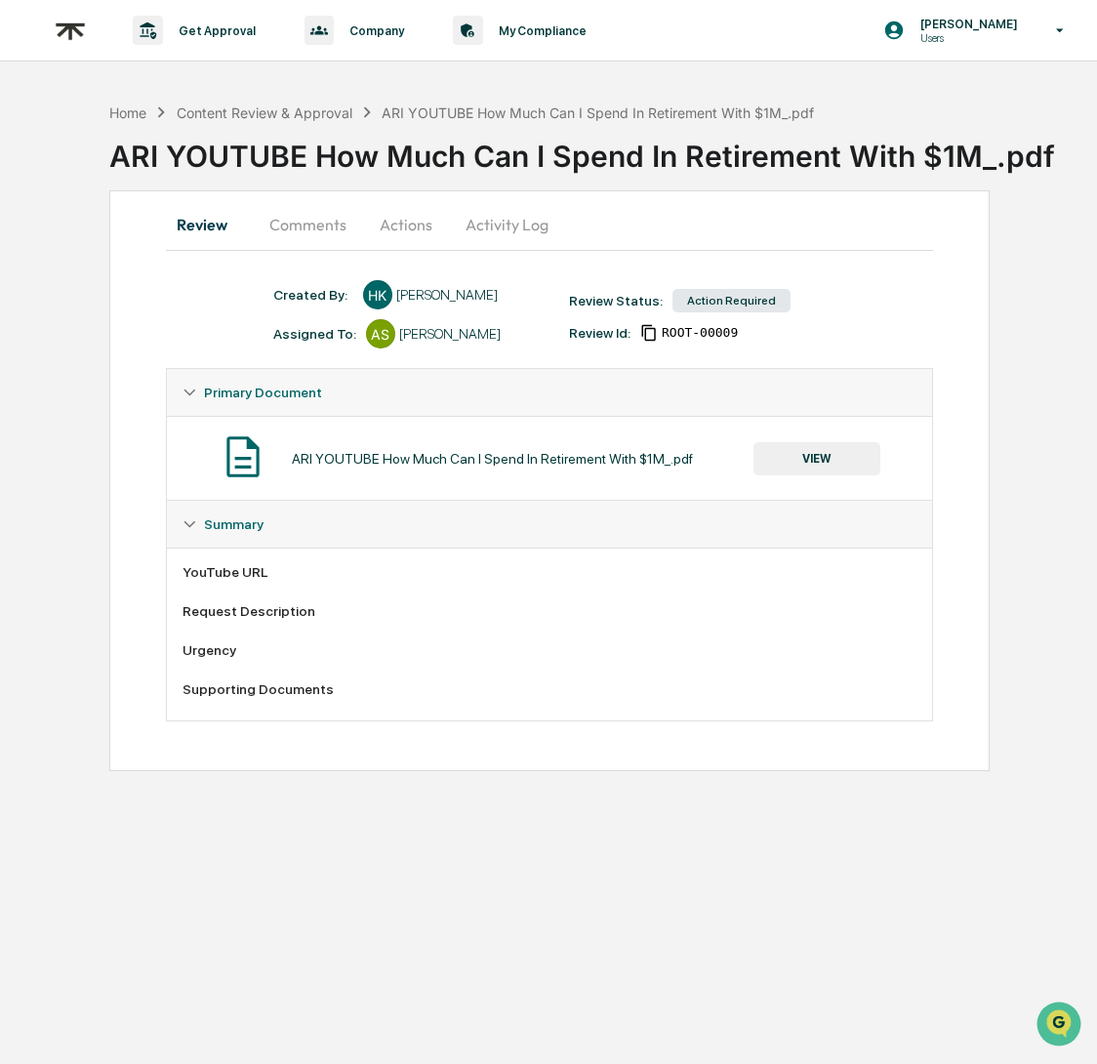
drag, startPoint x: 316, startPoint y: 234, endPoint x: 310, endPoint y: 246, distance: 13.1
click at [313, 237] on button "Comments" at bounding box center [308, 224] width 108 height 47
